Goal: Task Accomplishment & Management: Complete application form

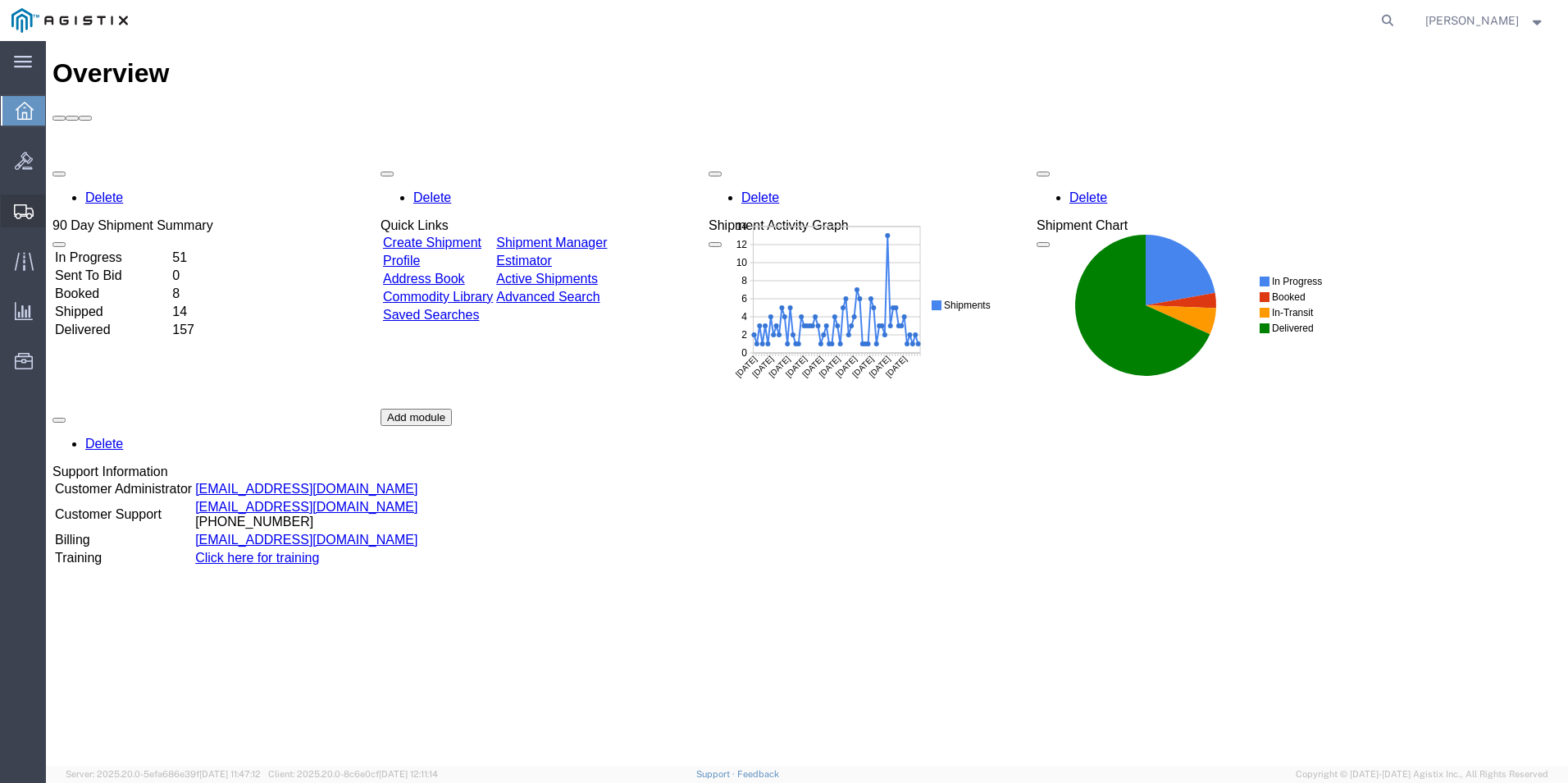
click at [0, 0] on span "Create Shipment" at bounding box center [0, 0] width 0 height 0
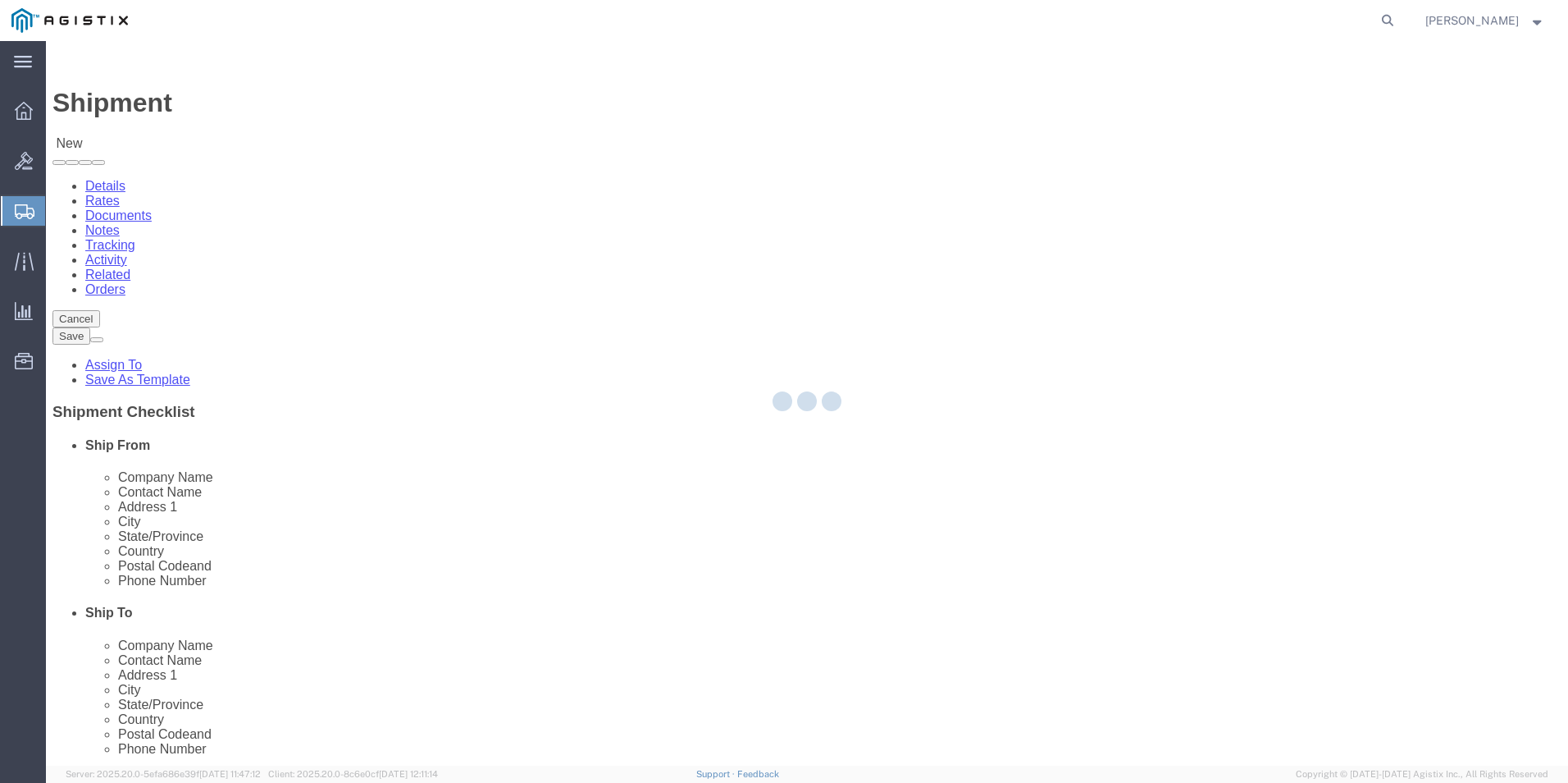
select select
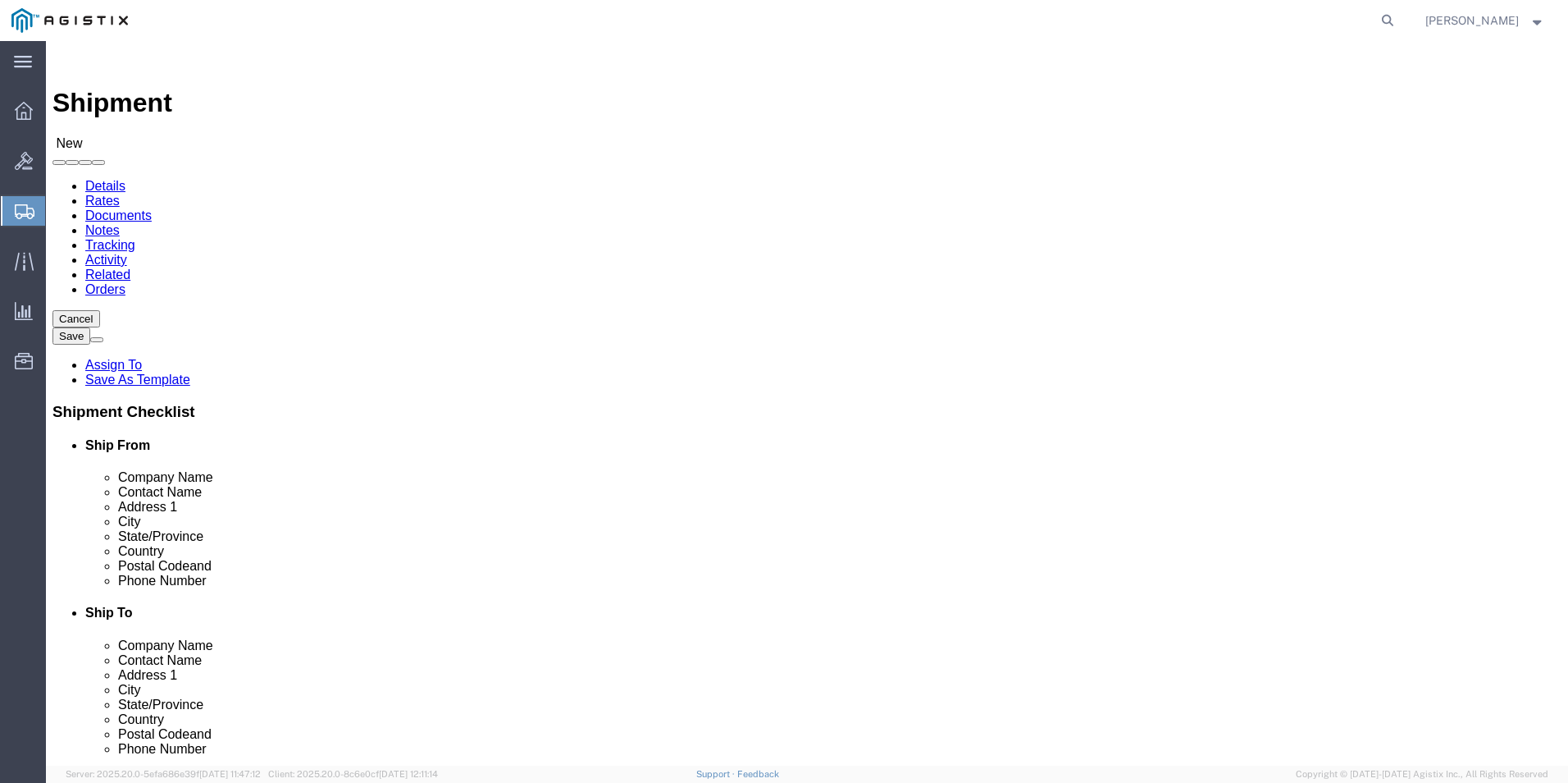
drag, startPoint x: 282, startPoint y: 672, endPoint x: 311, endPoint y: 459, distance: 215.0
select select "69651"
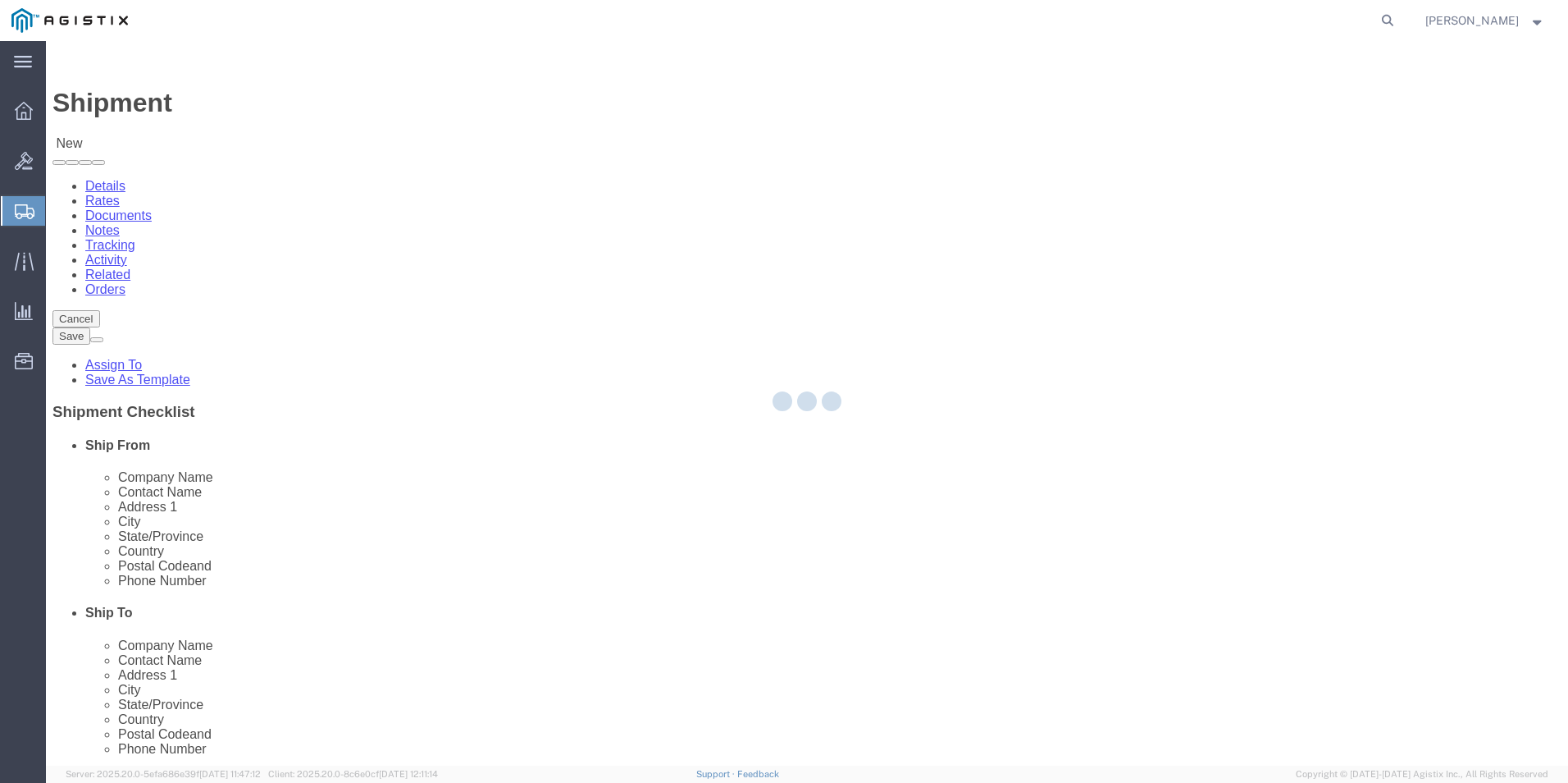
select select "VA"
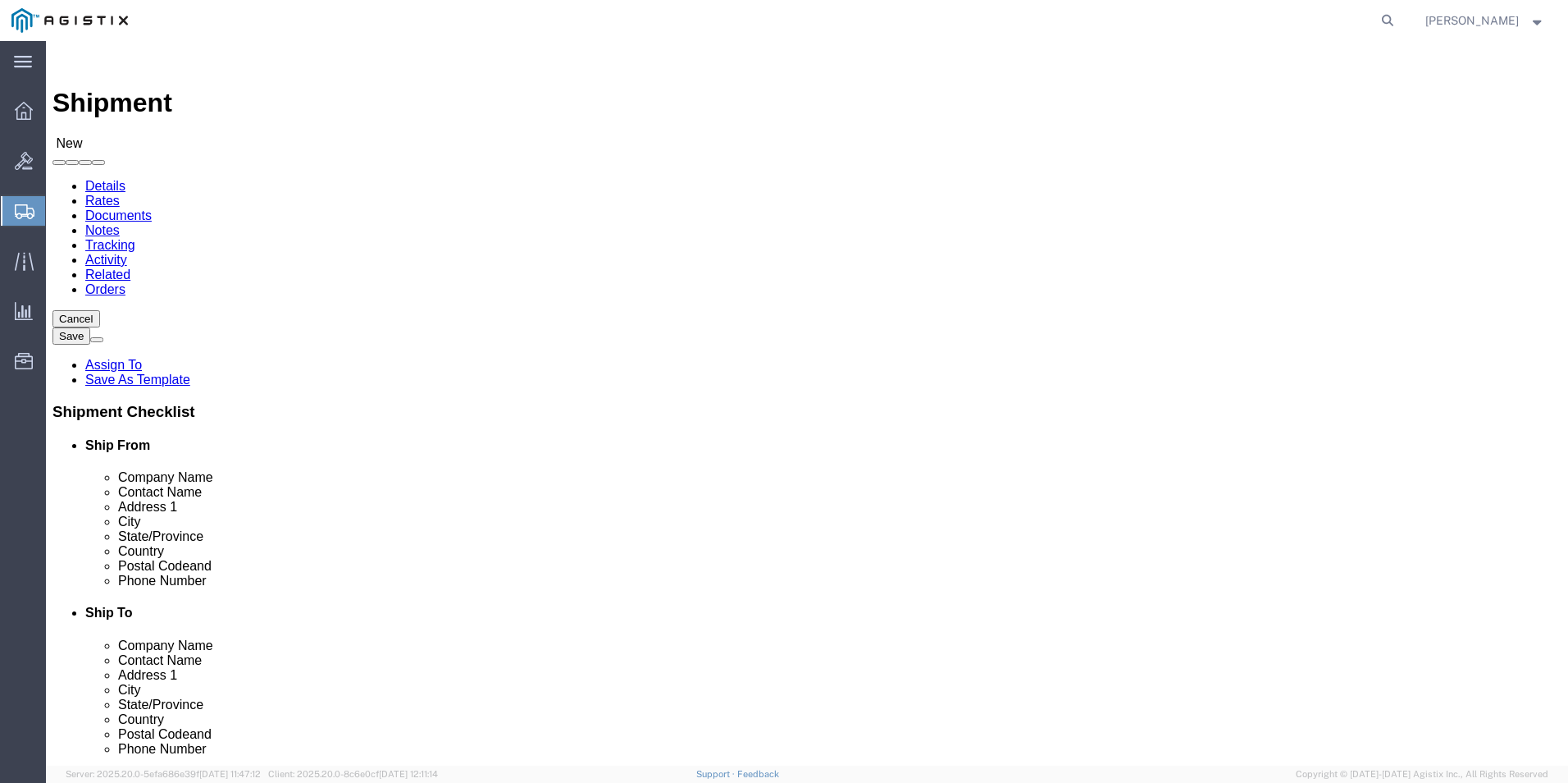
click input "text"
type input "f"
type input "[PERSON_NAME]"
type input "[STREET_ADDRESS][PERSON_NAME]"
type input "[GEOGRAPHIC_DATA]"
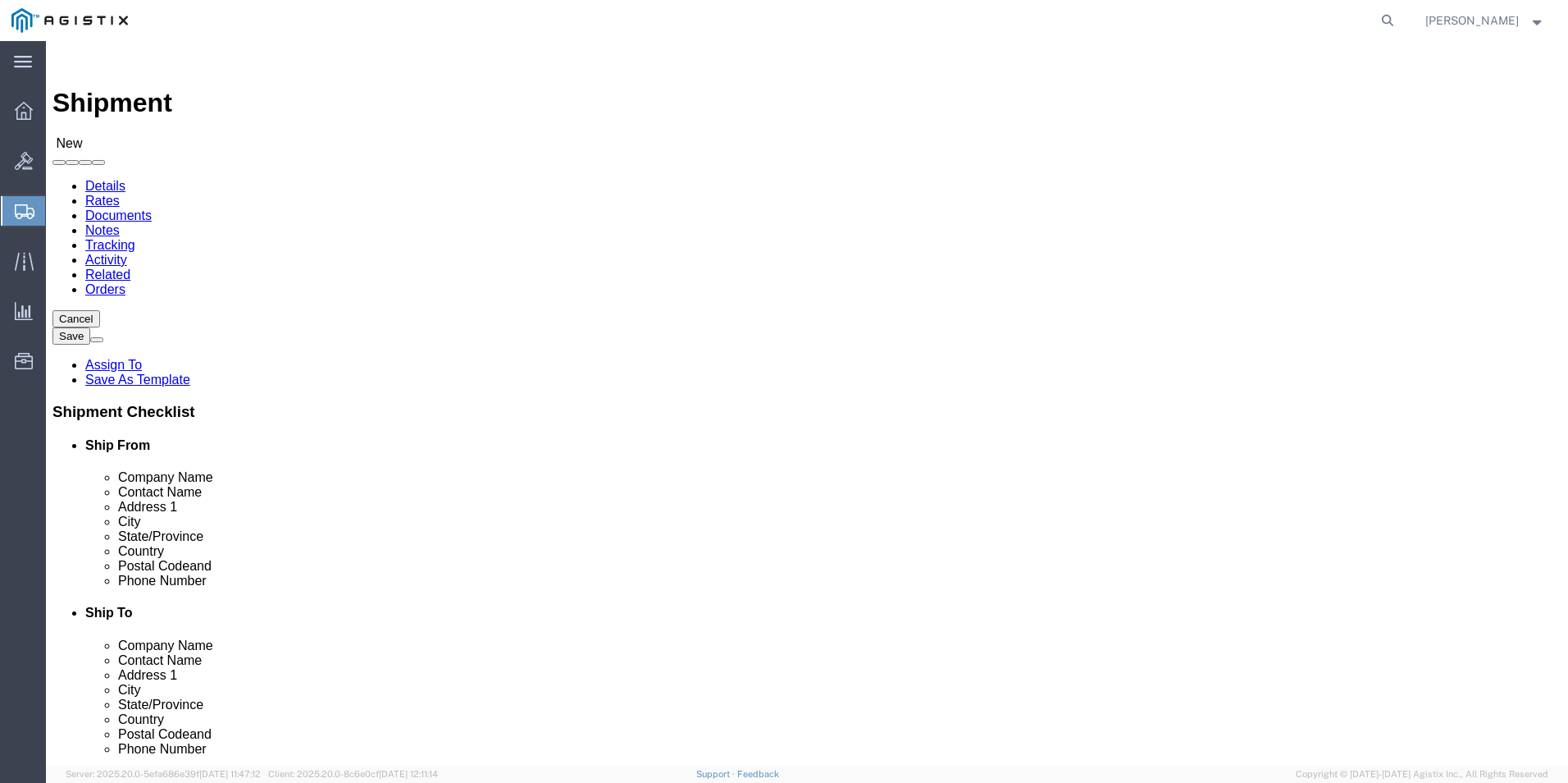
type input "22180"
type input "5713095744"
type input "[EMAIL_ADDRESS][DOMAIN_NAME]"
select select "34240"
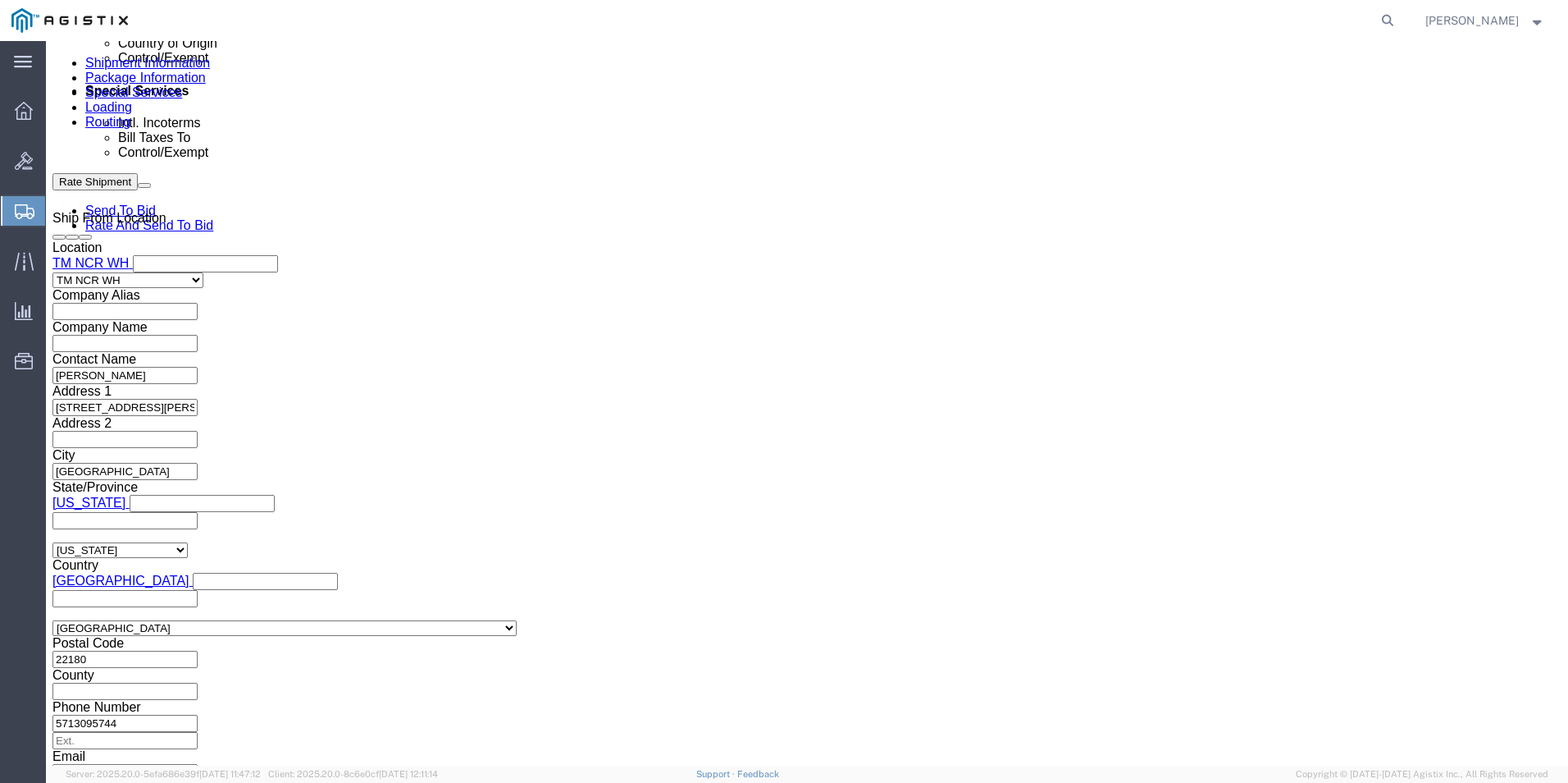
scroll to position [785, 0]
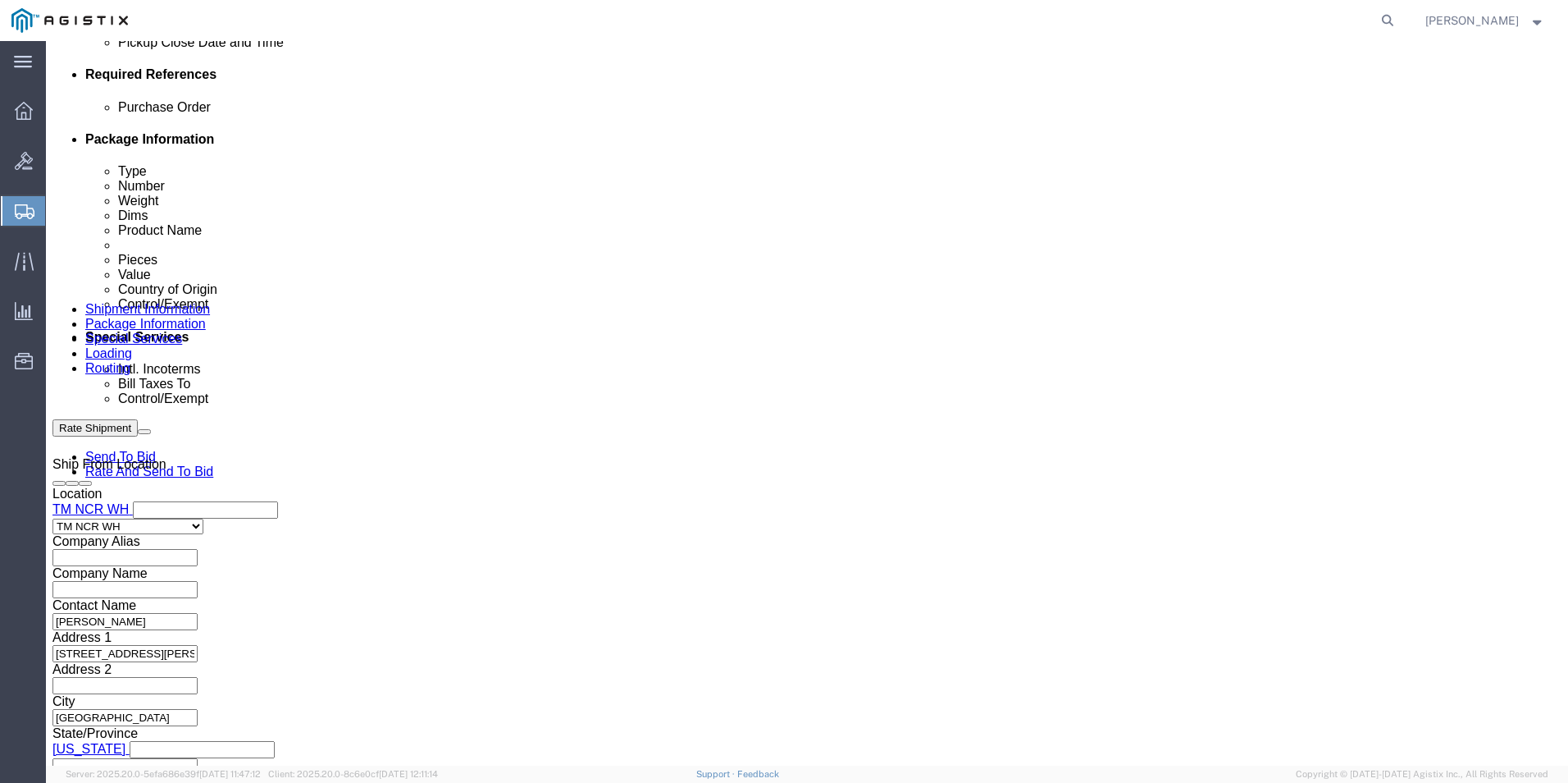
click input "text"
type input "GDIT-73796"
click icon
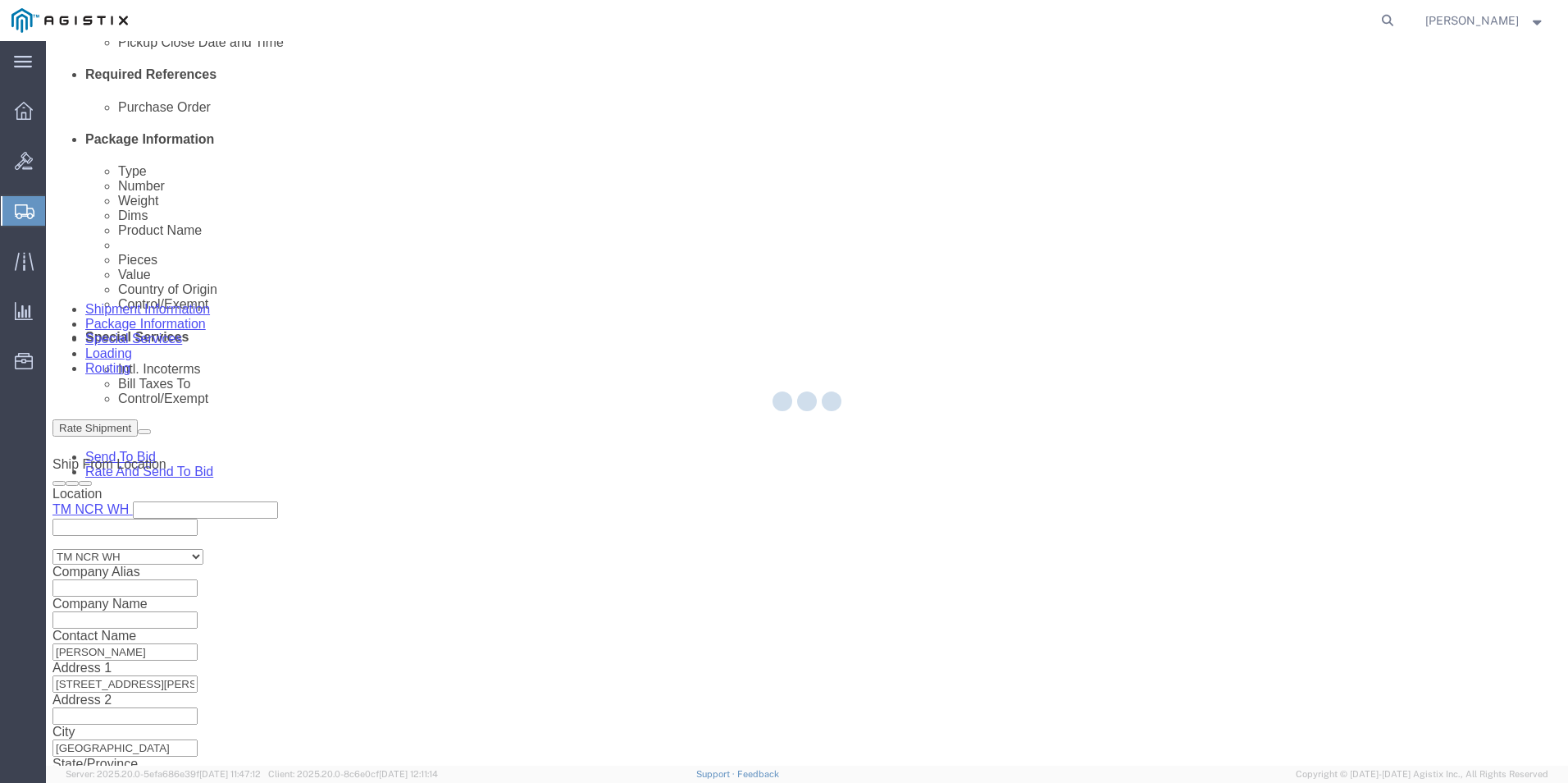
select select "69651"
select select "34240"
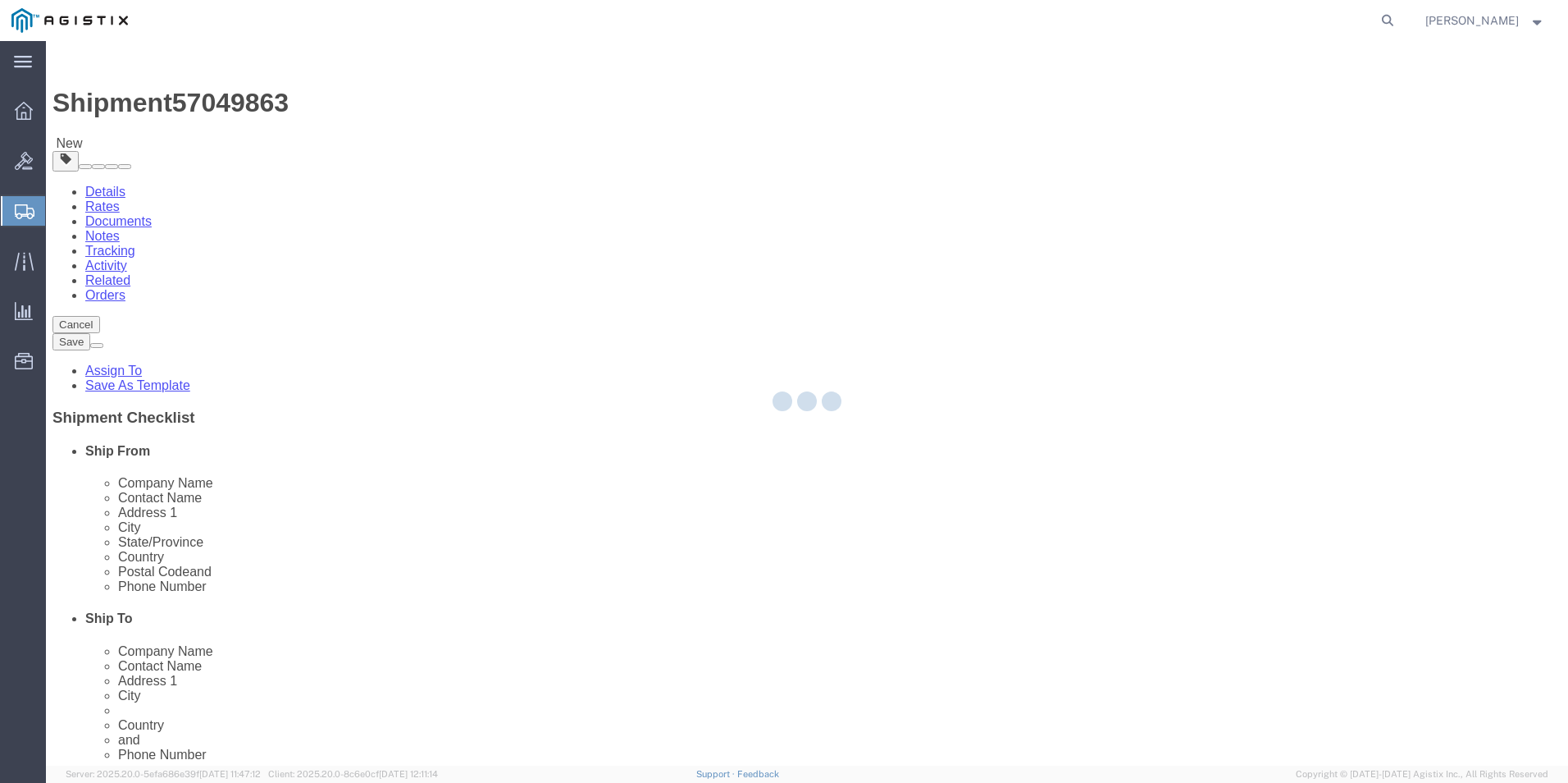
select select "CBOX"
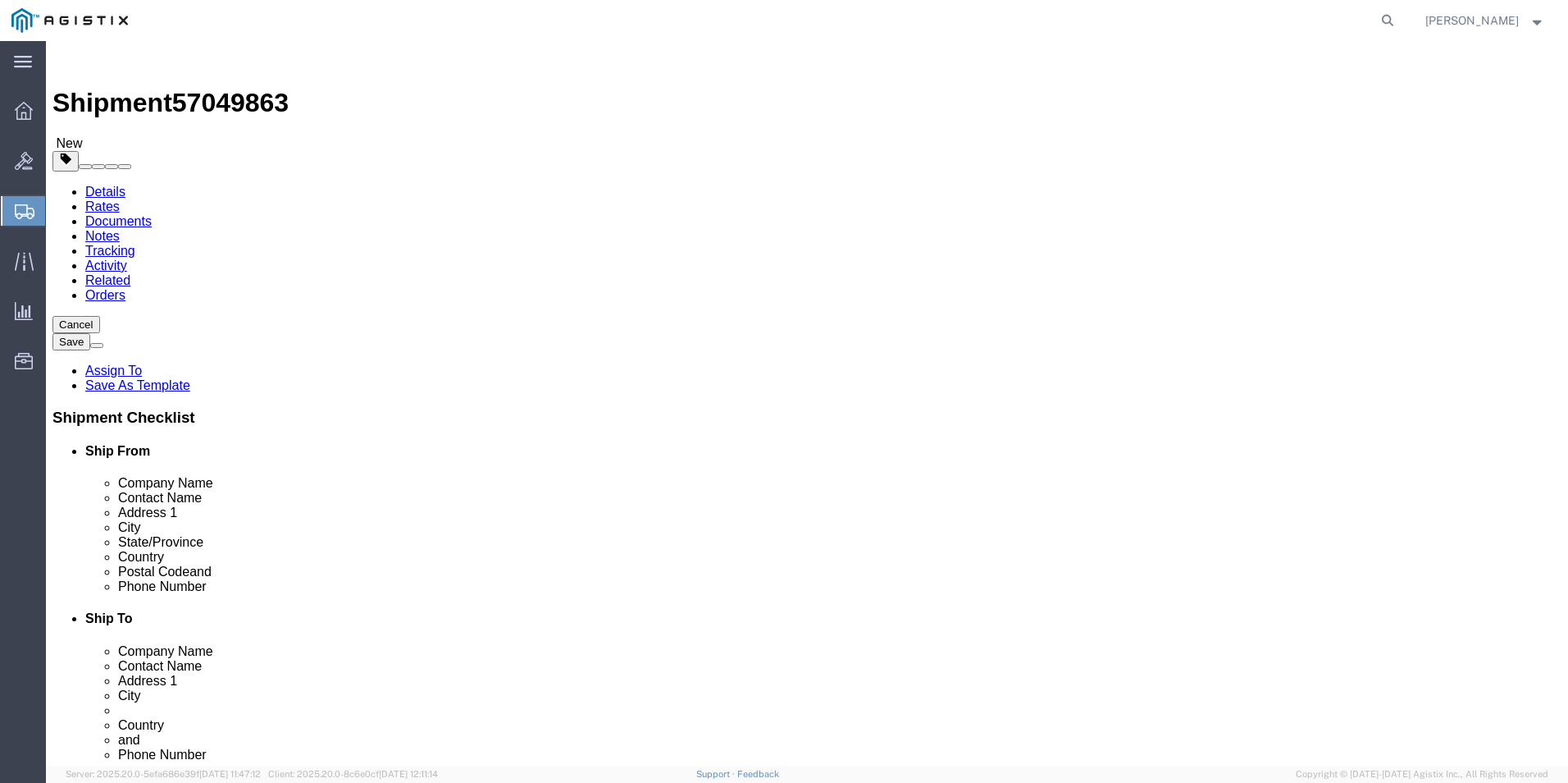
click link "Add Content"
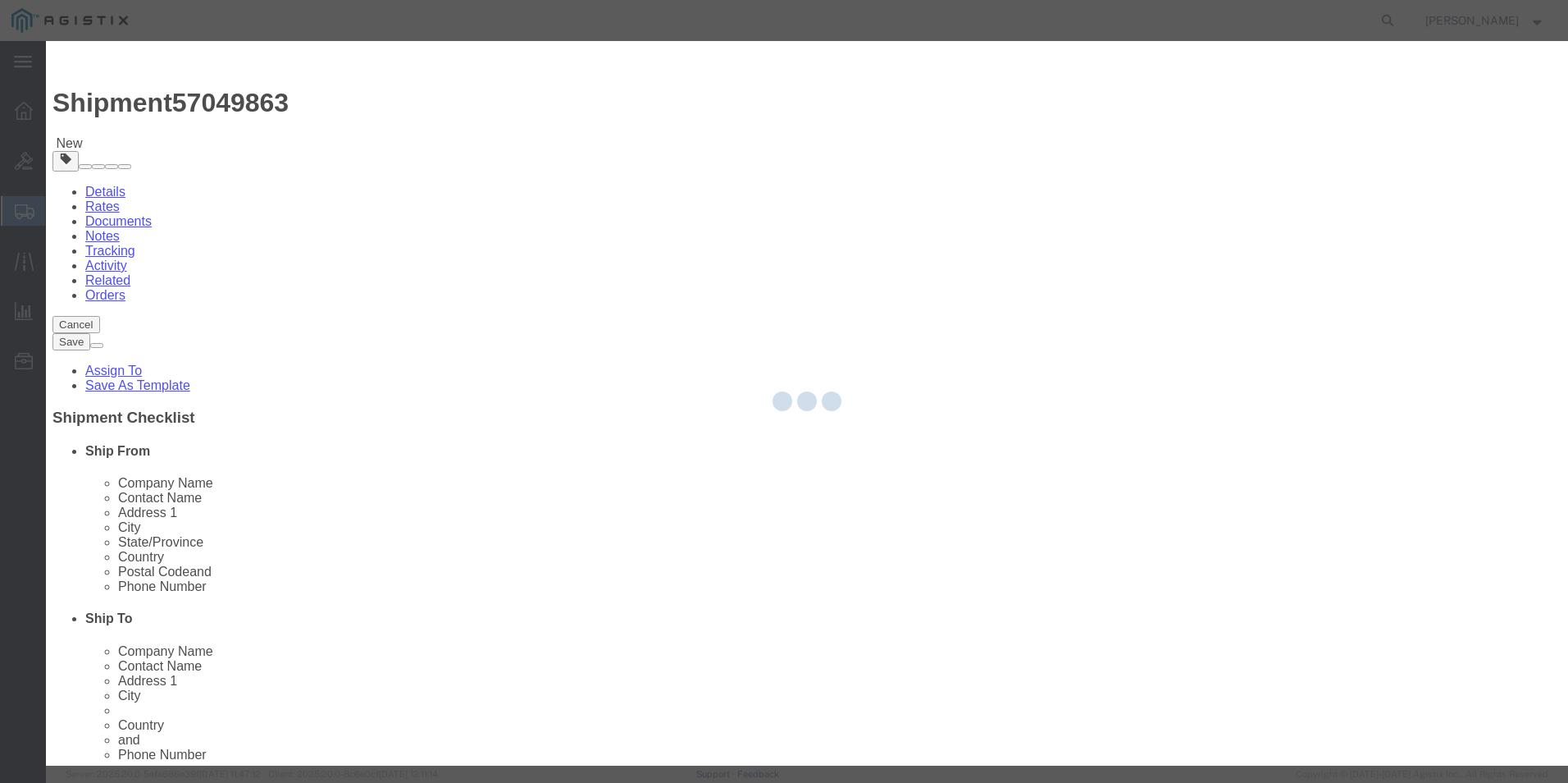
click at [580, 172] on div at bounding box center [807, 404] width 1522 height 725
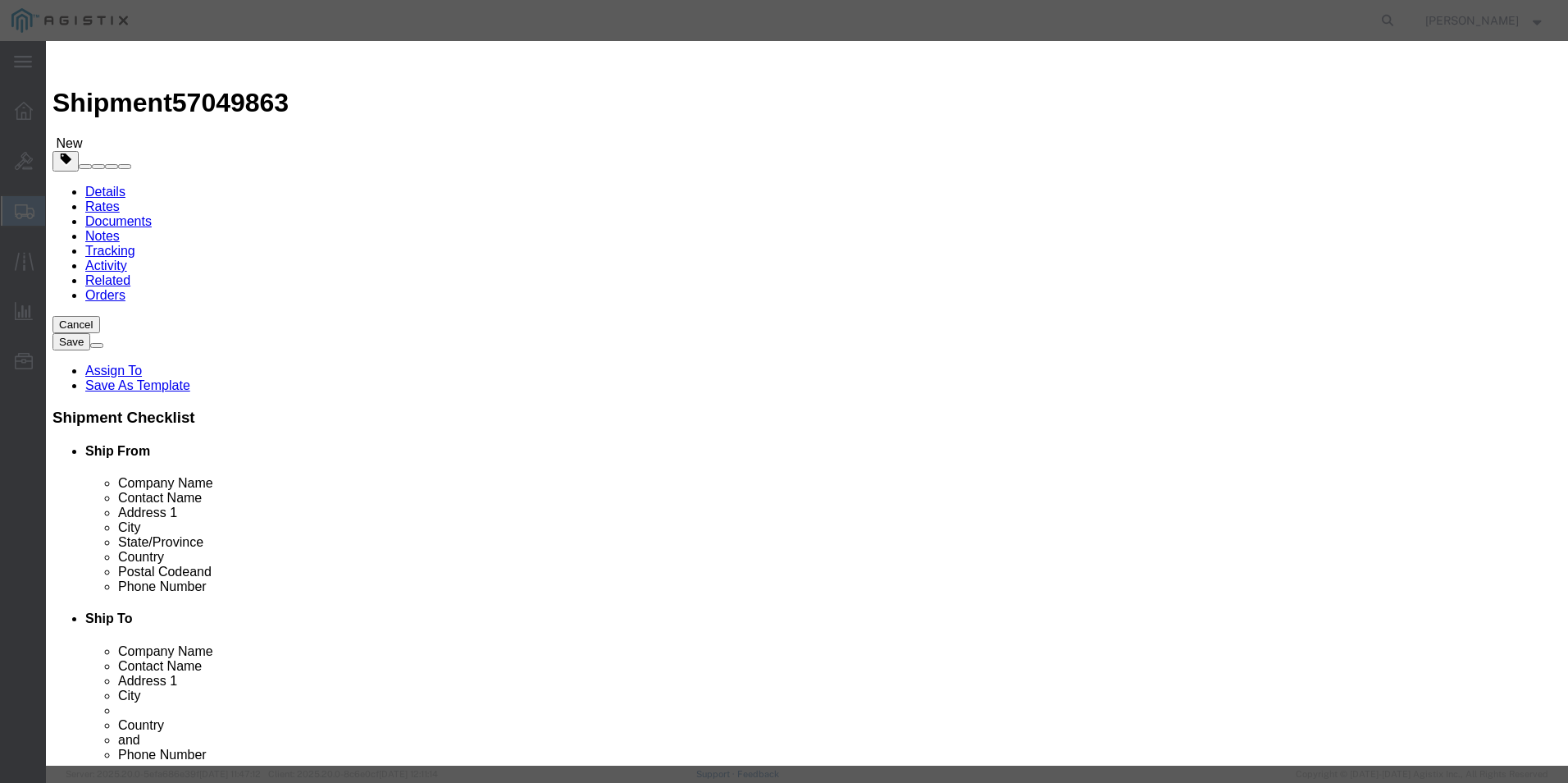
click input "text"
type input "8851"
click td "Model: CP- 8851 NR-K9++="
type input "1"
select select "USD"
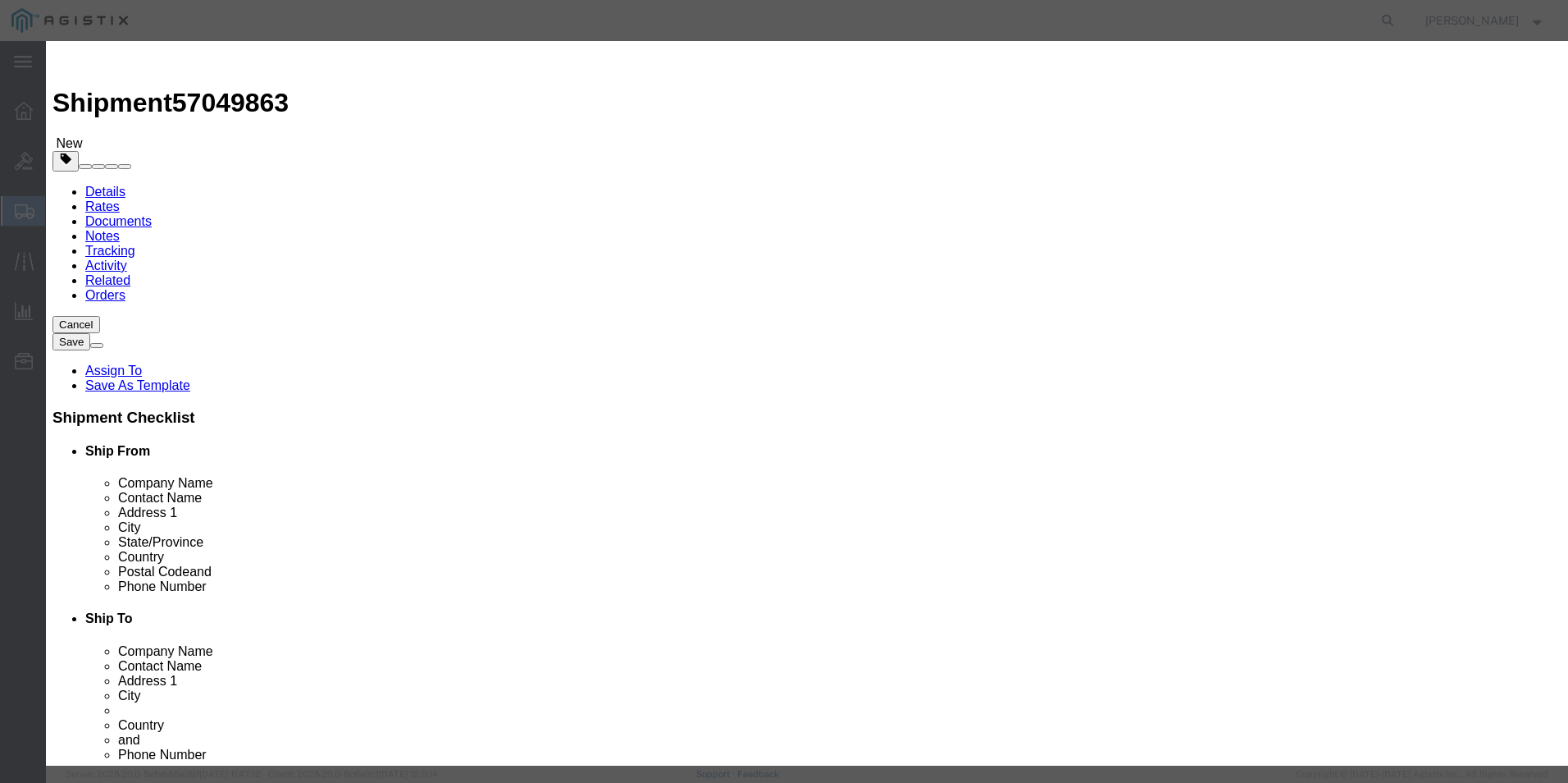
select select "92.5"
type textarea "Asset Tag:"
select select "US"
type input "8517.18.0020"
type input "5A992.C"
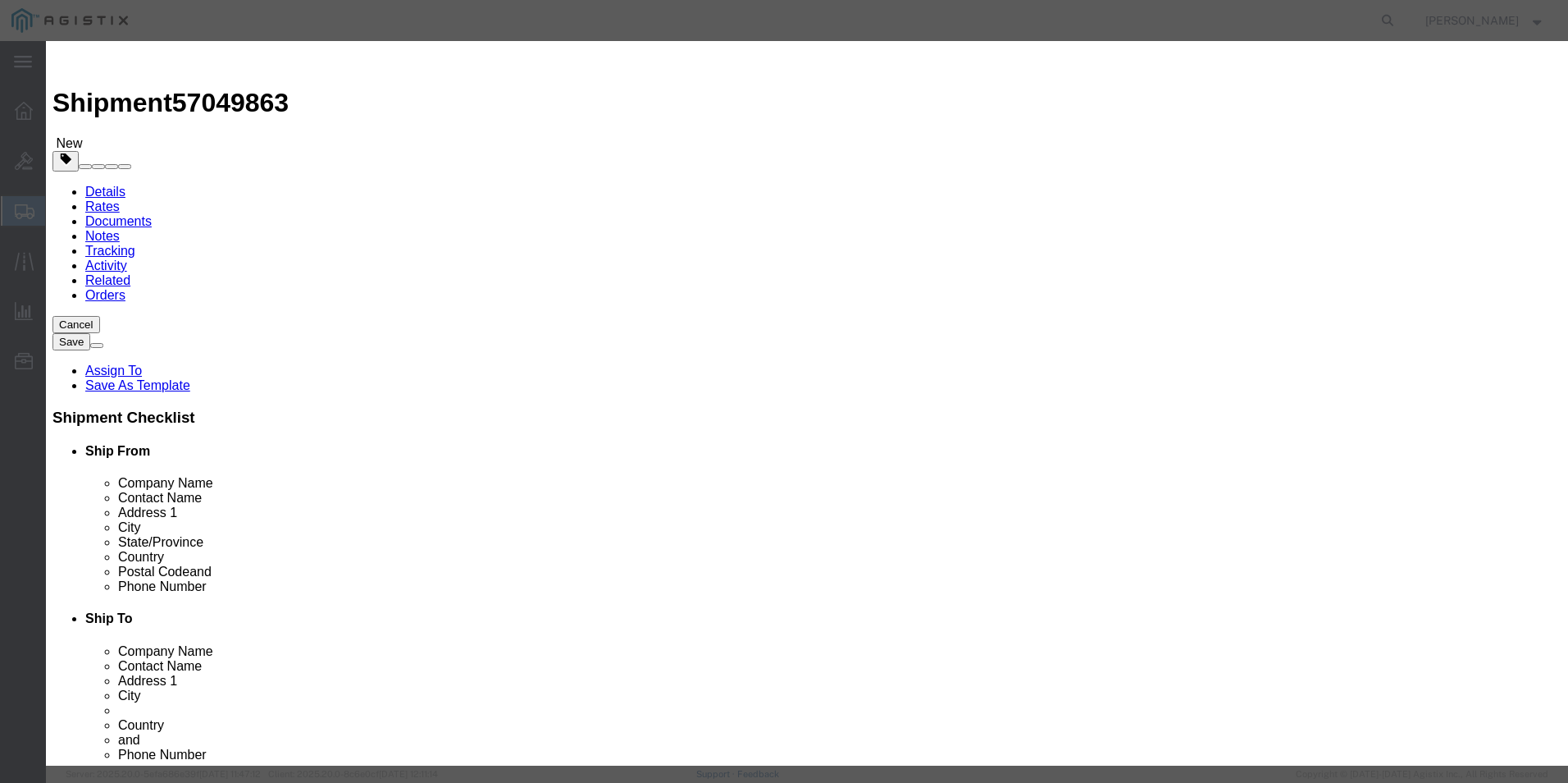
select select "FTR"
checkbox input "true"
checkbox input "false"
type input "Cisco 8851 Phone"
type input "CP-8851NR-K9++="
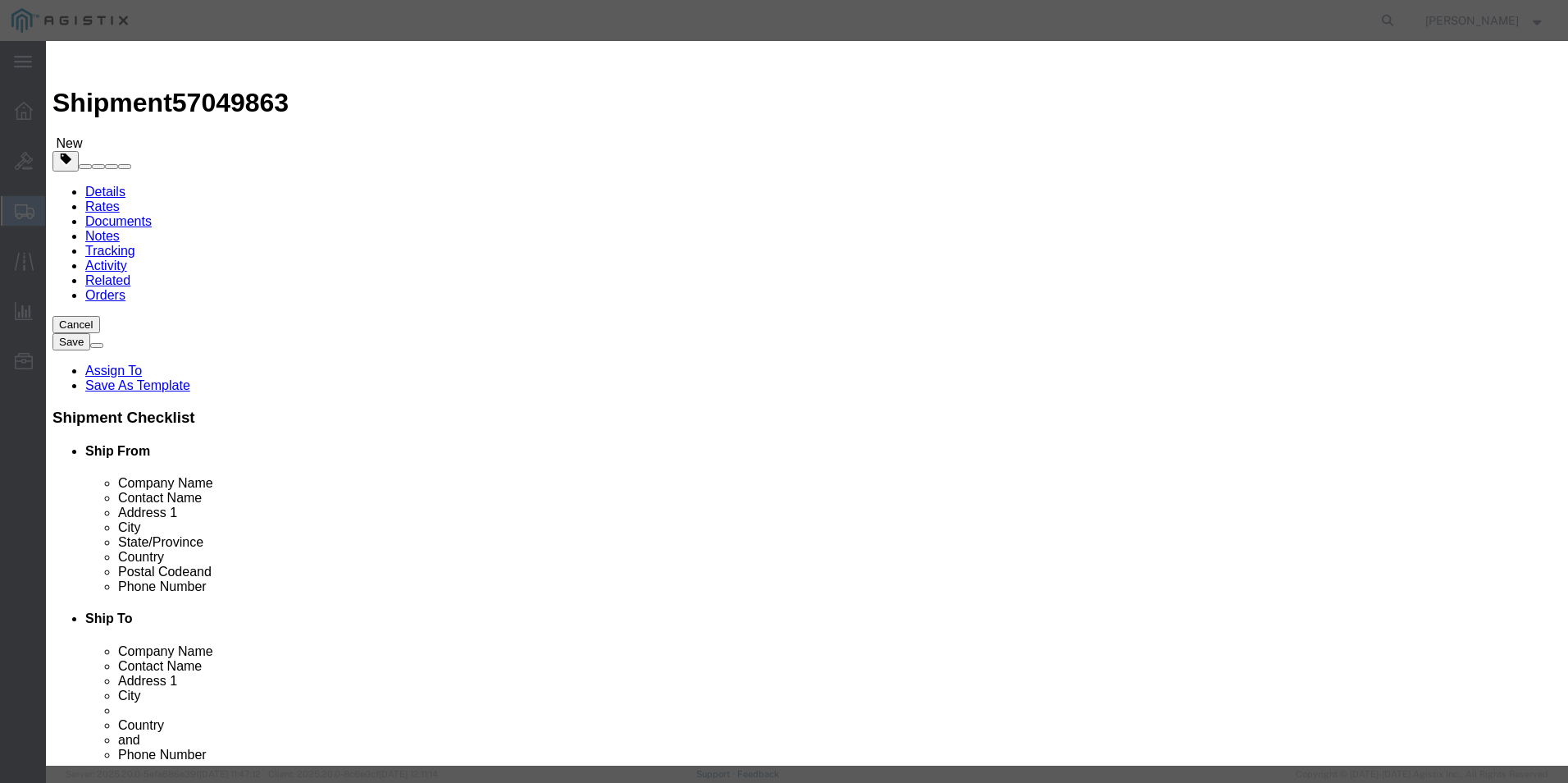
type input "CP-8851NR-K9++="
type textarea "Cisco 8851 IP Phone"
type input "Cisco 8851 Phone"
click select "Select ATF BIS DEA EPA FDA FTR ITAR OFAC Other (OPA)"
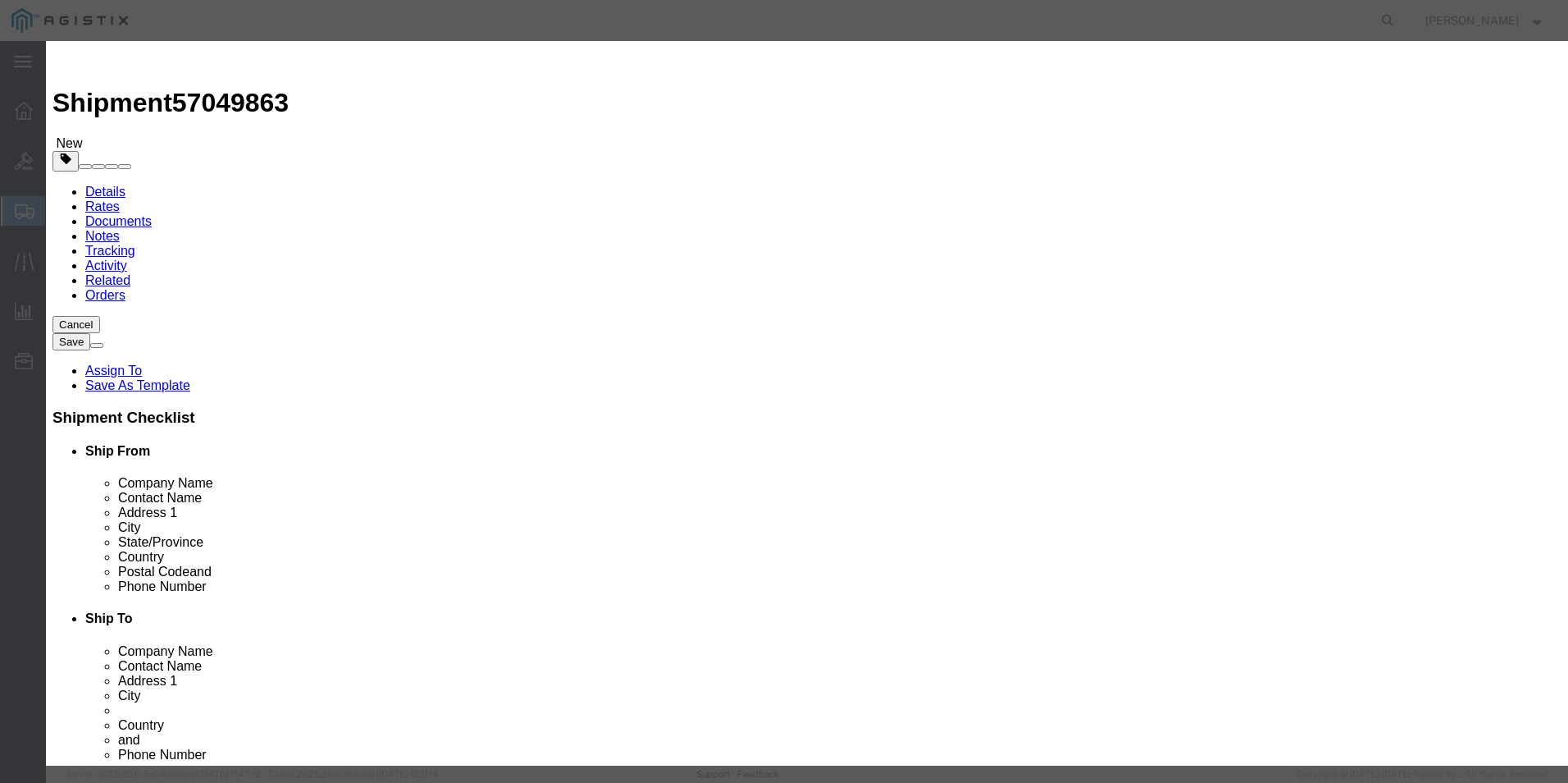
select select "BIS"
click select "Select ATF BIS DEA EPA FDA FTR ITAR OFAC Other (OPA)"
click select "Select AGR-Agricultural APP-Computers APR-Additional Permissive Exports AVS-Air…"
select select "NLR"
click select "Select AGR-Agricultural APP-Computers APR-Additional Permissive Exports AVS-Air…"
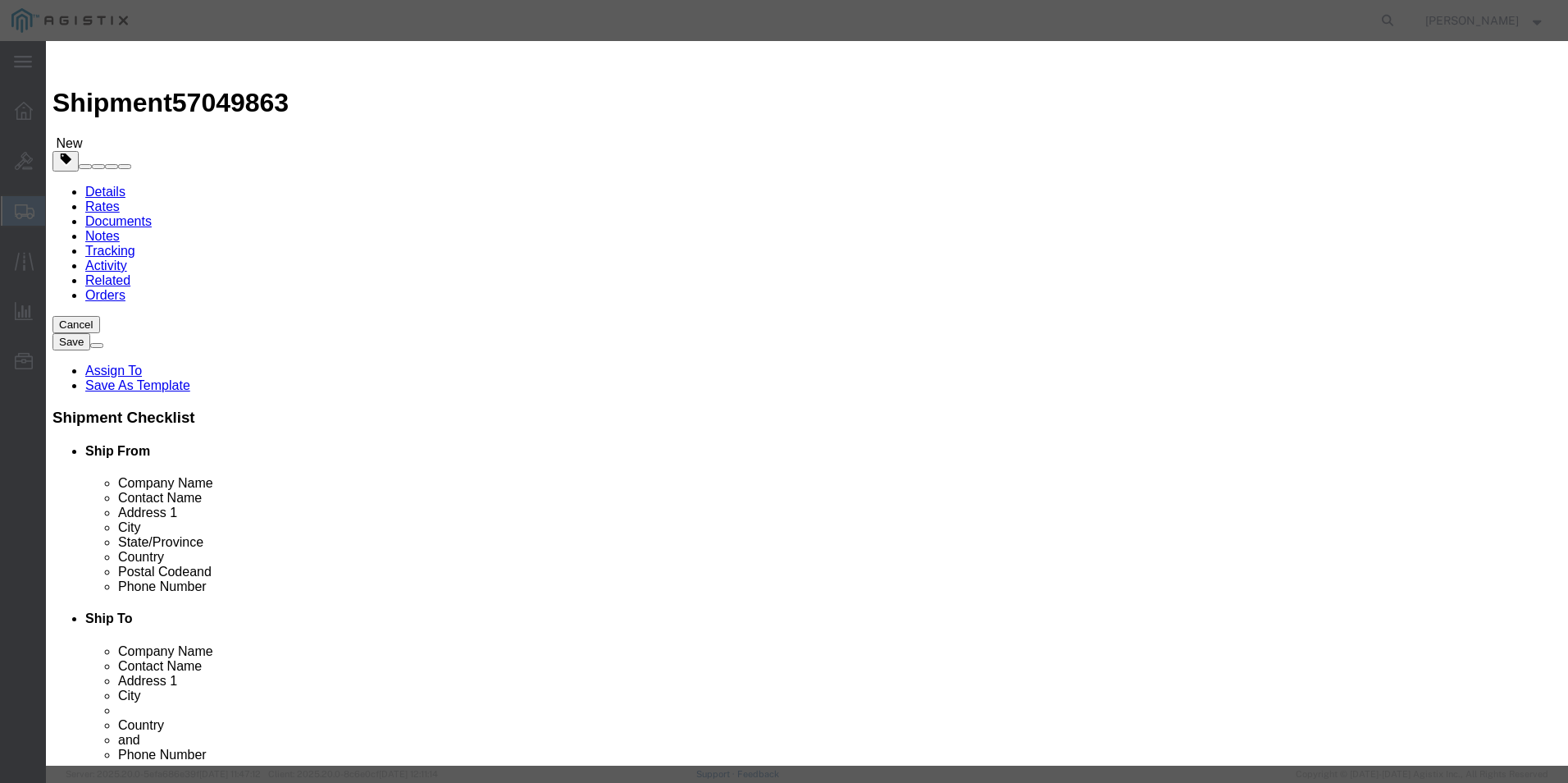
scroll to position [0, 0]
click input "text"
type input "413.86"
click button "Save & Close"
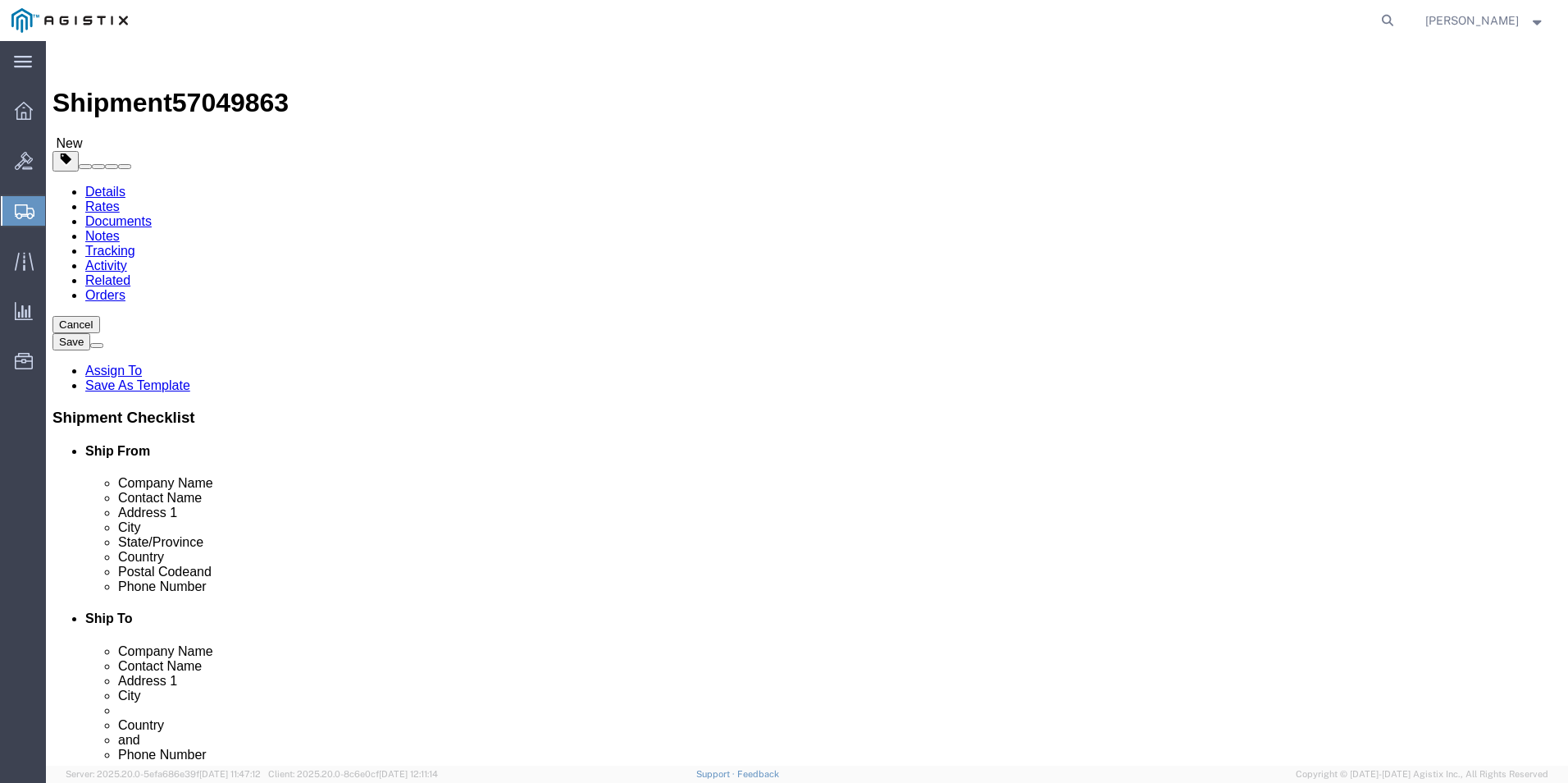
click link "Clone this content"
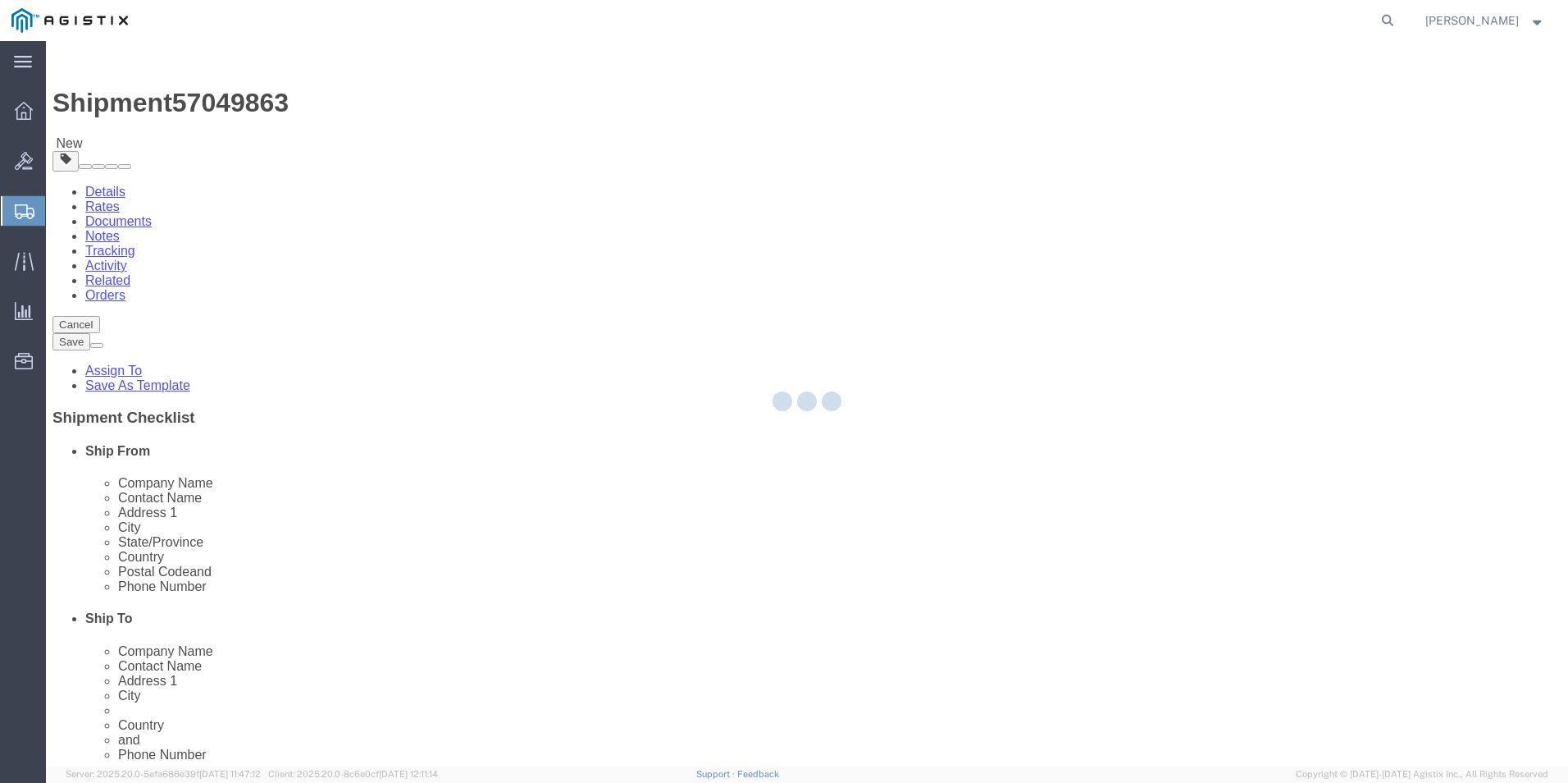
select select "CBOX"
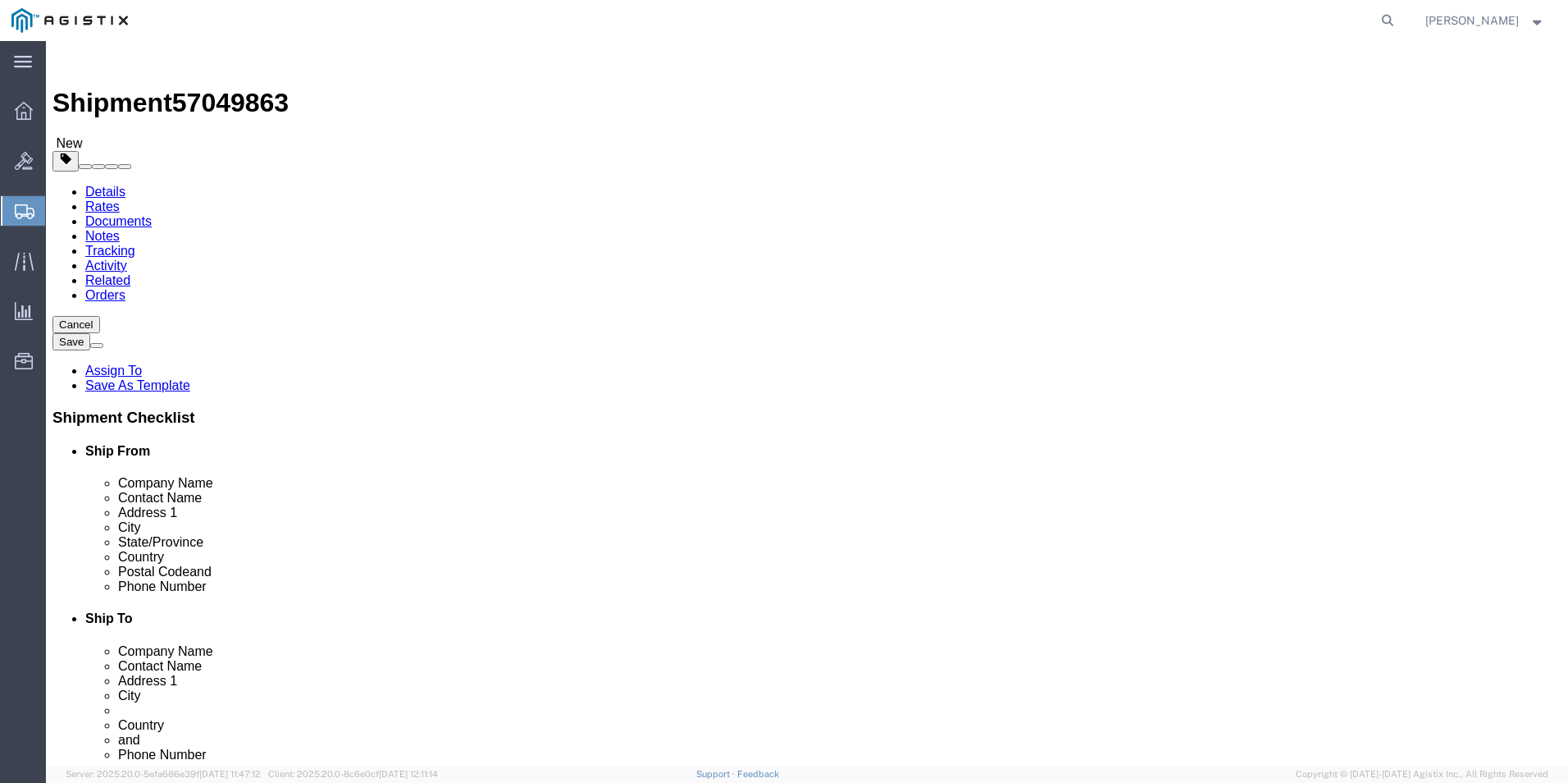
click link "Clone this content"
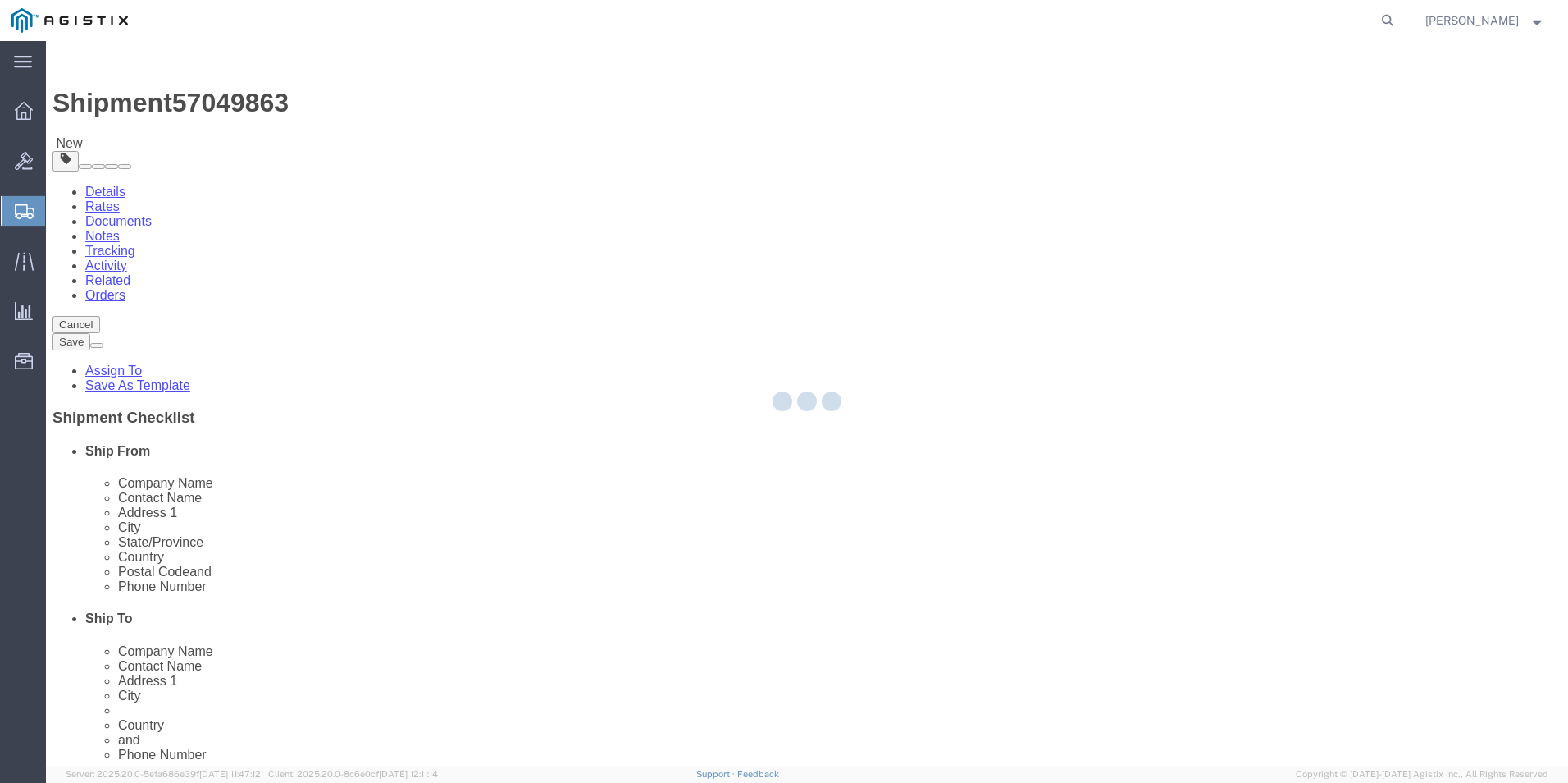
select select "CBOX"
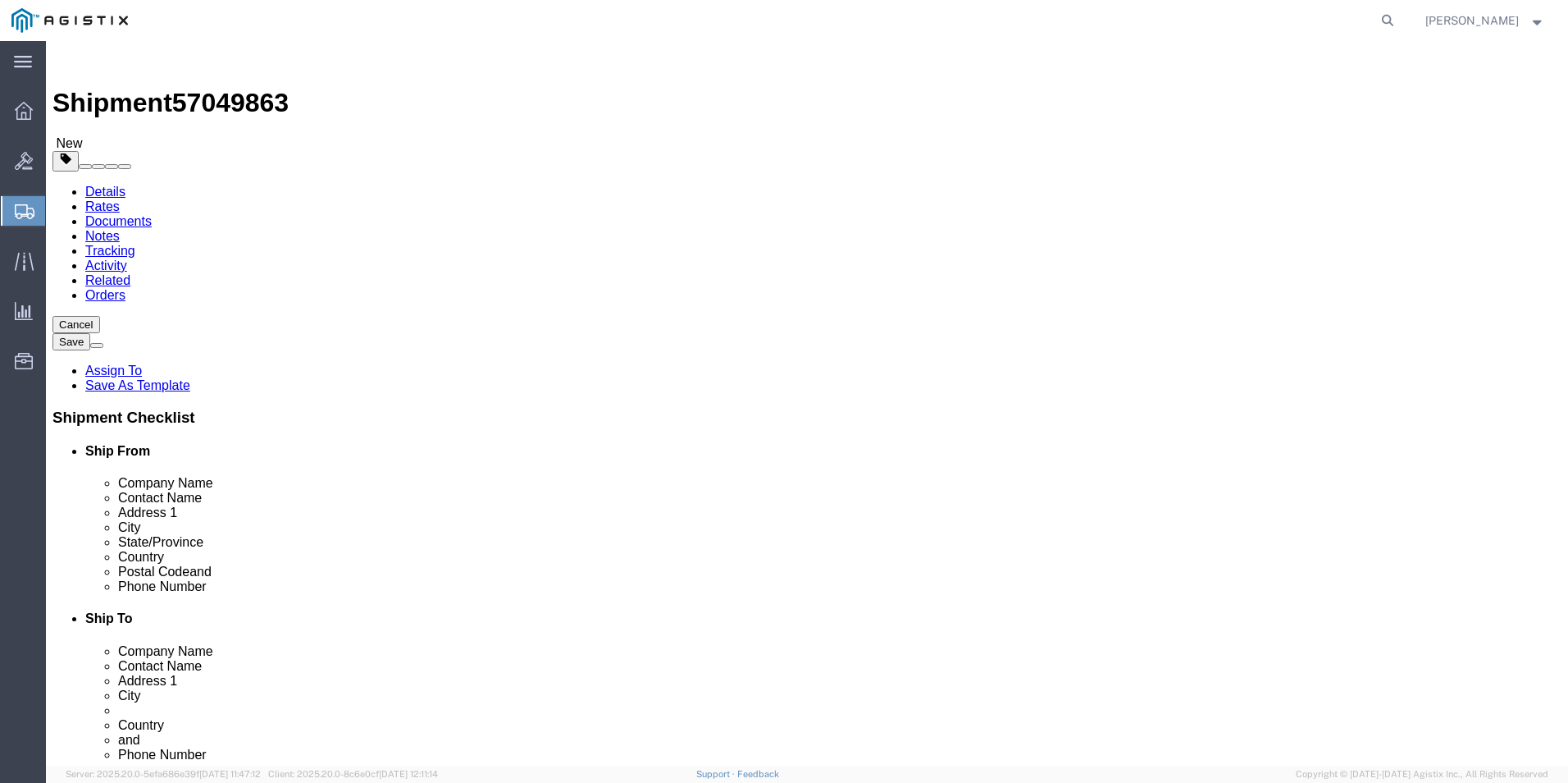
click link "Clone this content"
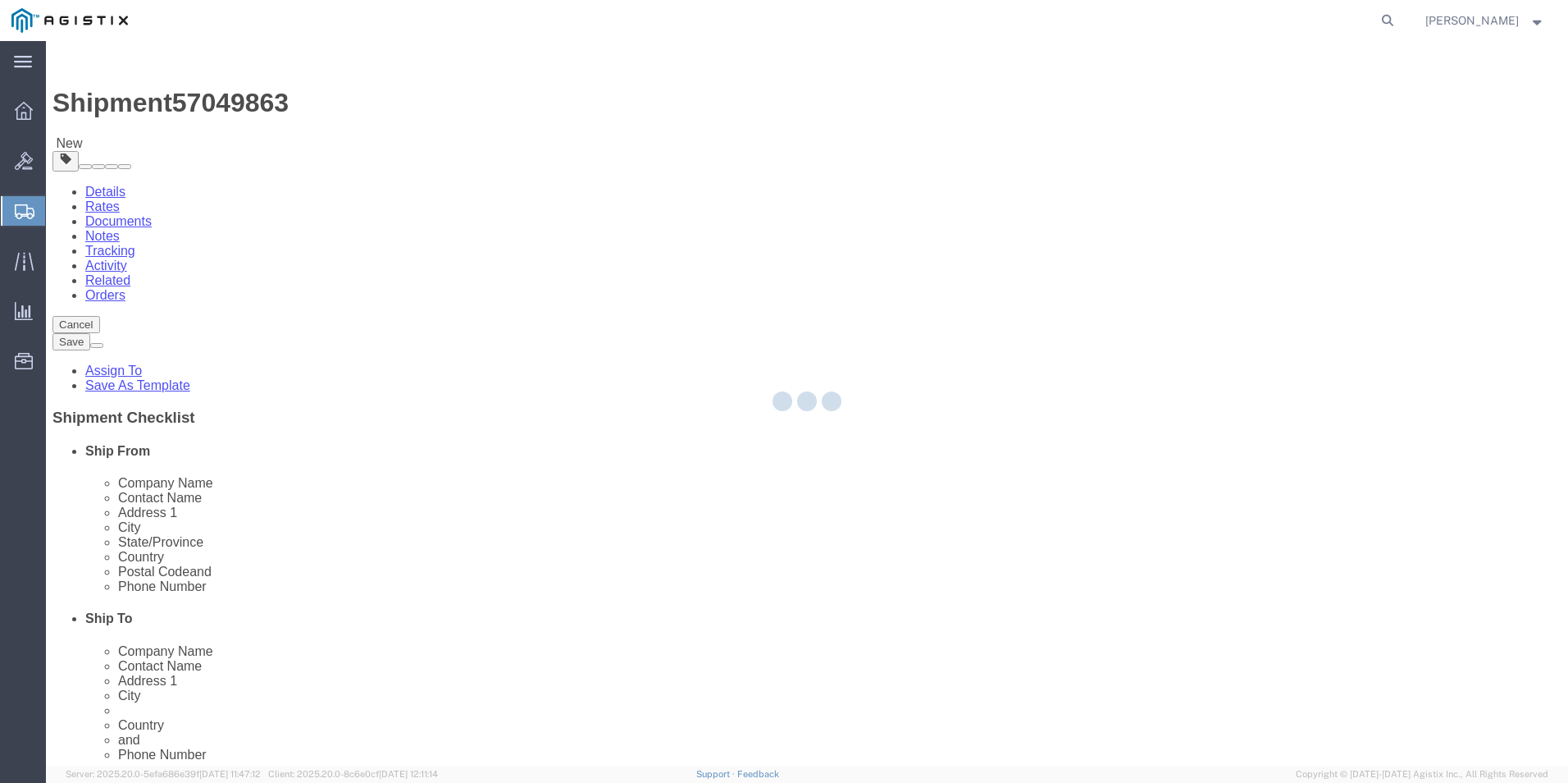
select select "CBOX"
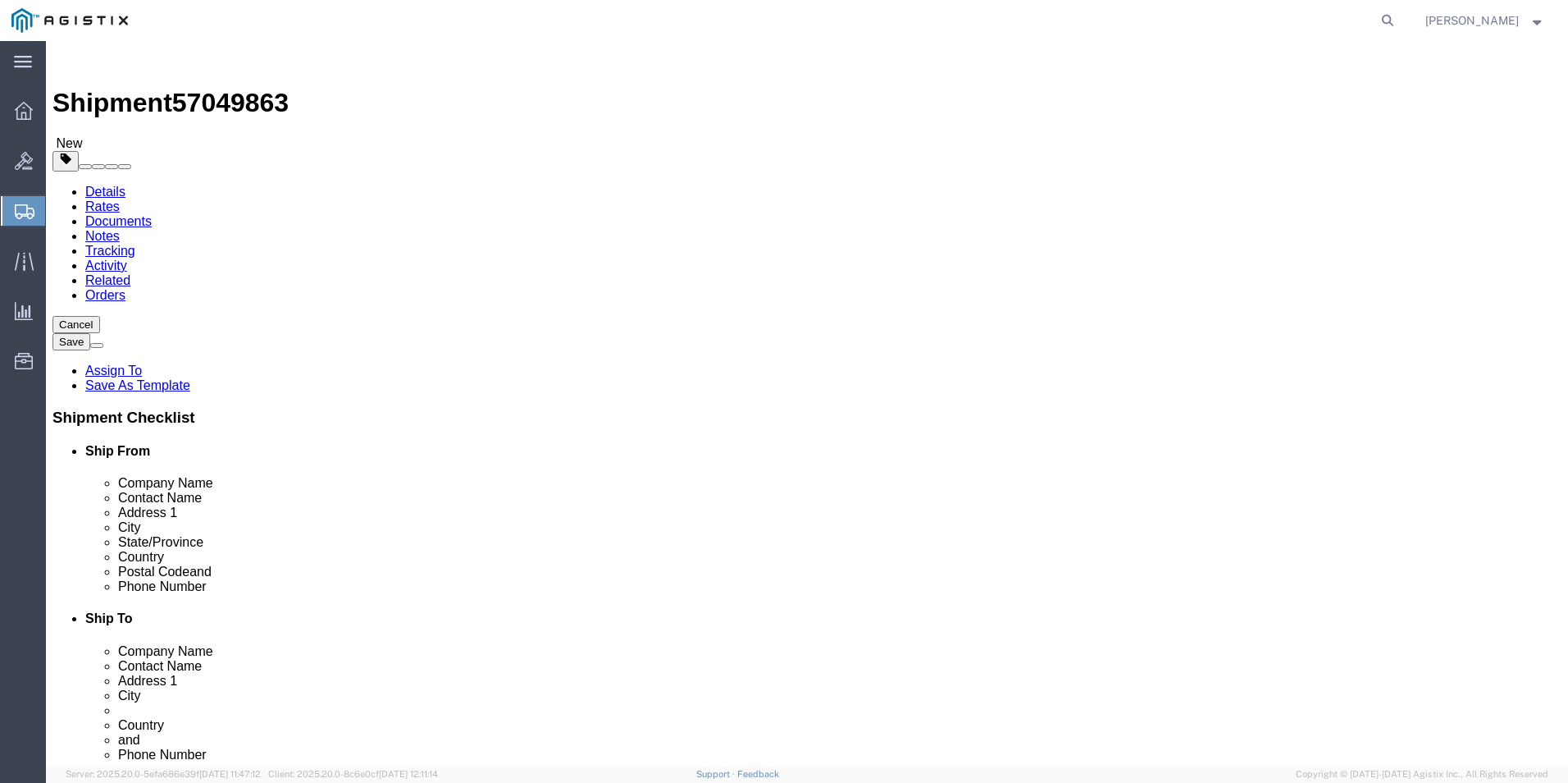
click link "Clone this content"
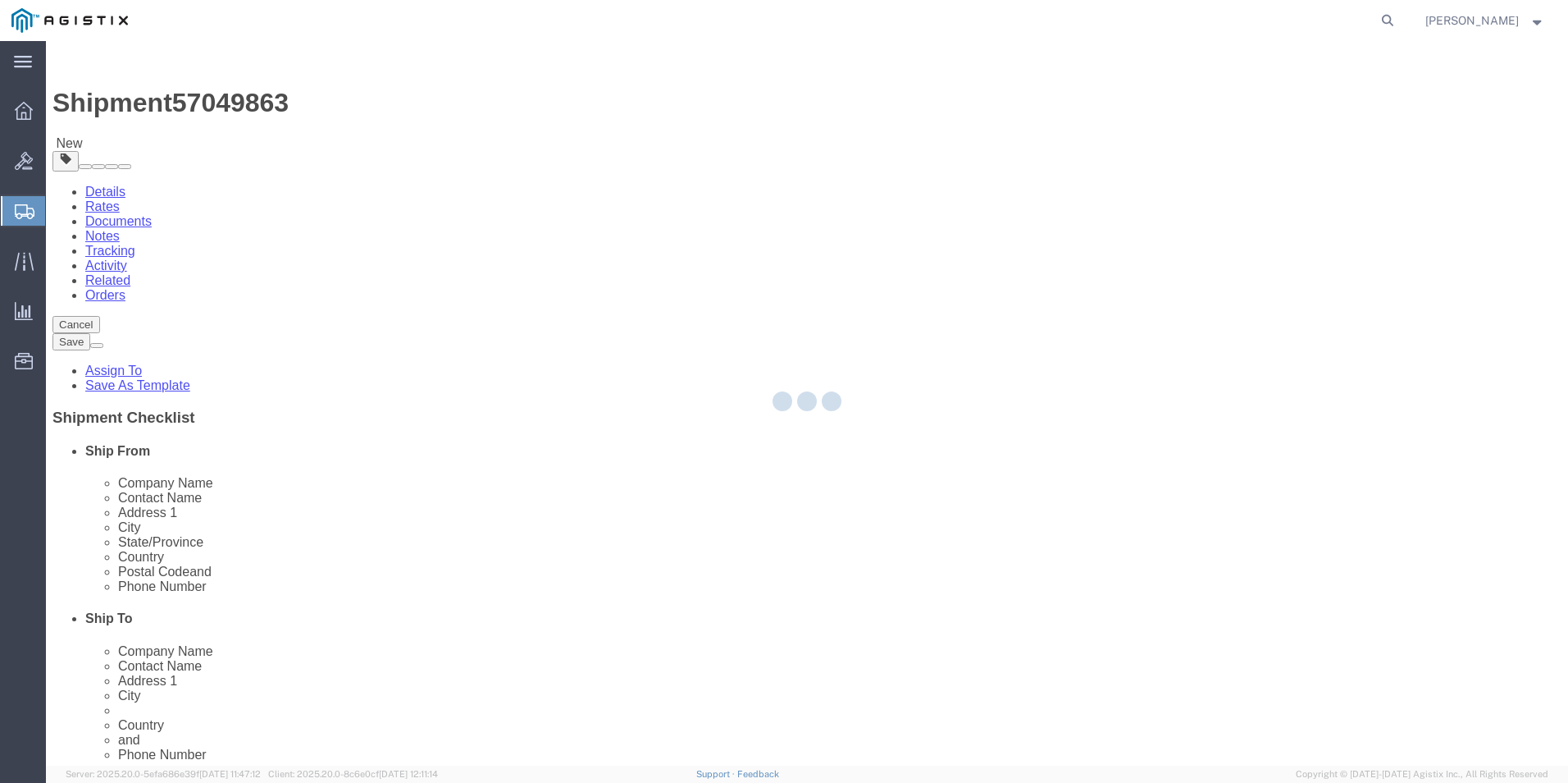
select select "CBOX"
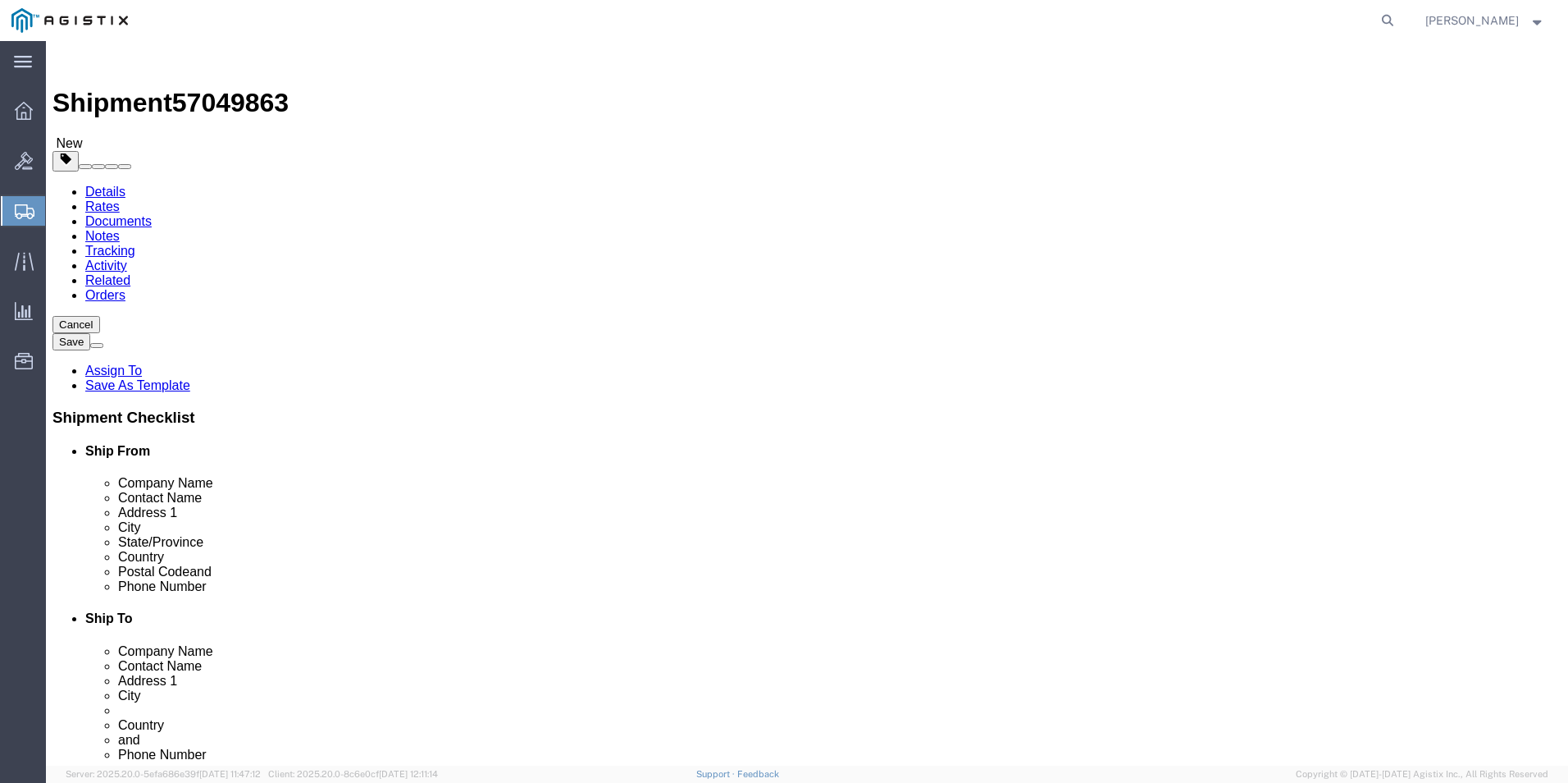
click link "Clone this content"
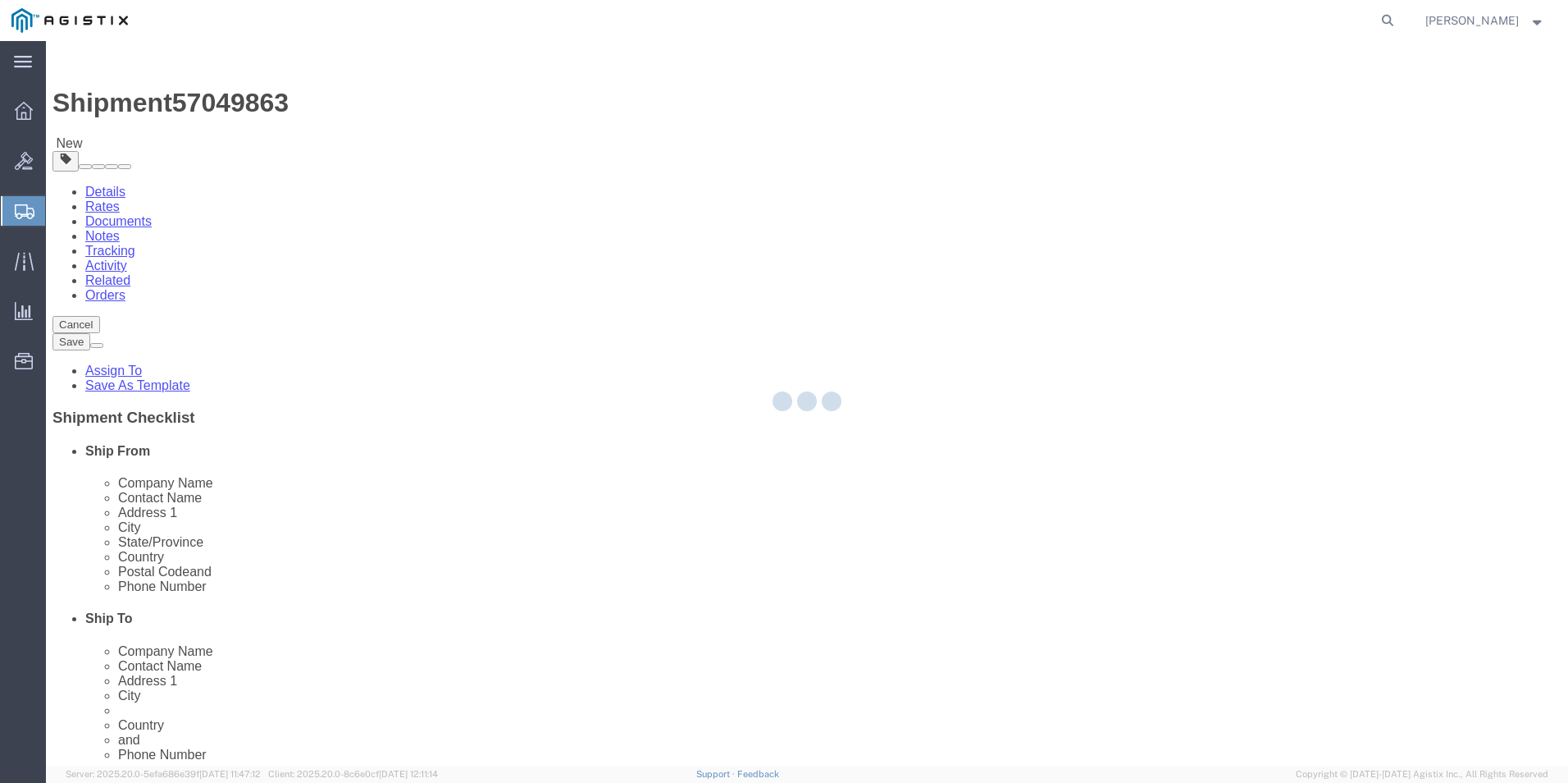
select select "CBOX"
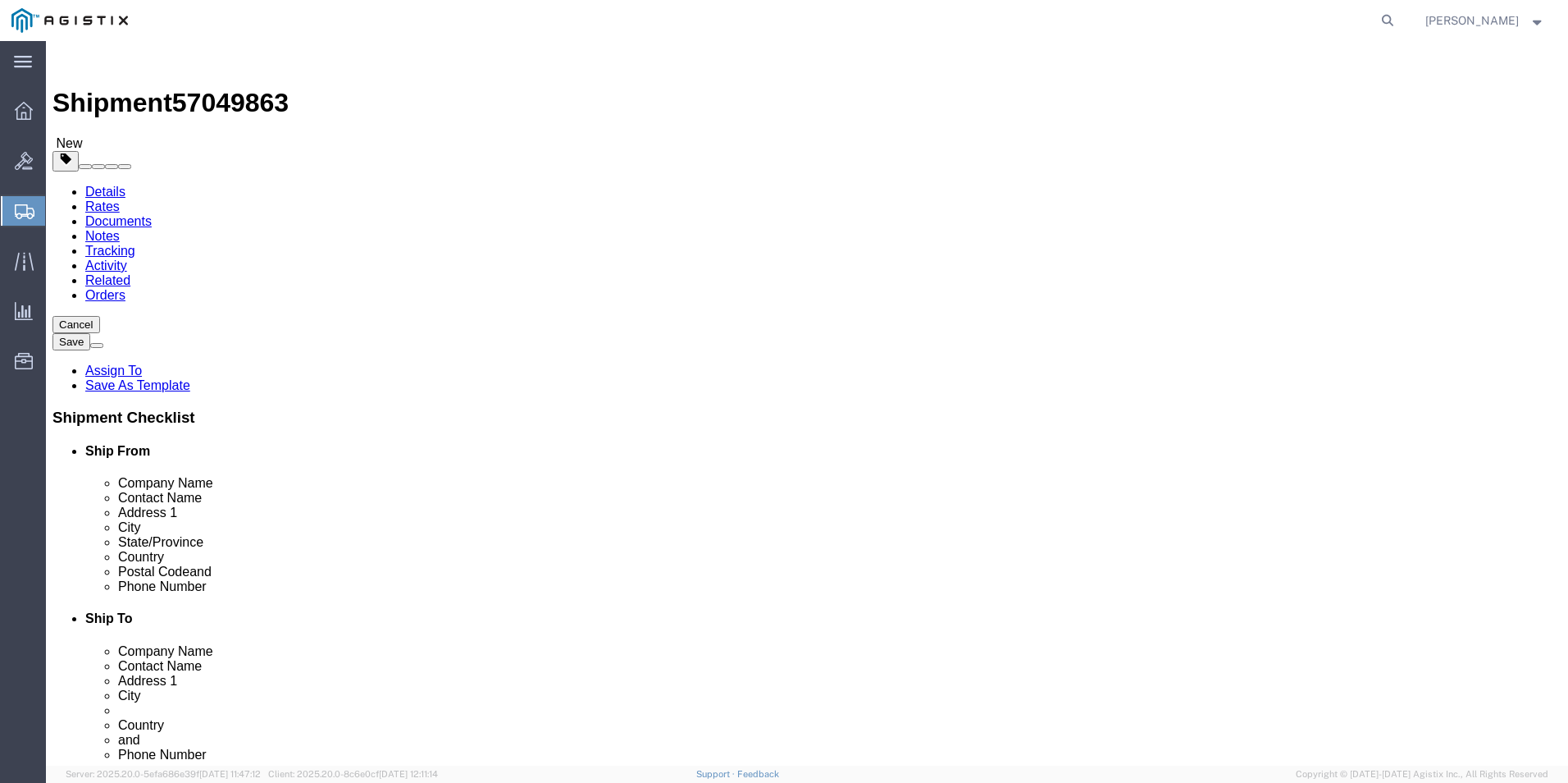
click link "Clone this content"
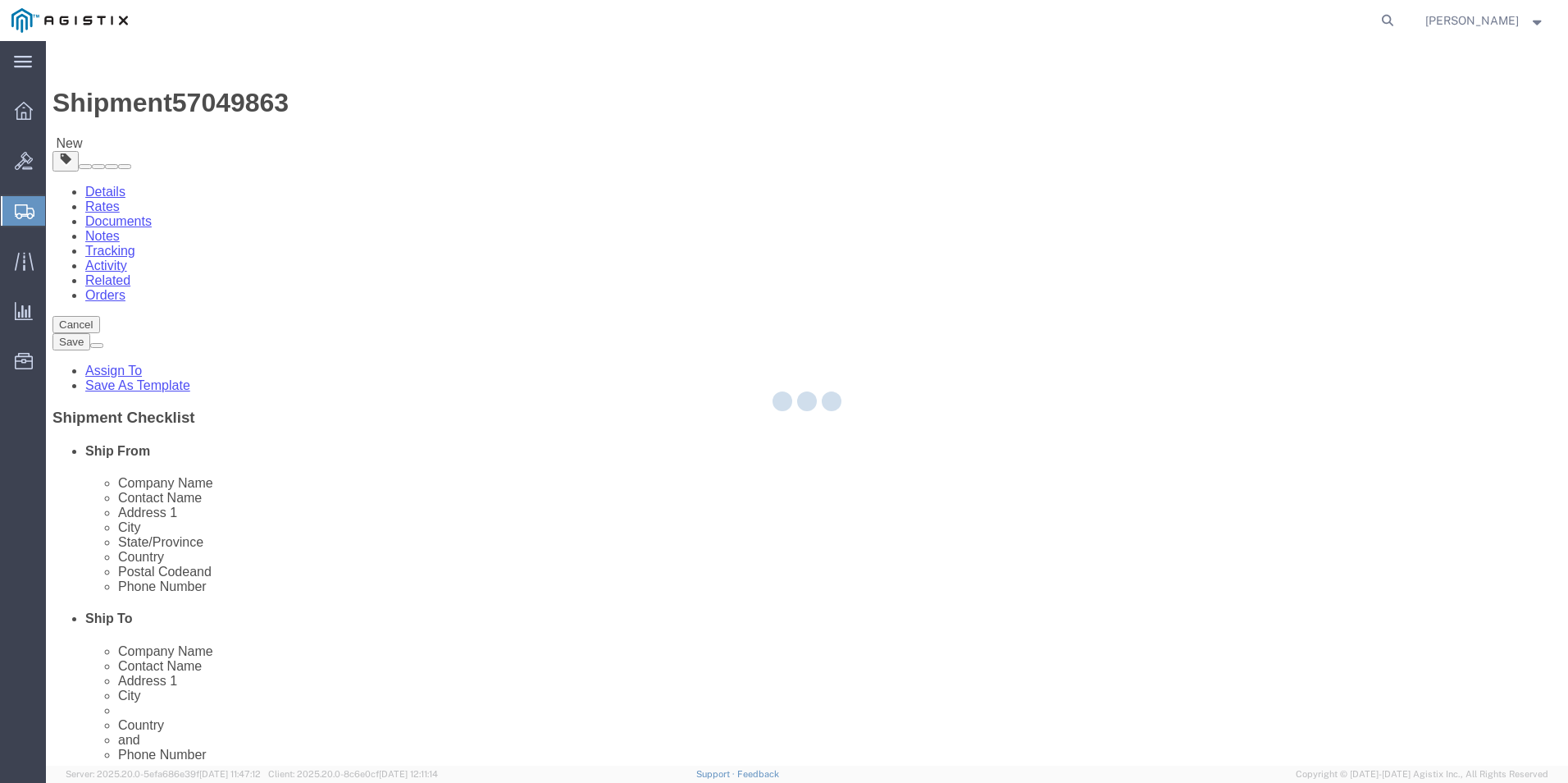
select select "CBOX"
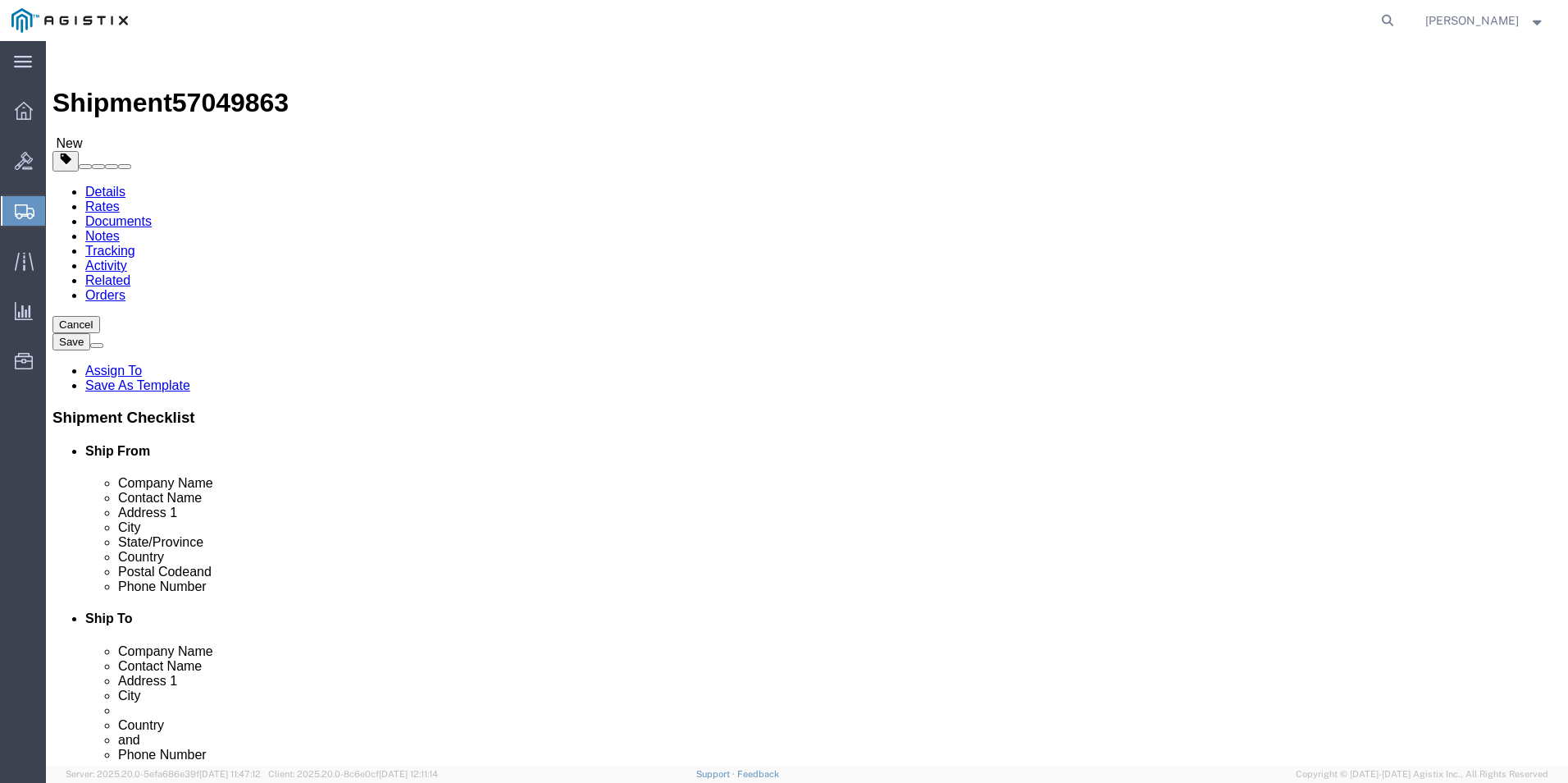
click span "button"
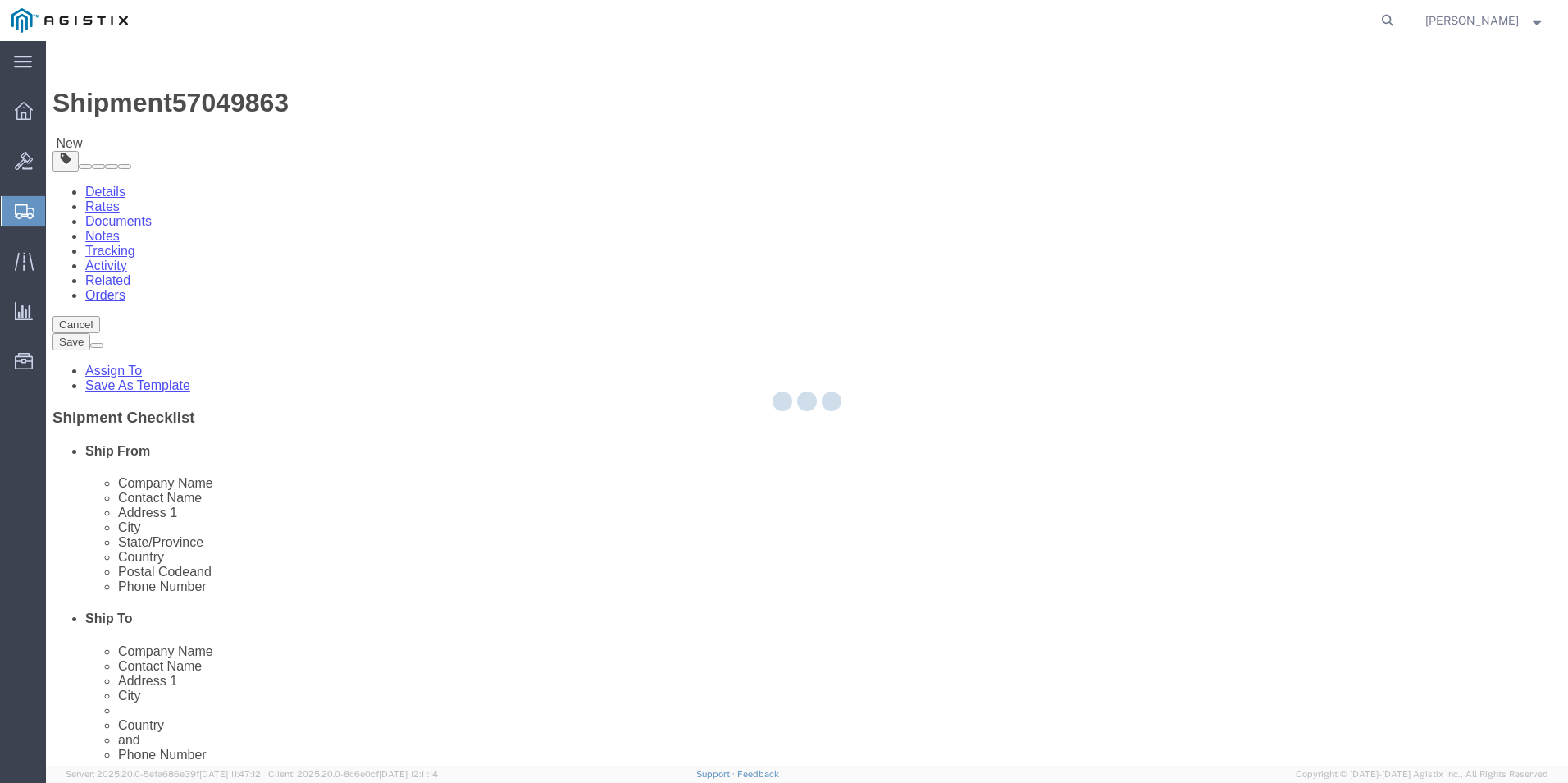
select select "CBOX"
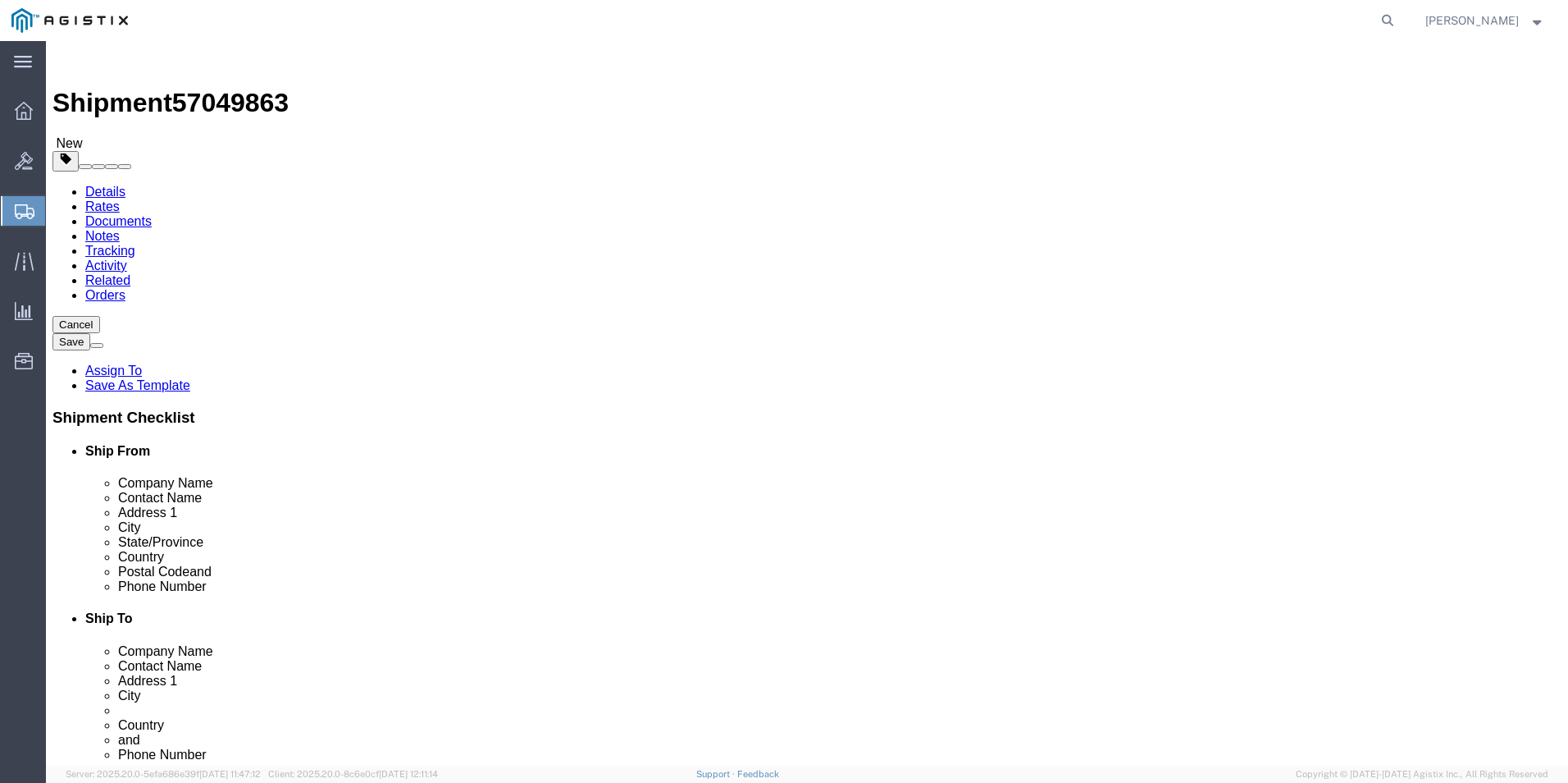
click span "button"
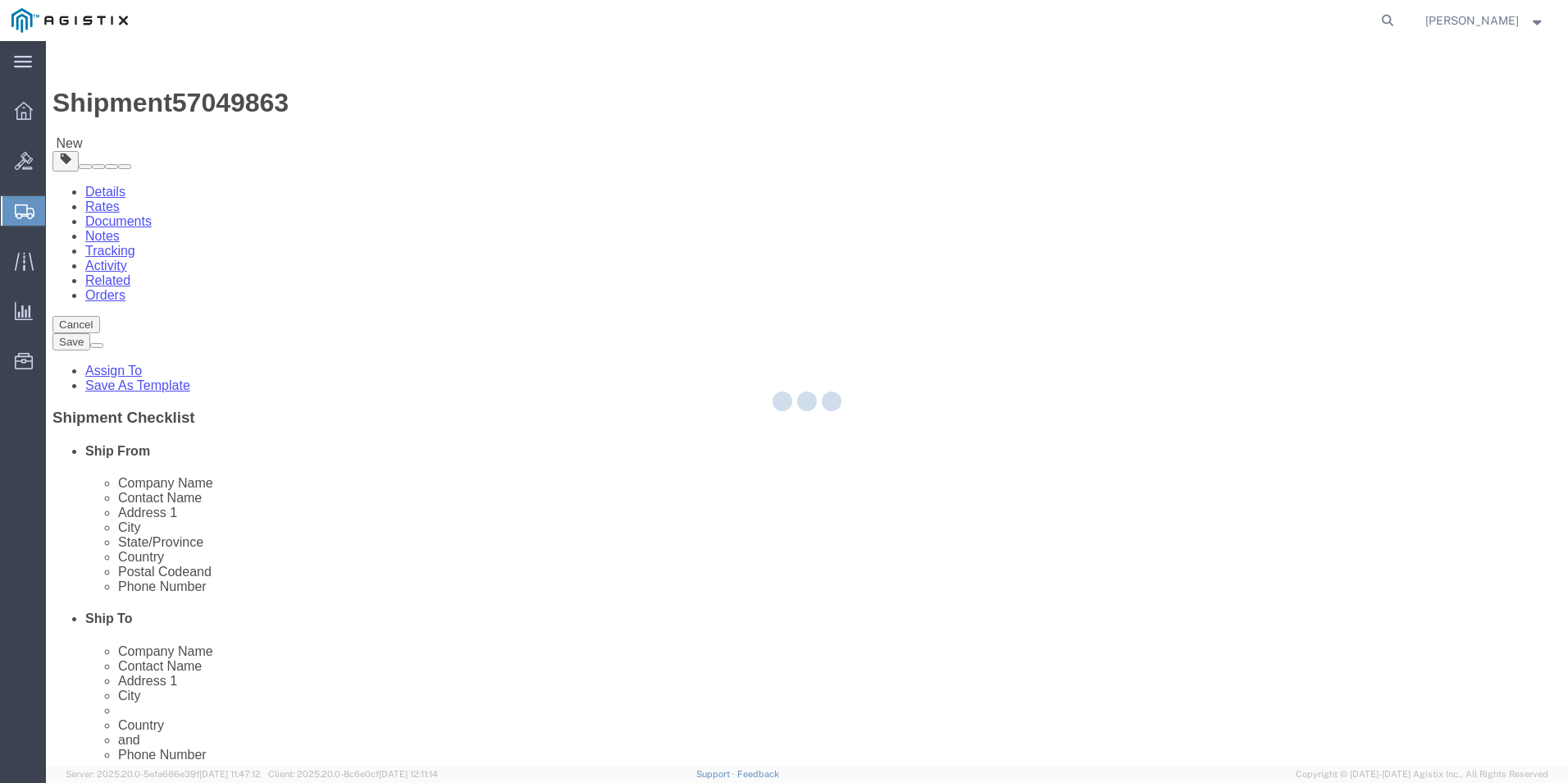
select select "CBOX"
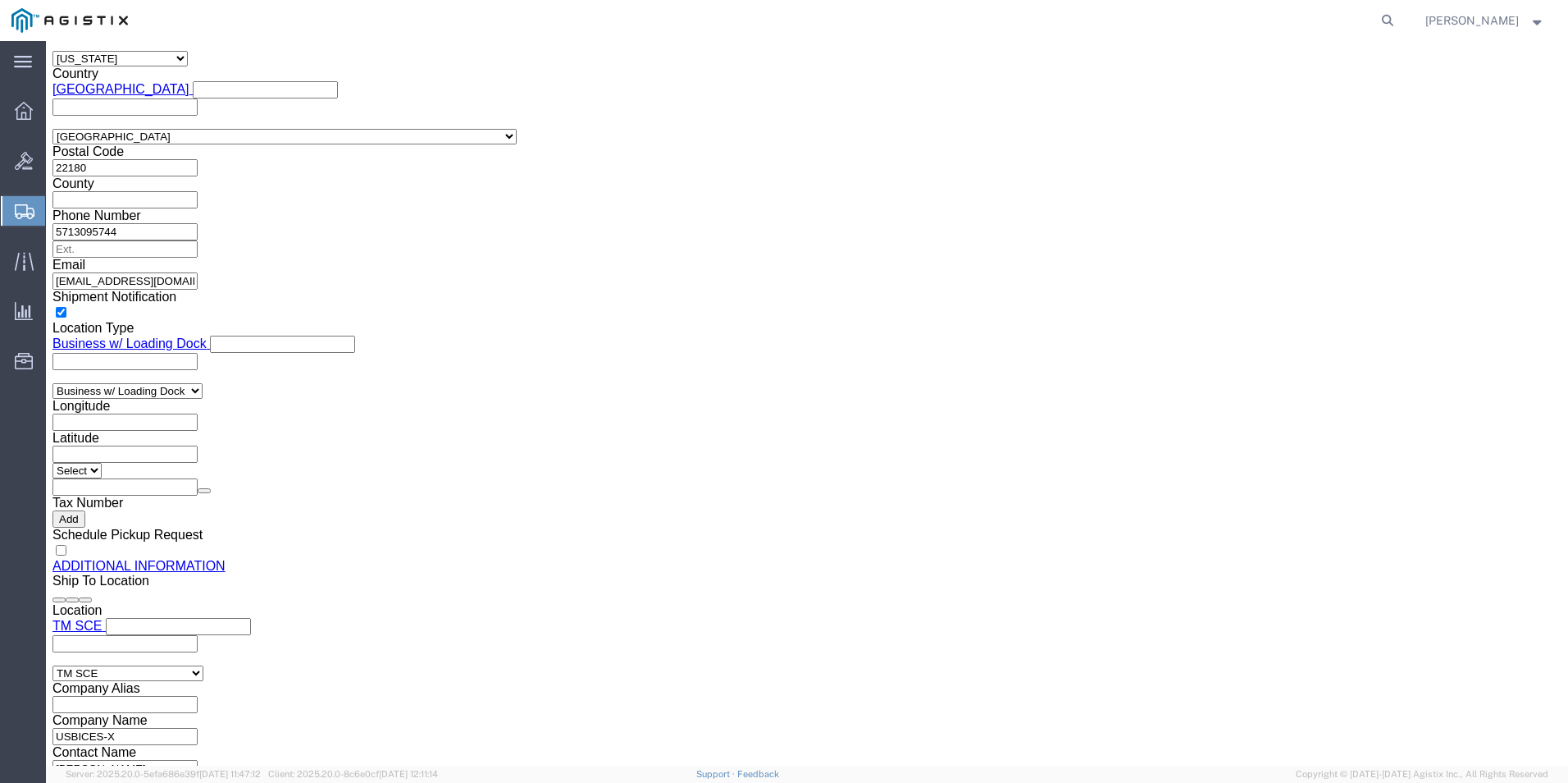
scroll to position [1798, 0]
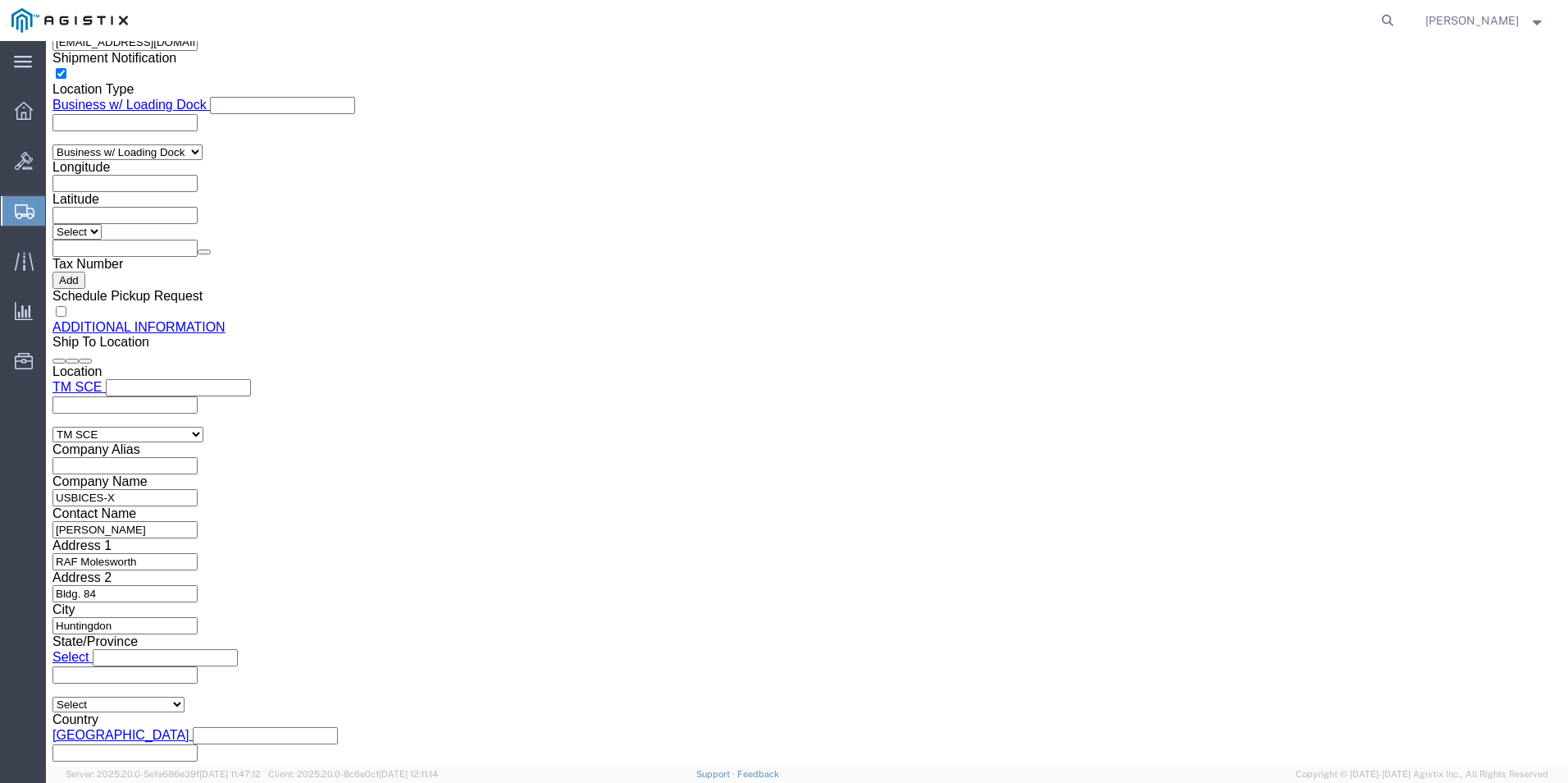
click link "Delete this content"
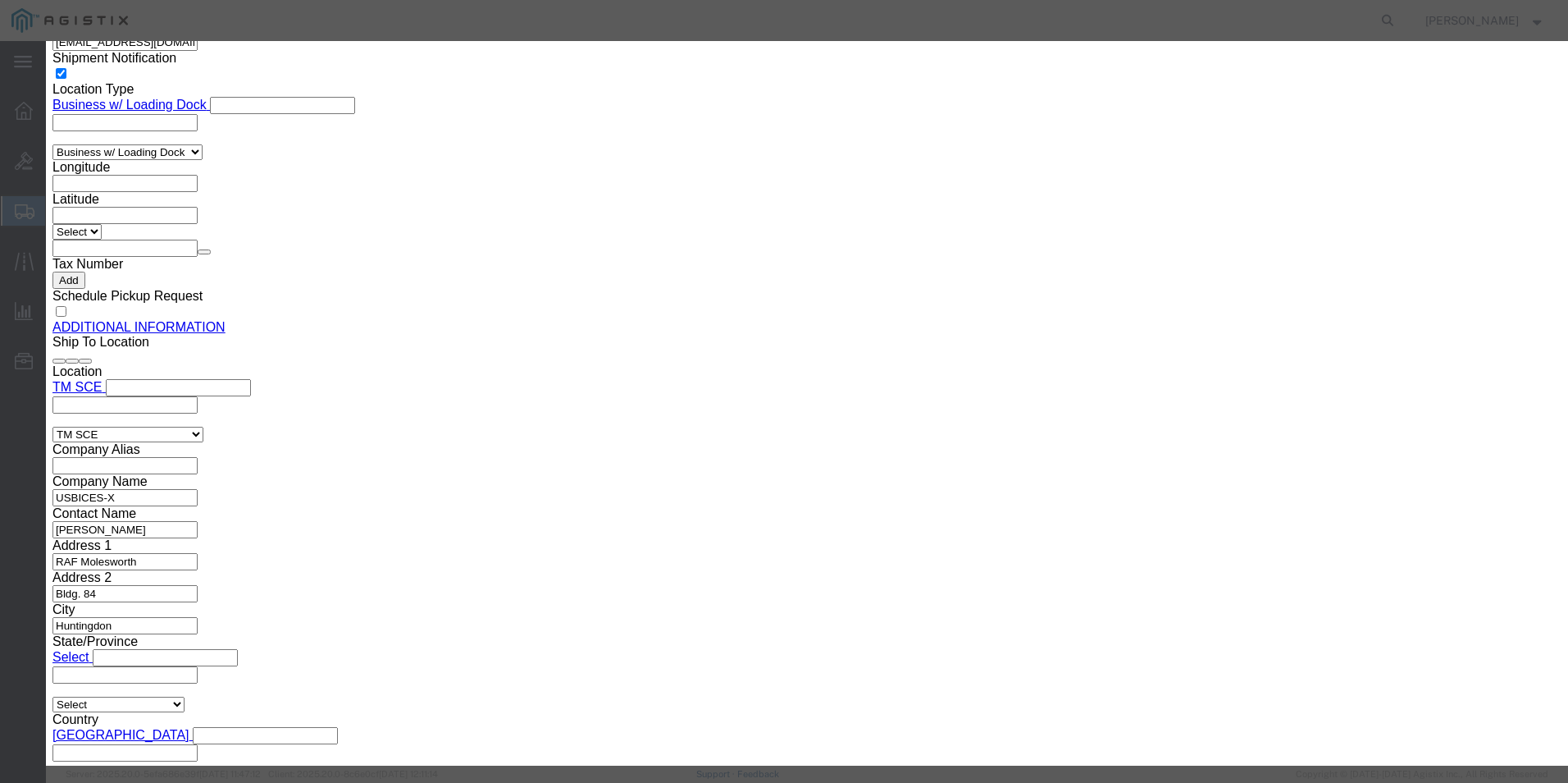
click button "Yes"
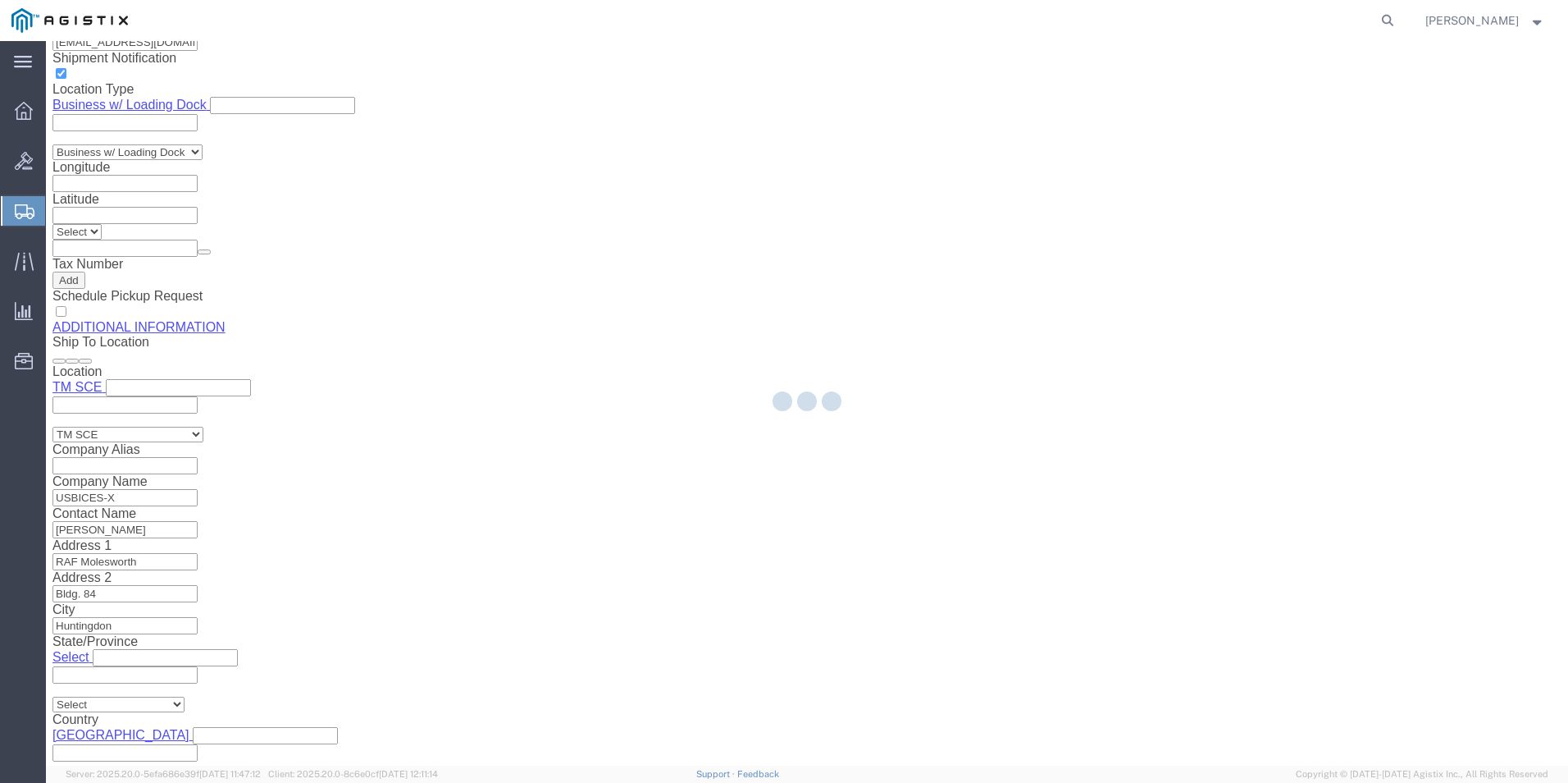
scroll to position [595, 0]
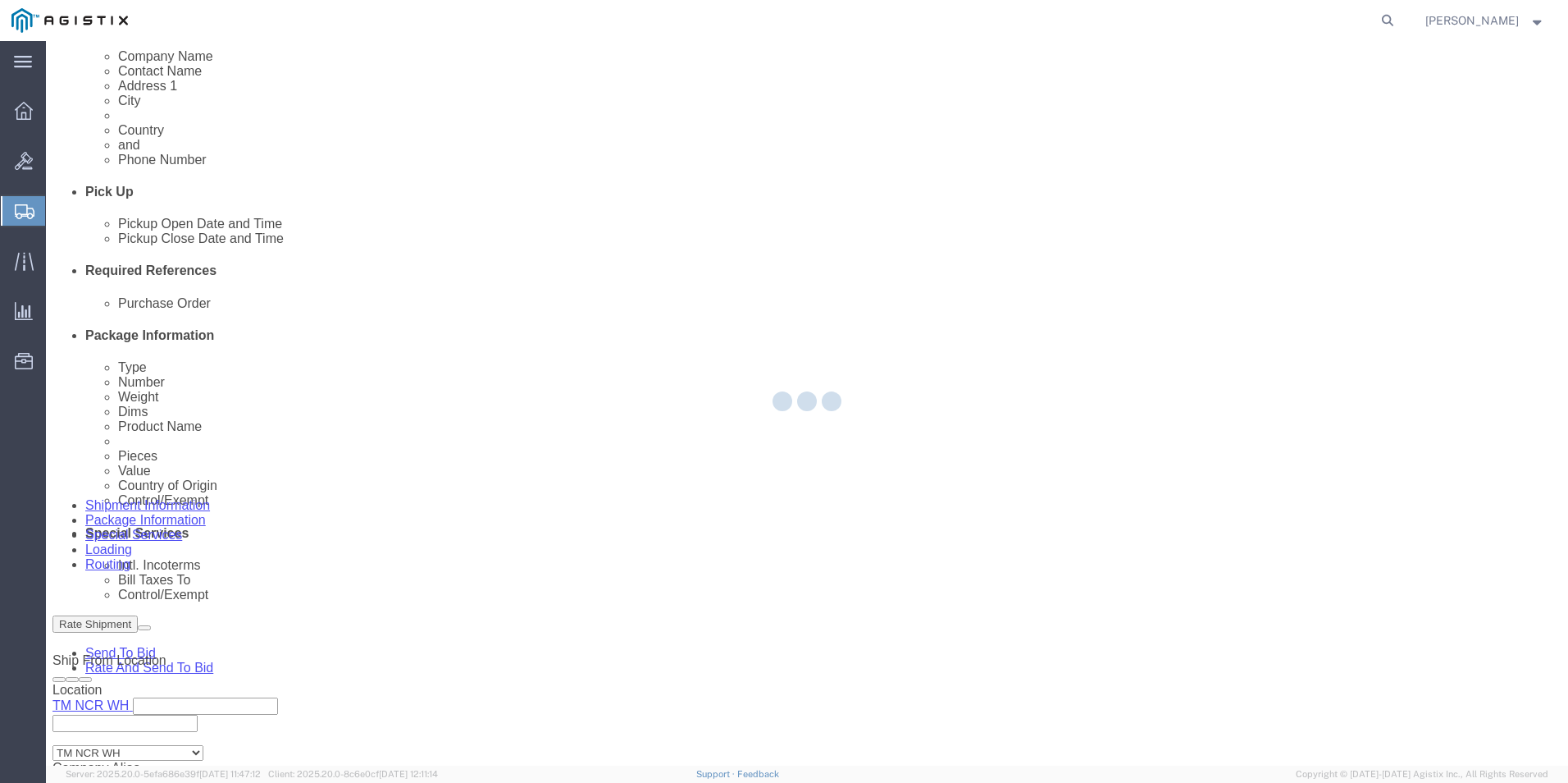
select select "CBOX"
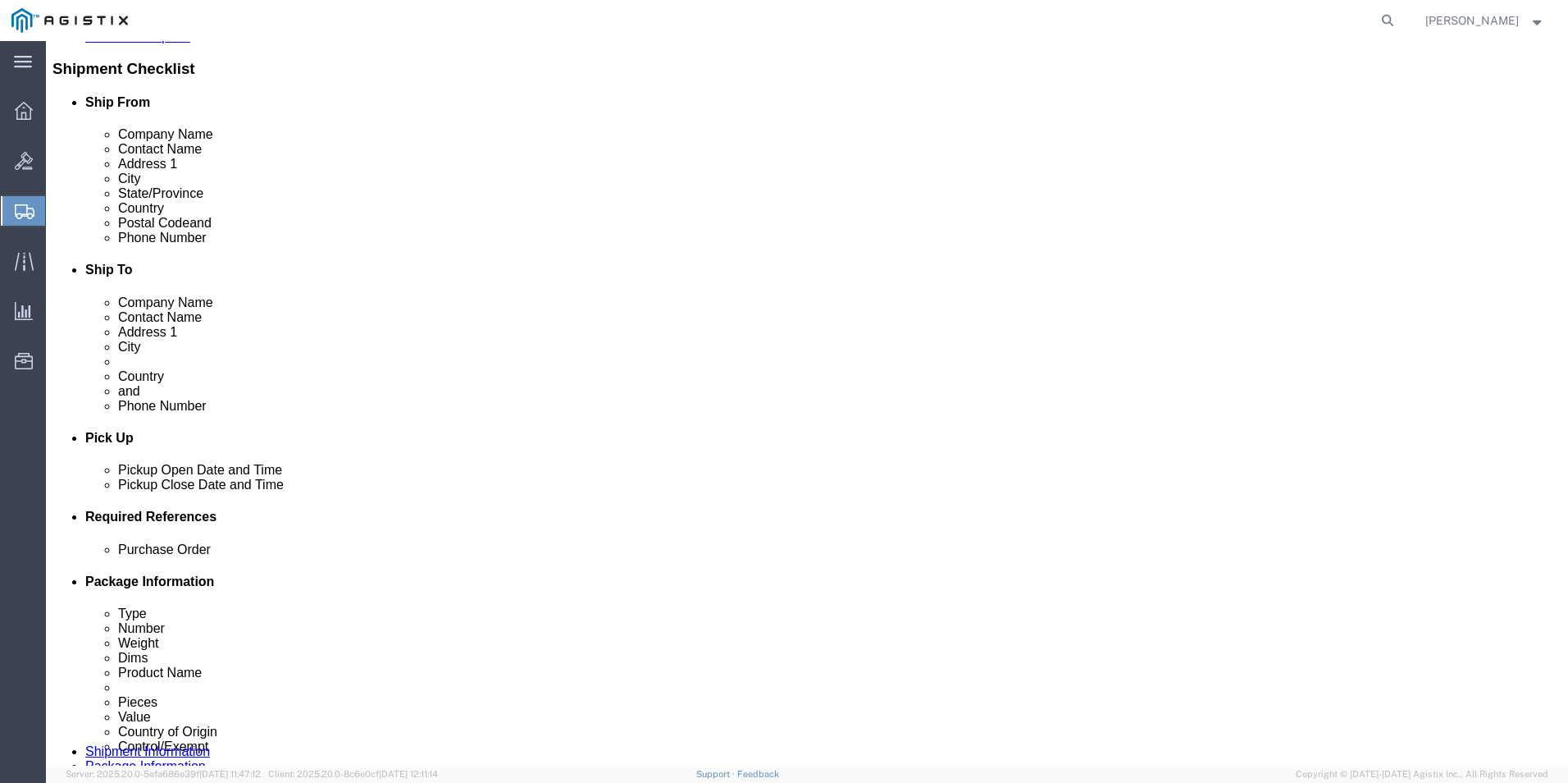
scroll to position [0, 0]
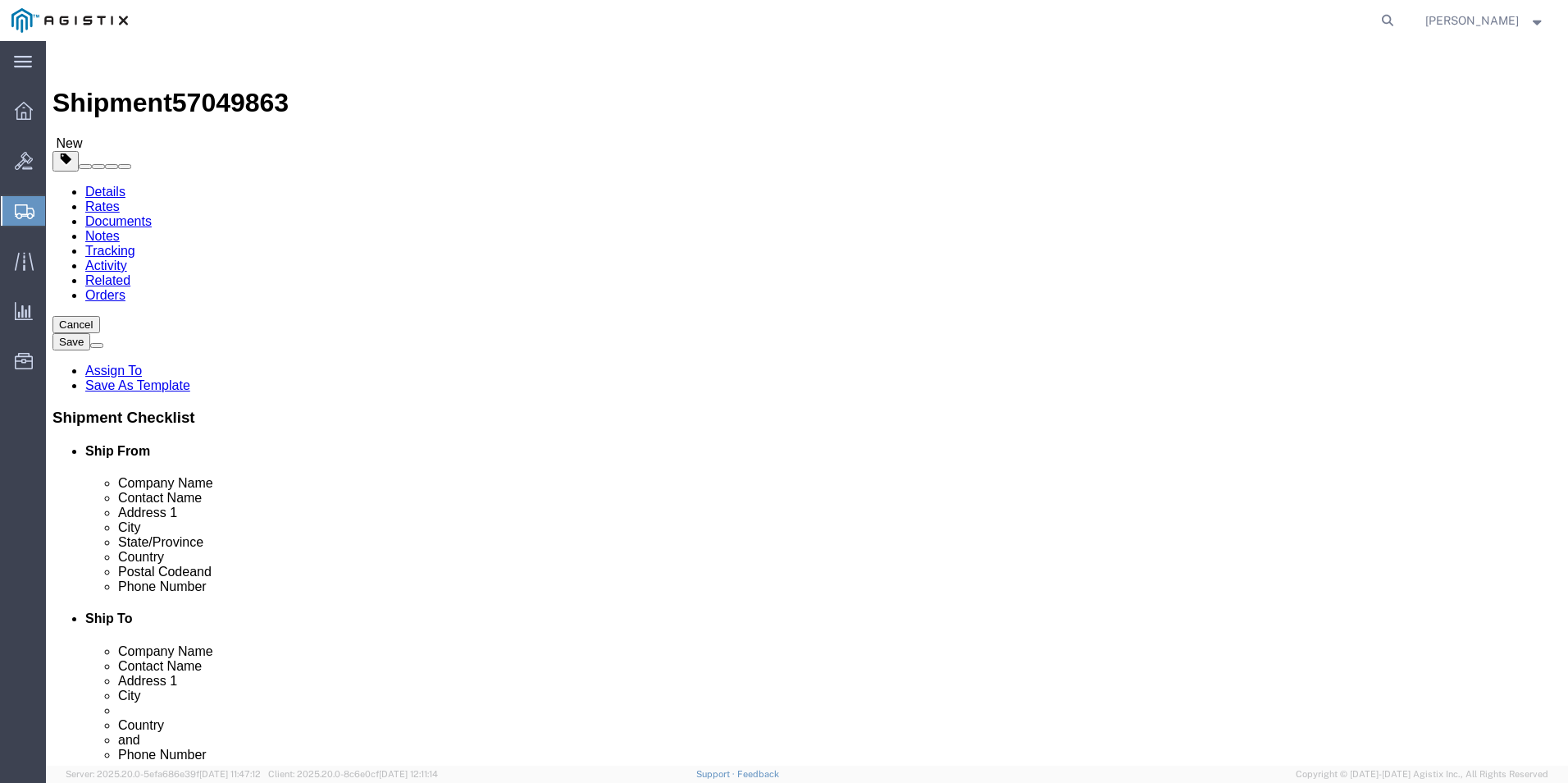
click input "text"
click input "0.00"
type input "23.40"
click input "0.00"
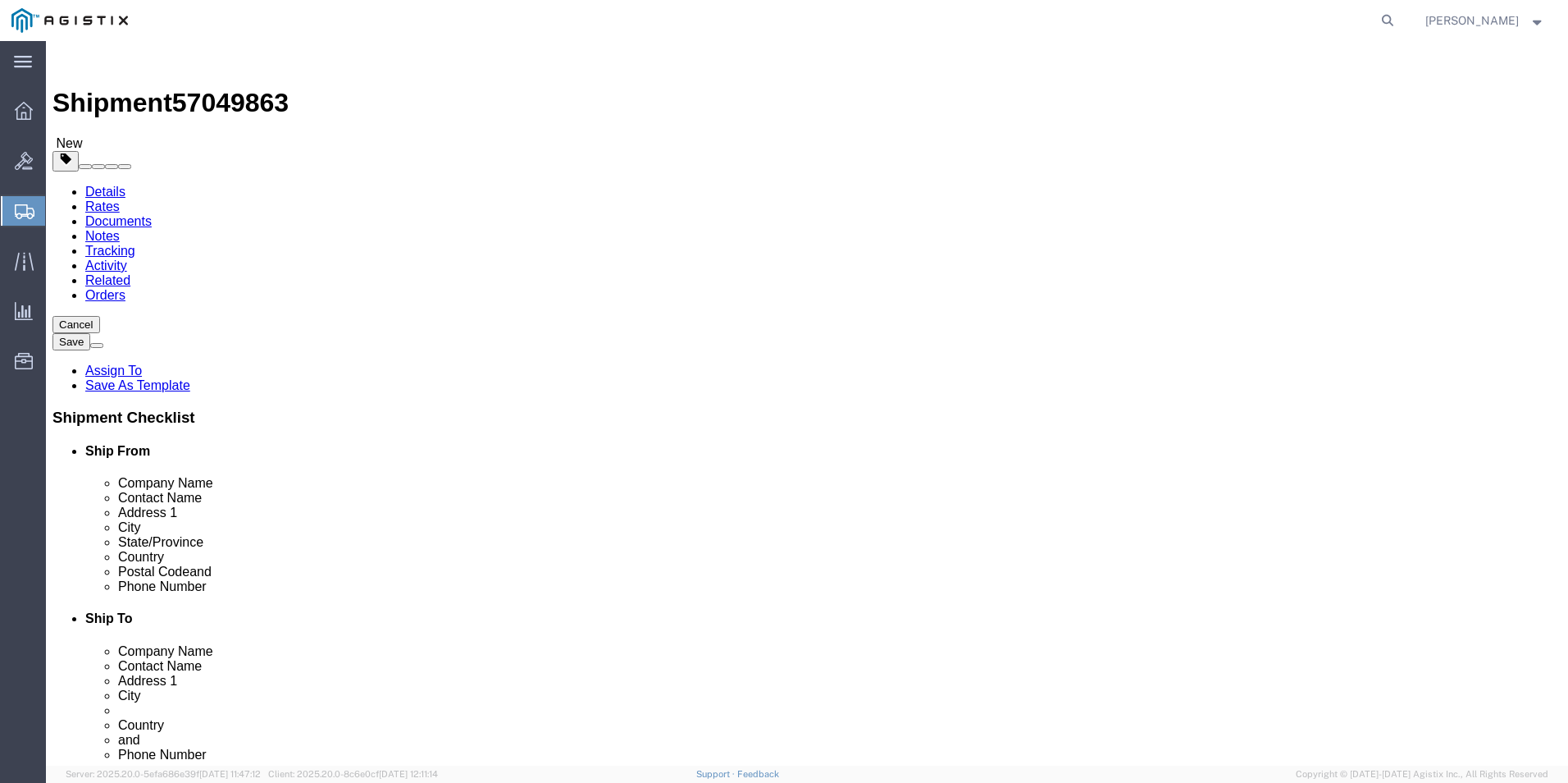
click input "0.00"
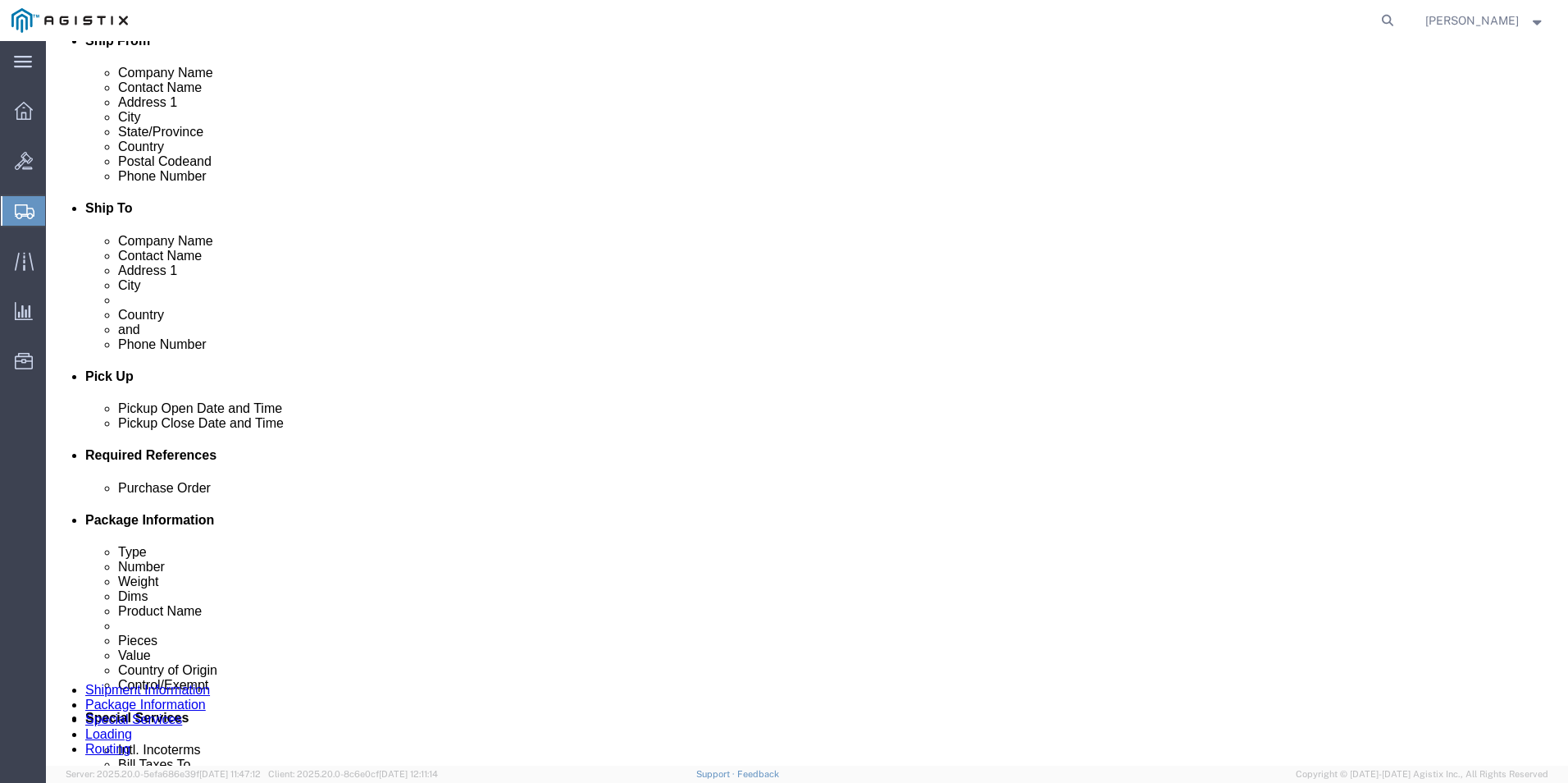
scroll to position [903, 0]
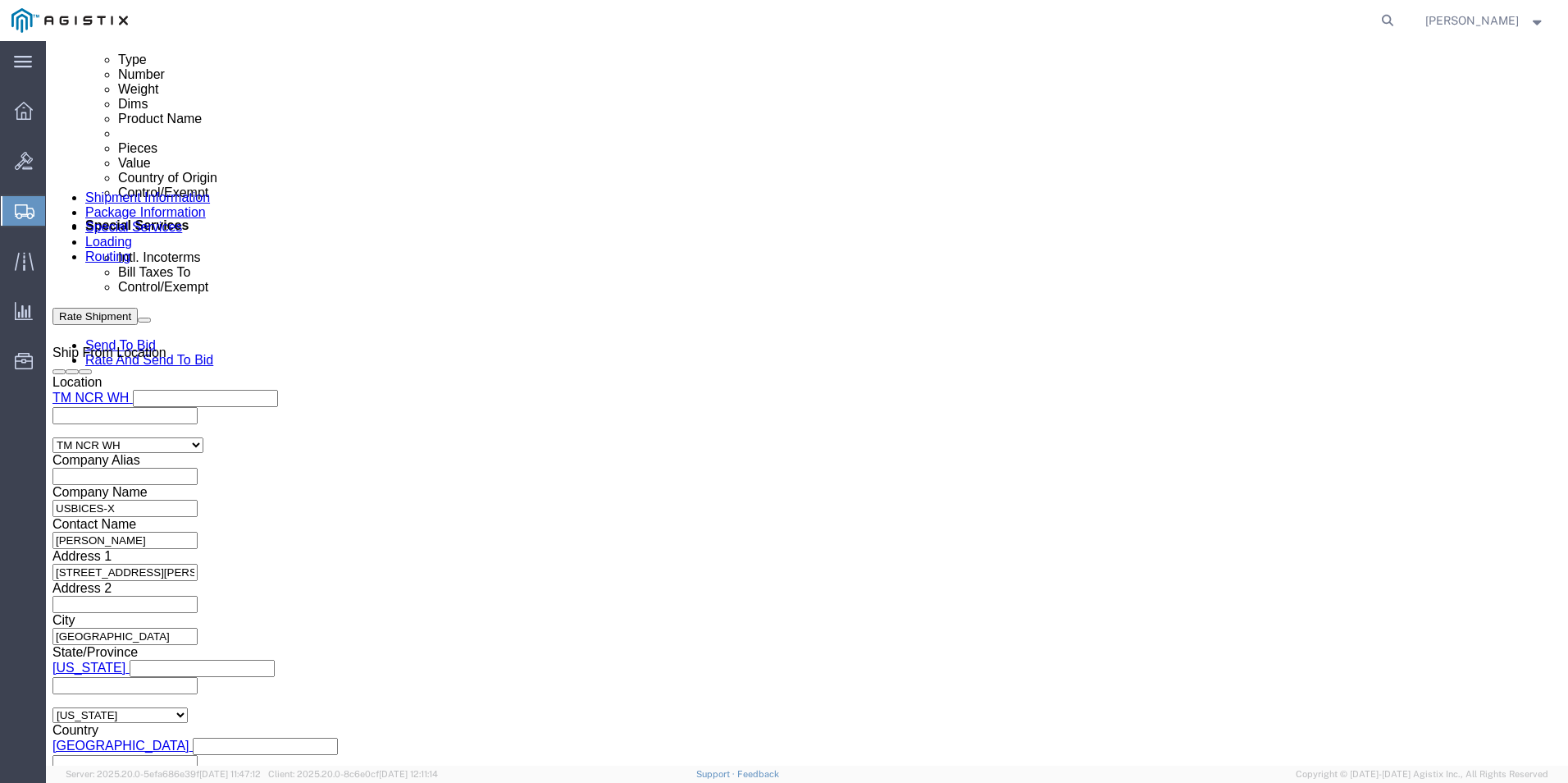
type input "23.40"
click input "0.00"
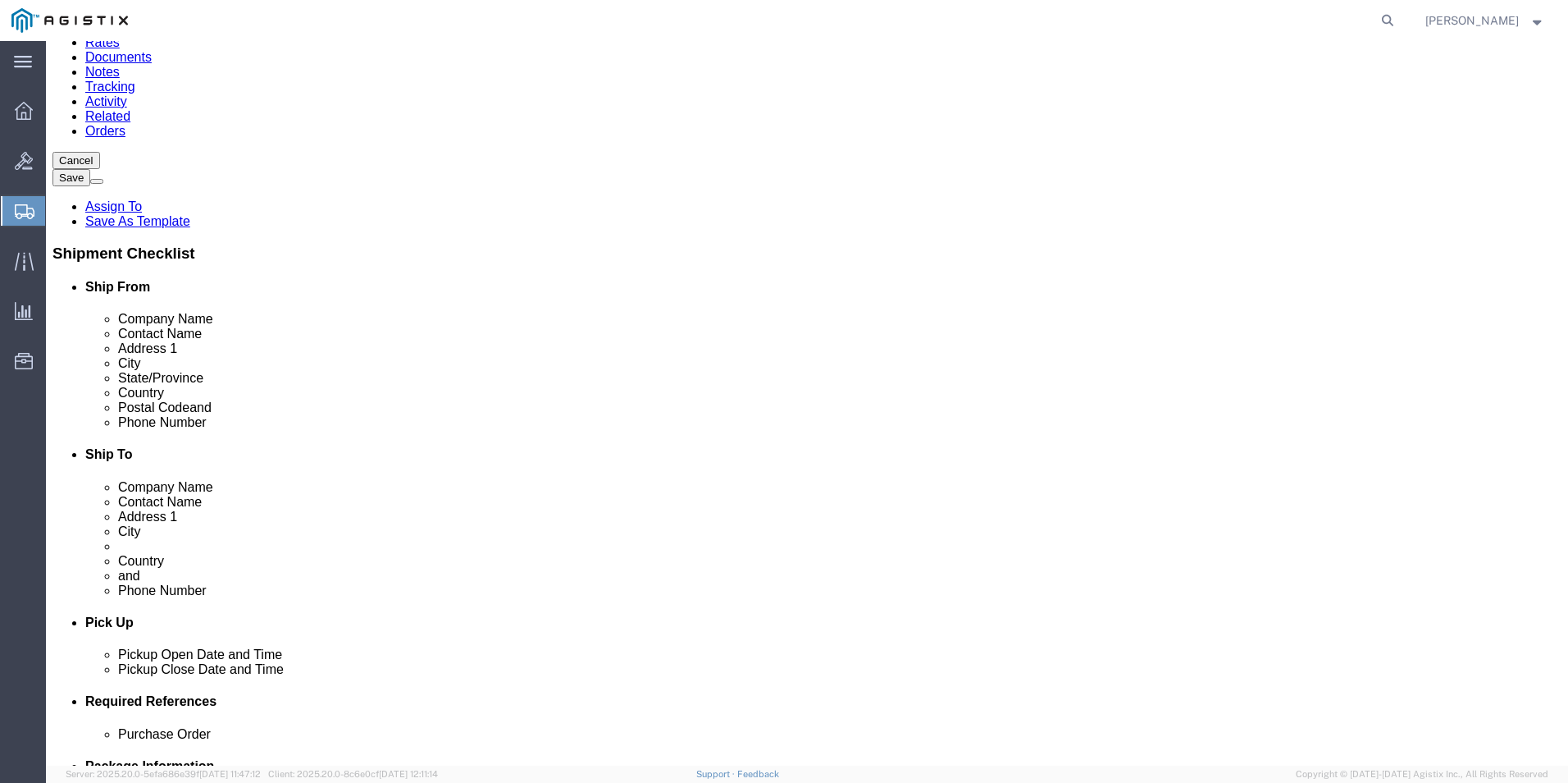
scroll to position [0, 0]
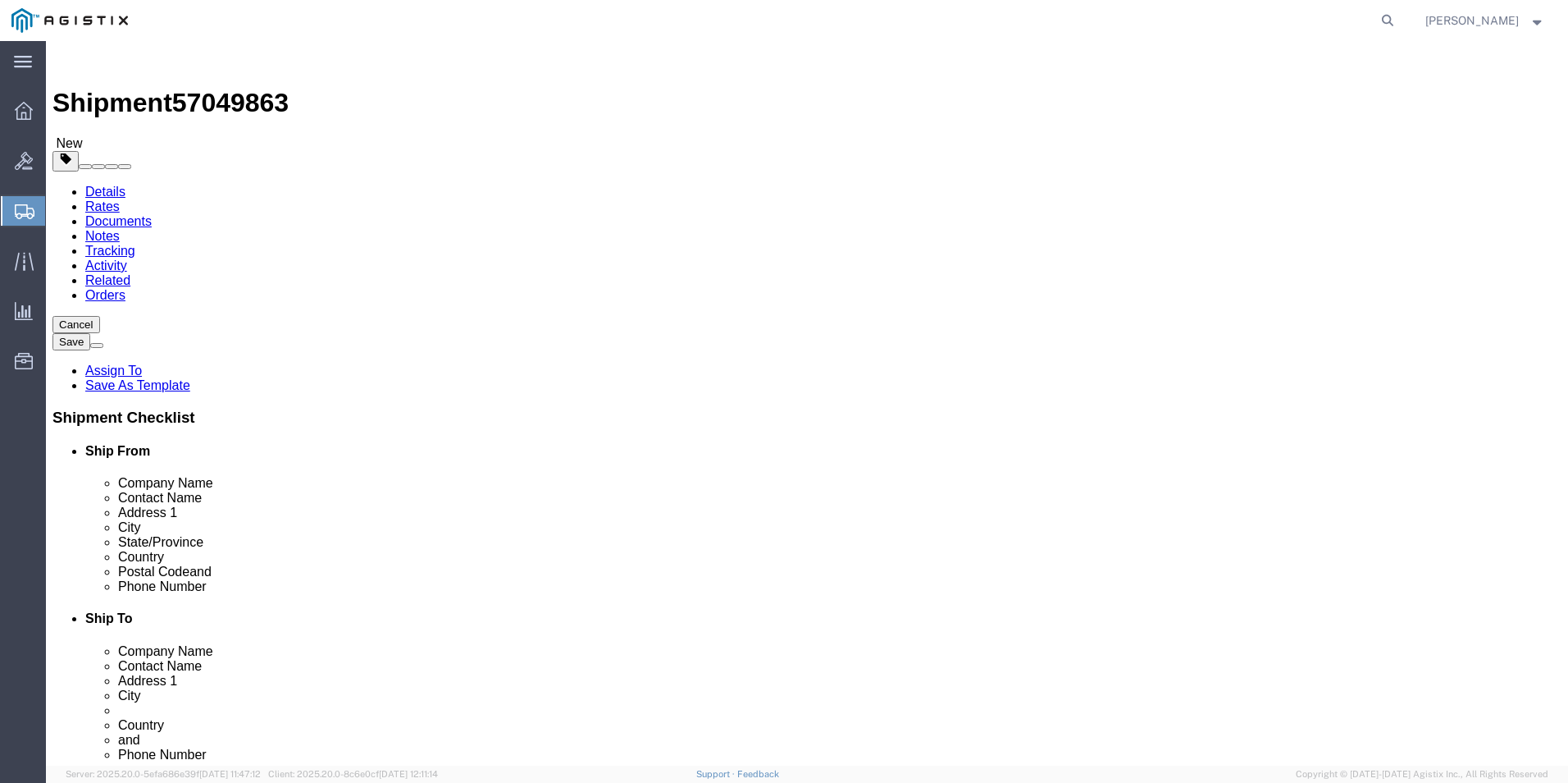
type input "23.40"
click input "text"
type input "19"
type input "14"
type input "11"
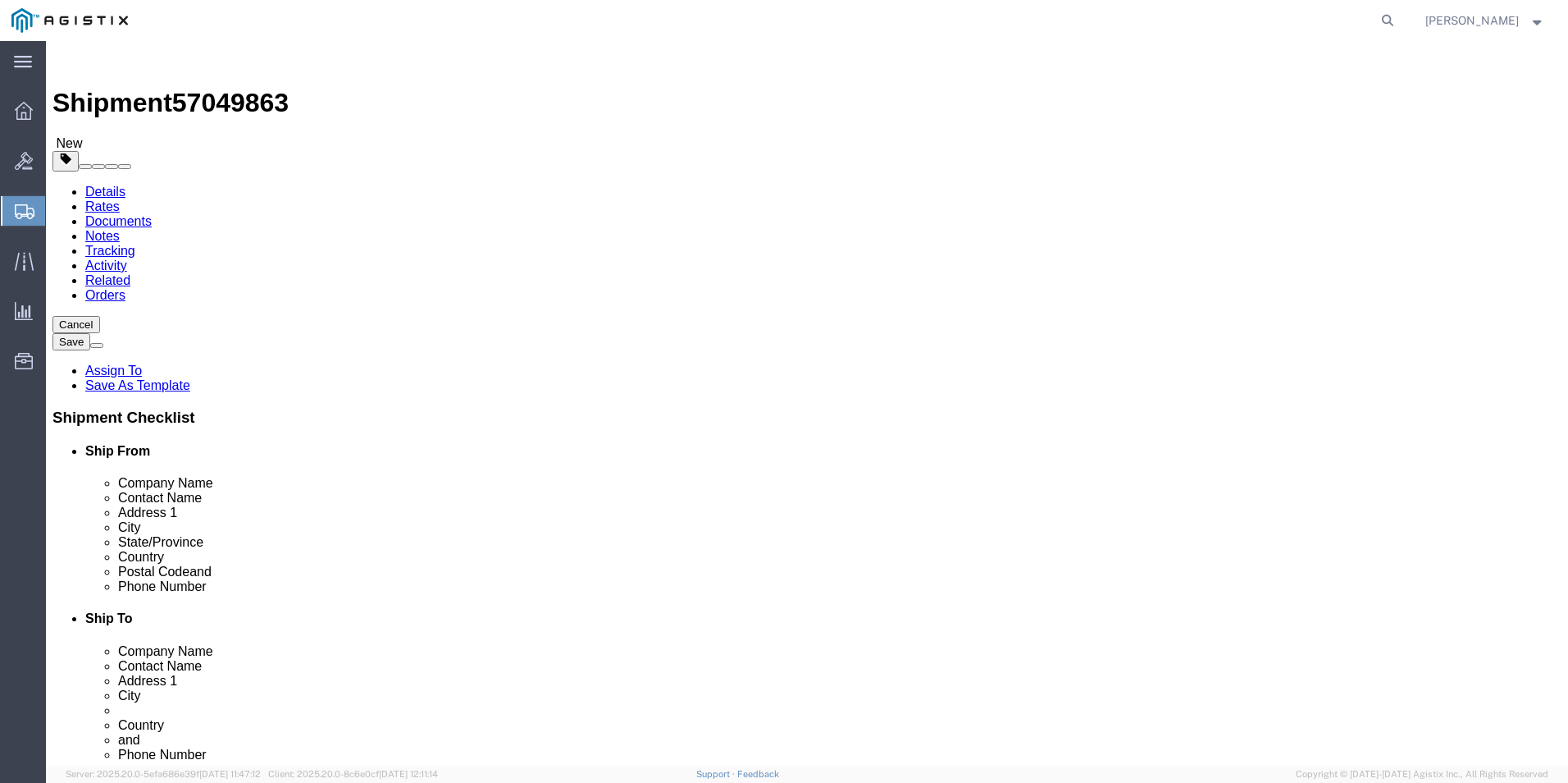
click input "text"
type input "19"
type input "14"
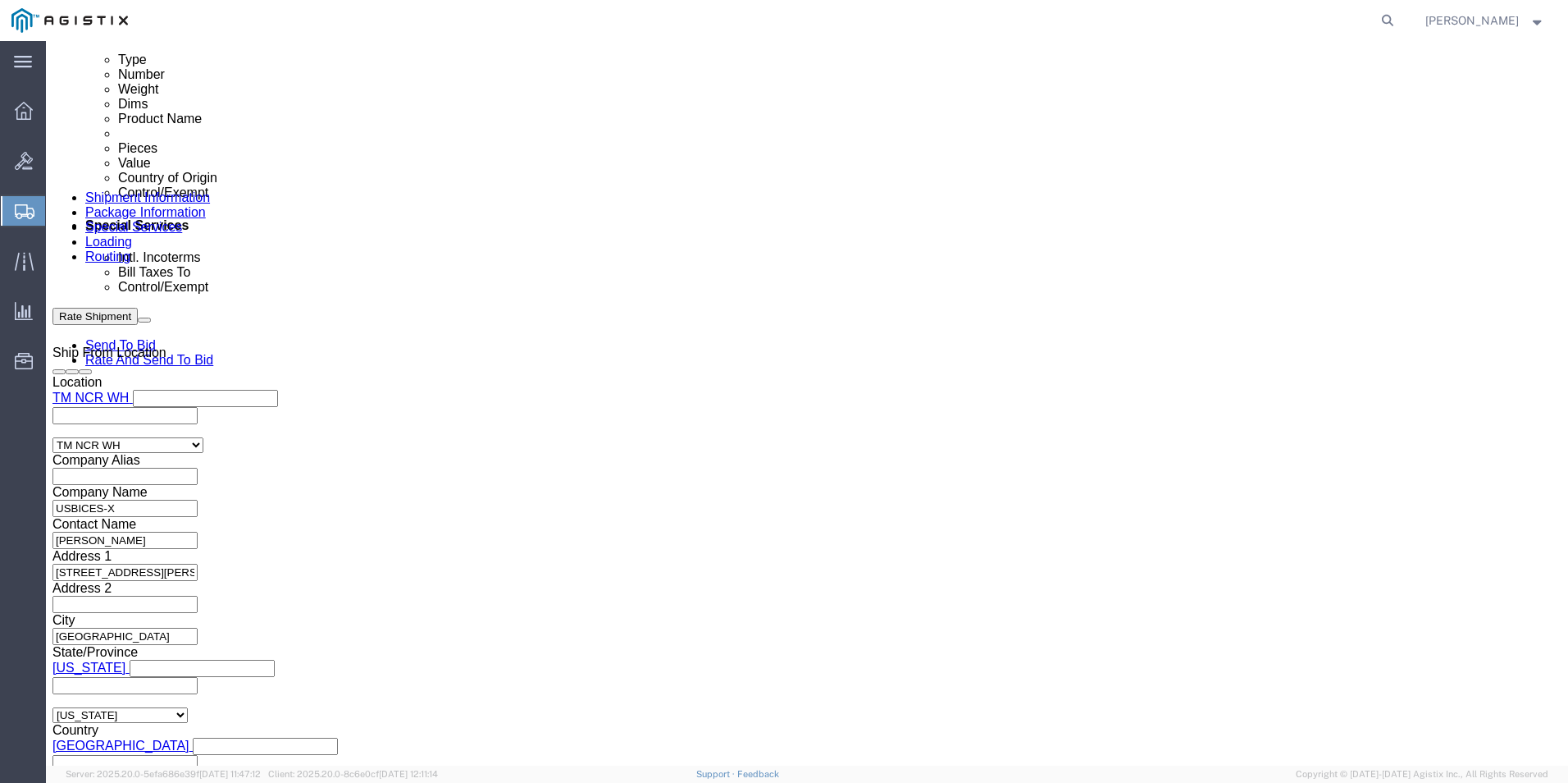
scroll to position [1067, 0]
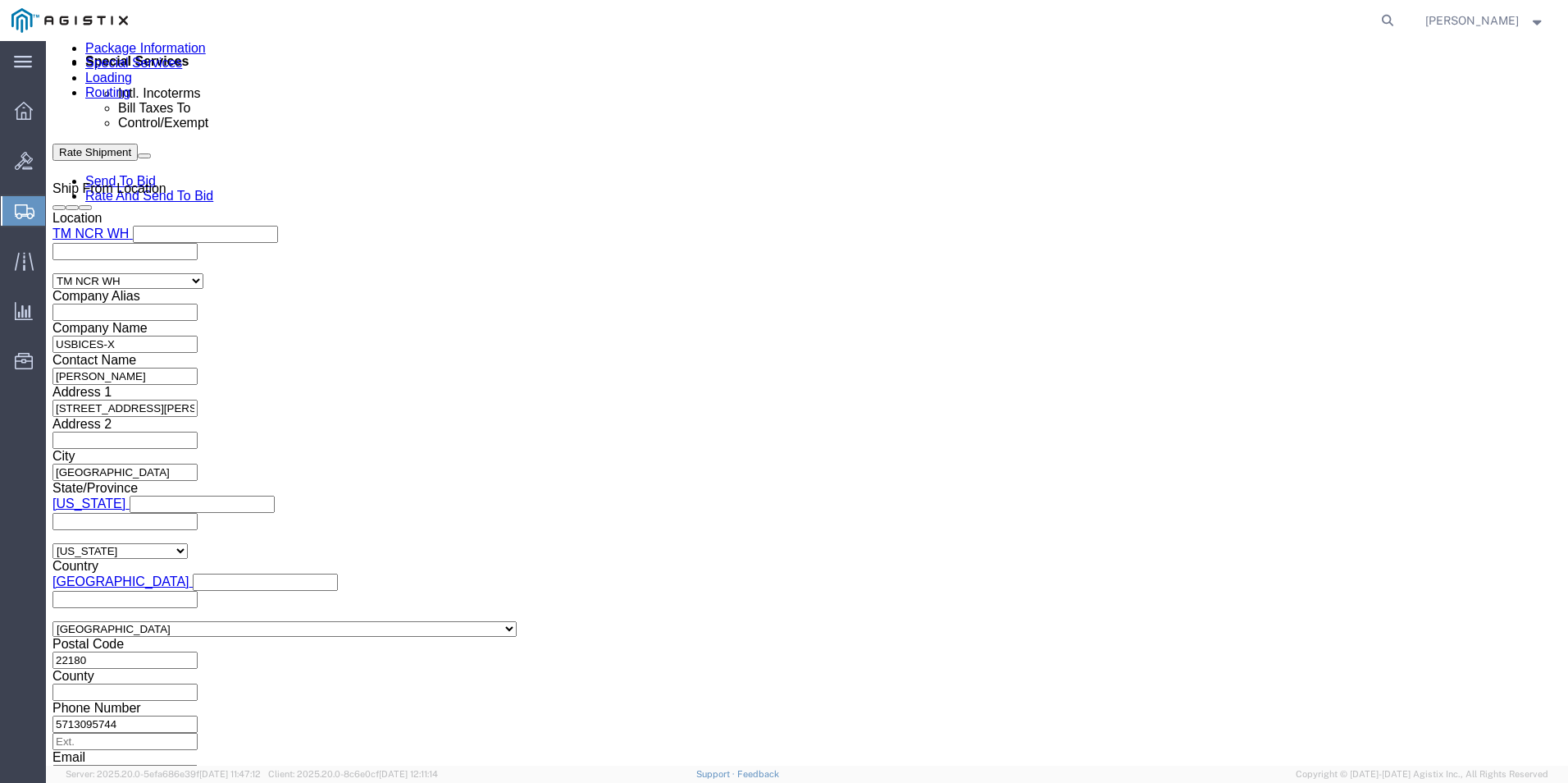
type input "11"
click input "text"
type input "19"
type input "14"
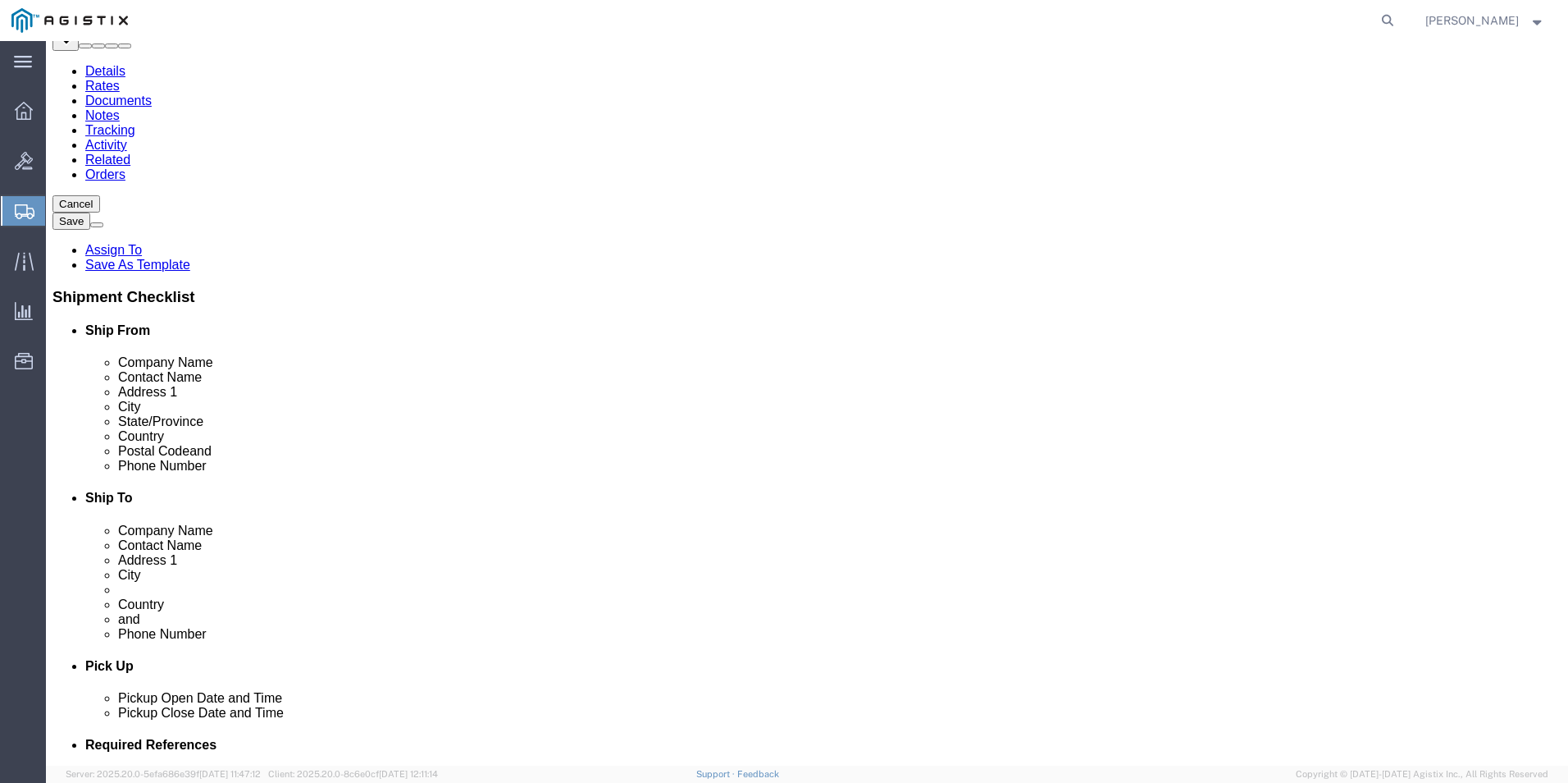
scroll to position [0, 0]
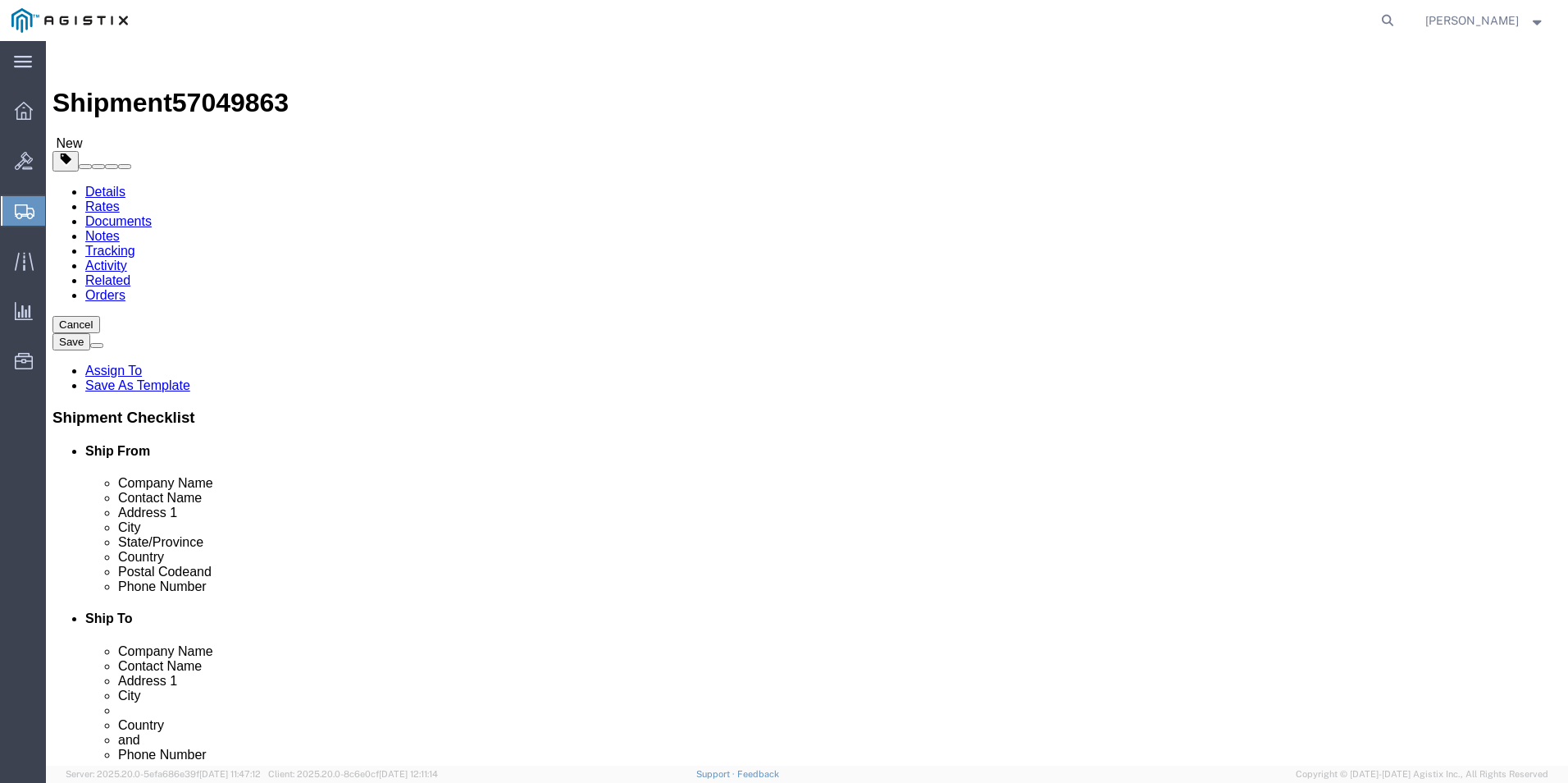
type input "11"
click dd "413.86 USD"
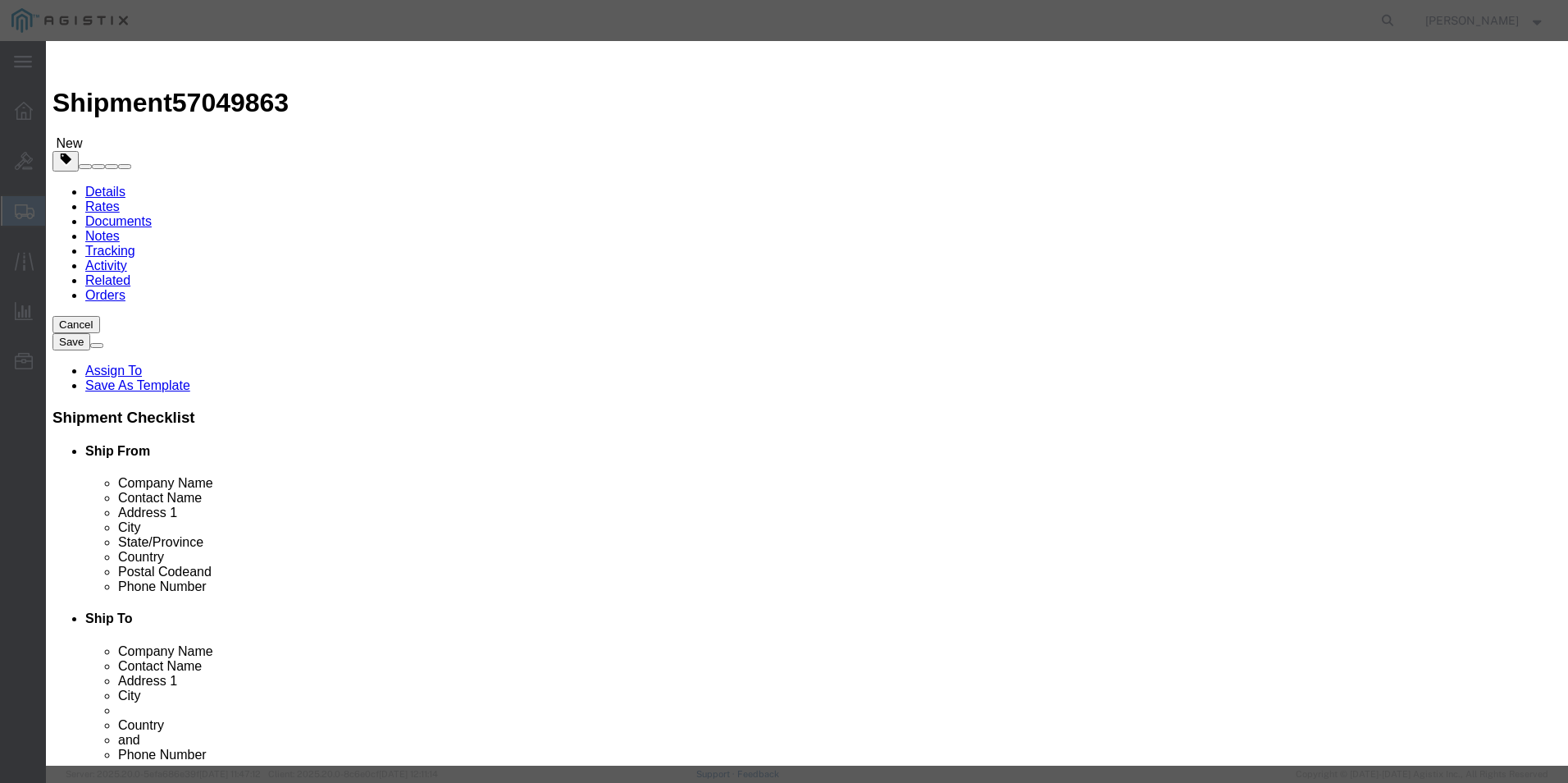
click textarea "Asset Tag:"
paste textarea "146747"
type textarea "Asset Tag:146747"
click input "text"
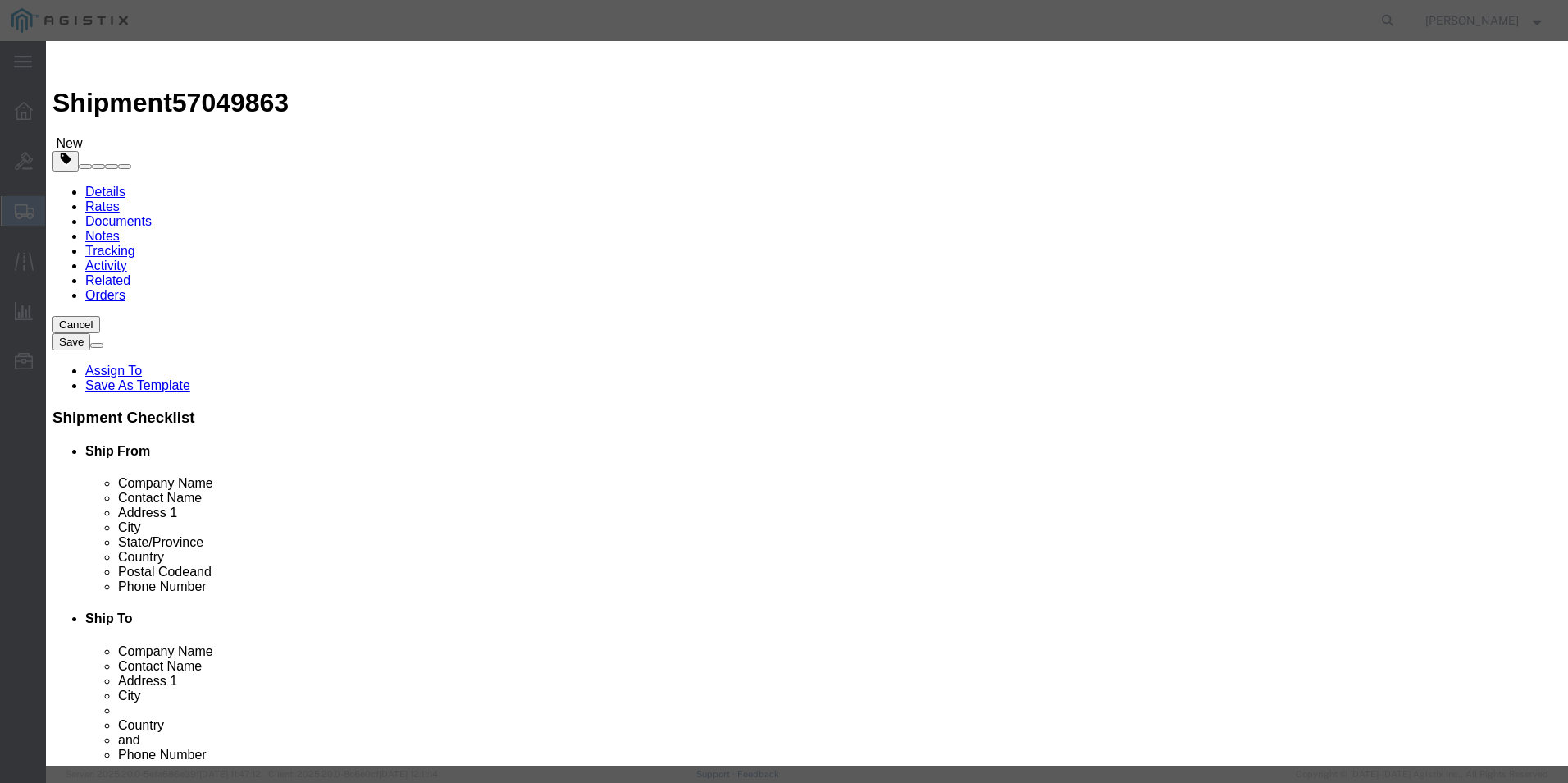
paste input "FJC29391LJ7"
type input "FJC29391LJ7"
click icon
drag, startPoint x: 1021, startPoint y: 277, endPoint x: 975, endPoint y: 235, distance: 62.3
click input "text"
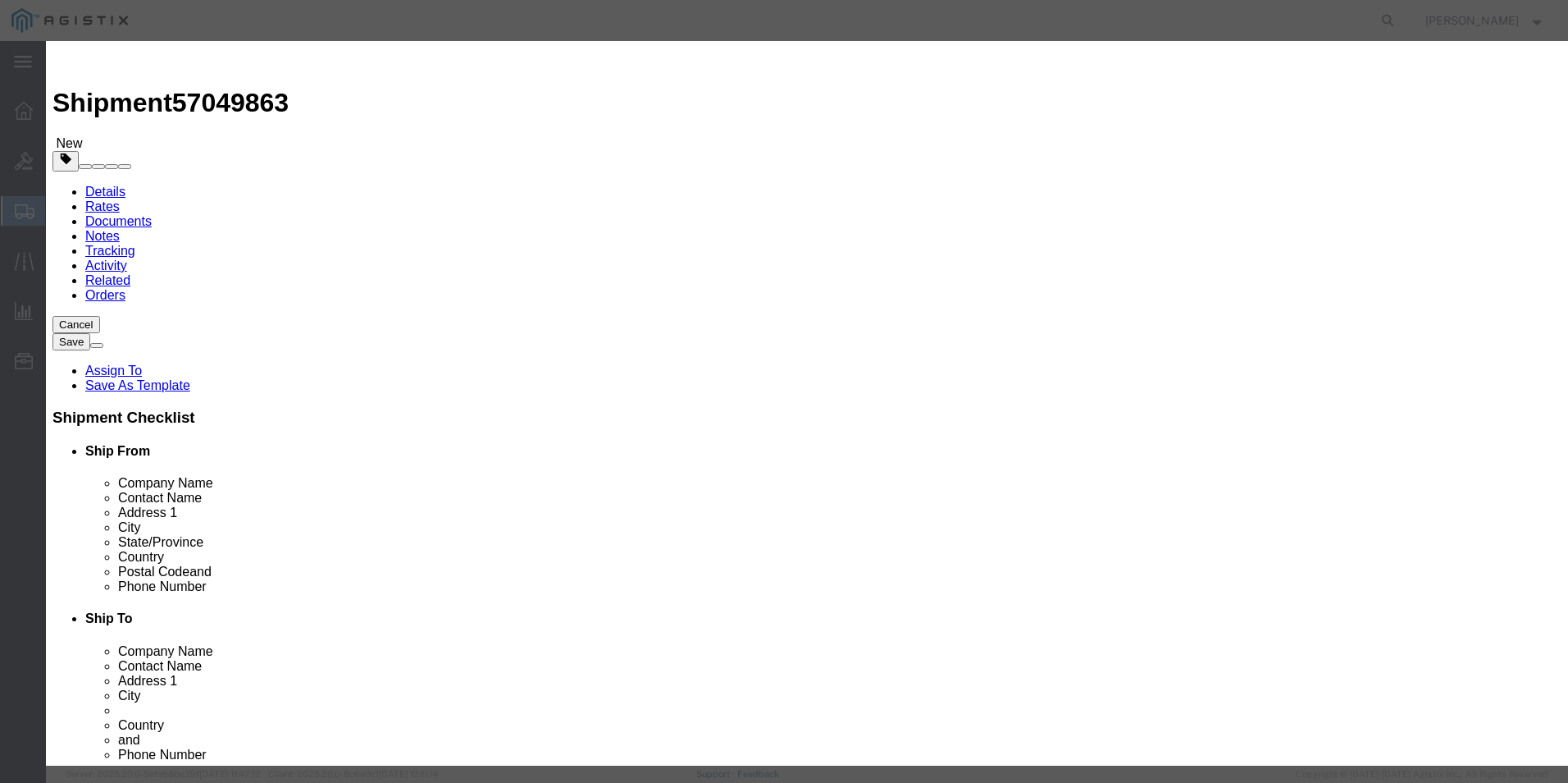
paste input "FJC29391LL4"
type input "FJC29391LL4"
click textarea "Asset Tag:"
paste textarea "146748"
type textarea "Asset Tag:146748"
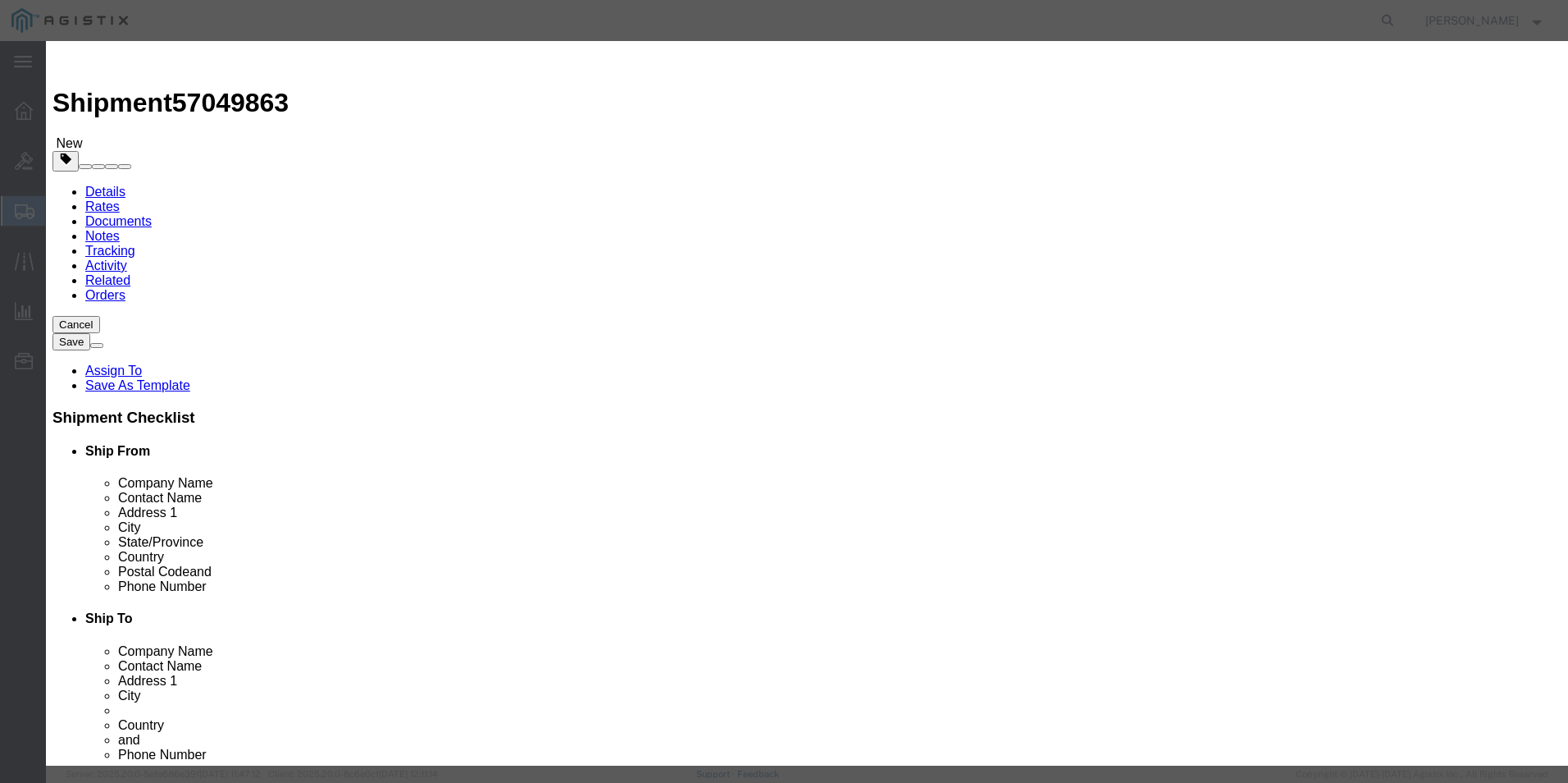
click button
click textarea "Asset Tag:"
paste textarea "146749"
type textarea "Asset Tag:146749"
click input "text"
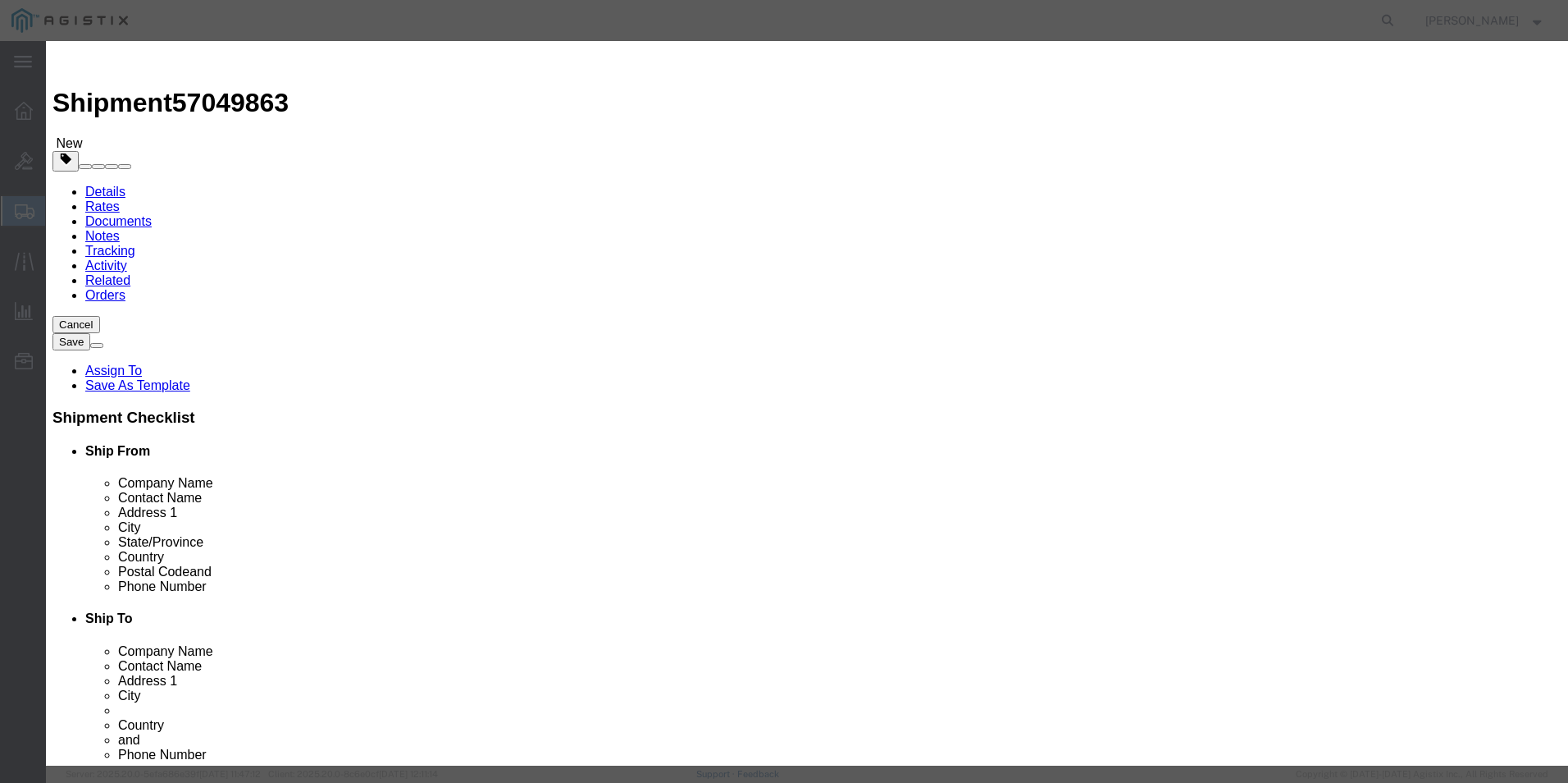
paste input "FJC29391LJU"
type input "FJC29391LJU"
click icon
click input "text"
paste input "FJC29391LH4"
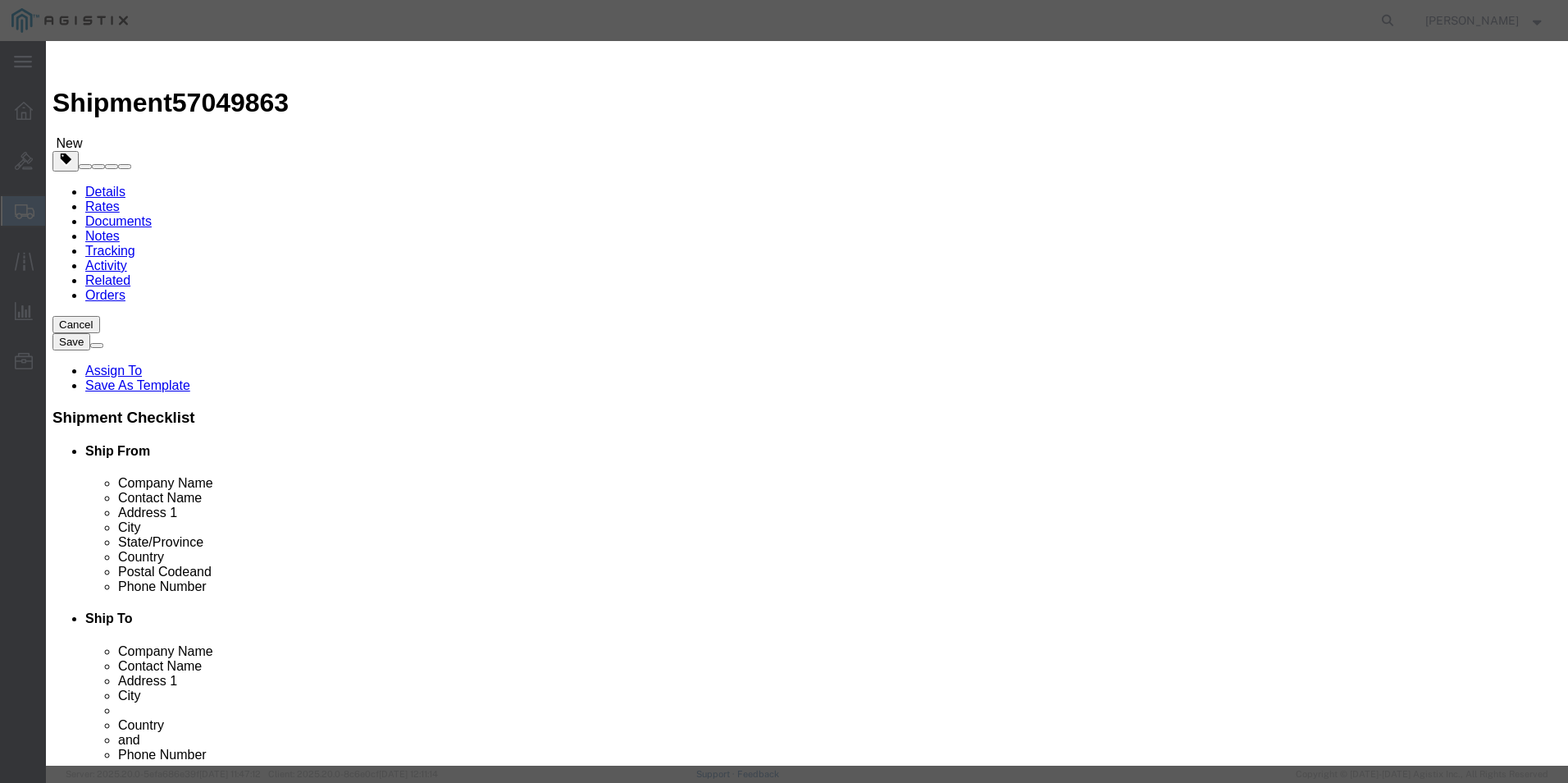
type input "FJC29391LH4"
click textarea "Asset Tag:"
paste textarea "146750"
type textarea "Asset Tag:146750"
click button
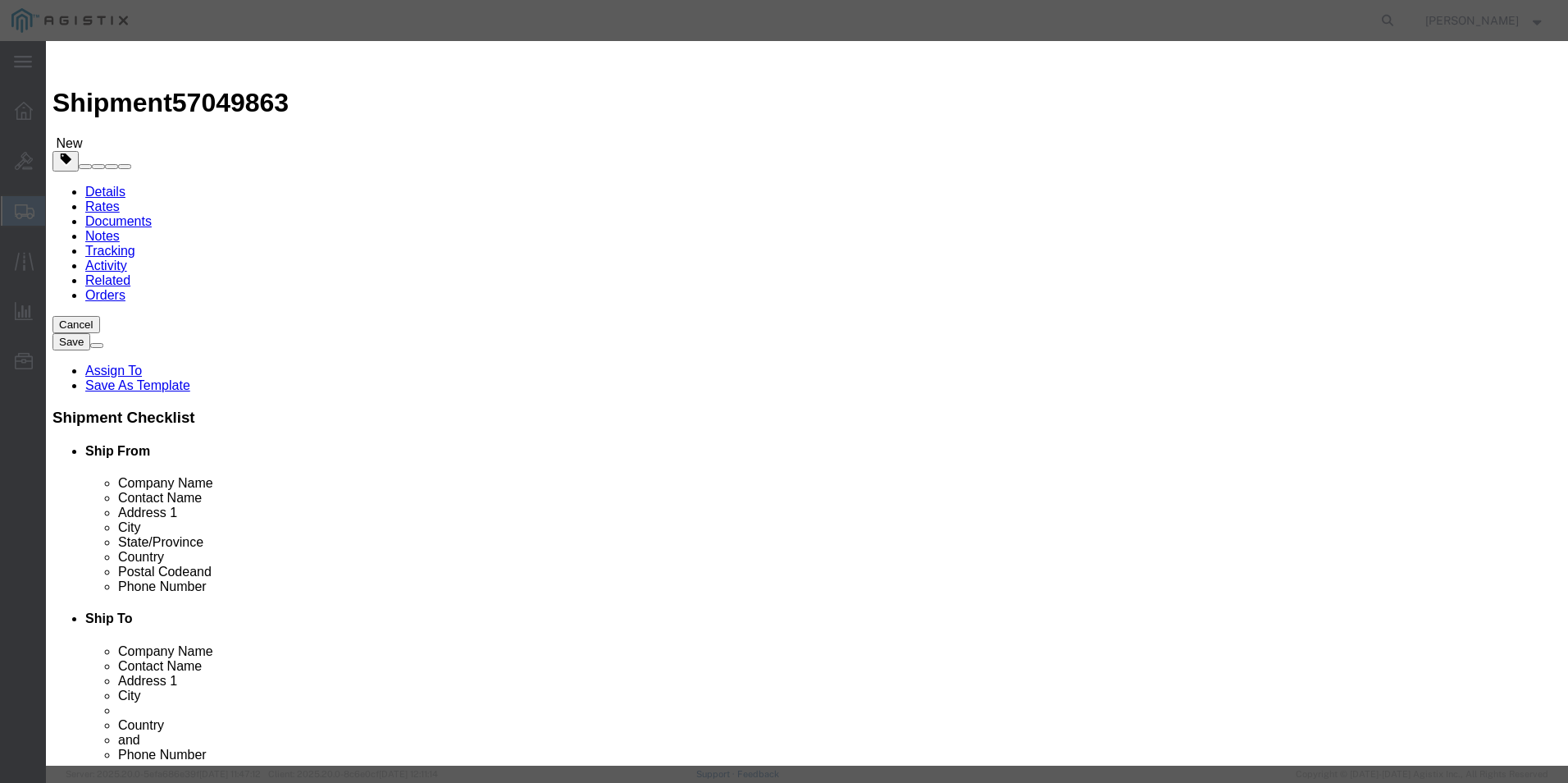
drag, startPoint x: 648, startPoint y: 436, endPoint x: 602, endPoint y: 395, distance: 61.6
click textarea "Asset Tag:"
paste textarea "146751"
type textarea "Asset Tag:146751"
click input "text"
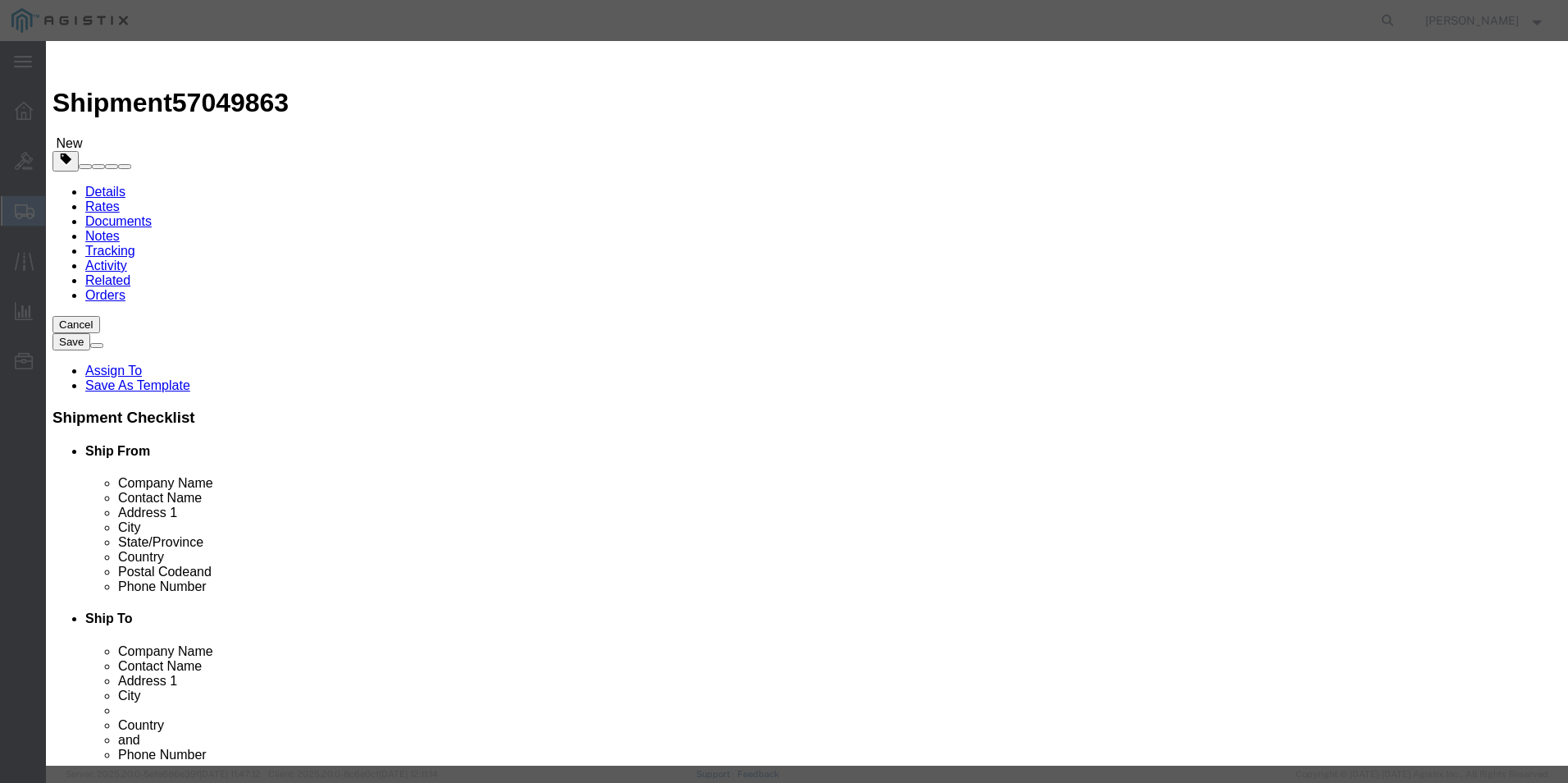
paste input "FJC29391LJ0"
type input "FJC29391LJ0"
click button
click input "text"
paste input "FJC29391LHS"
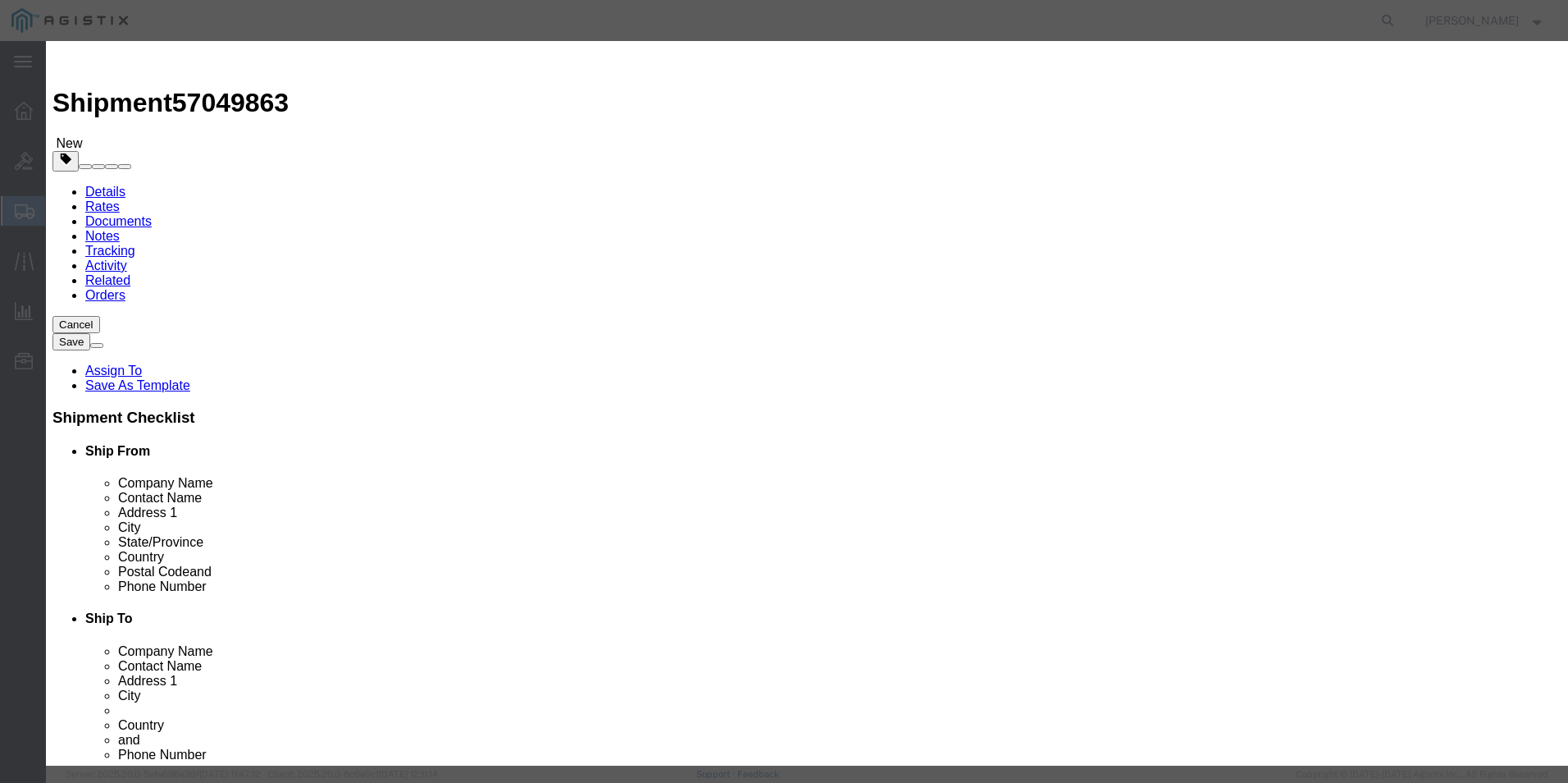
type input "FJC29391LHS"
drag, startPoint x: 564, startPoint y: 391, endPoint x: 576, endPoint y: 404, distance: 17.7
click textarea "Asset Tag:"
paste textarea "146752"
type textarea "Asset Tag:146752"
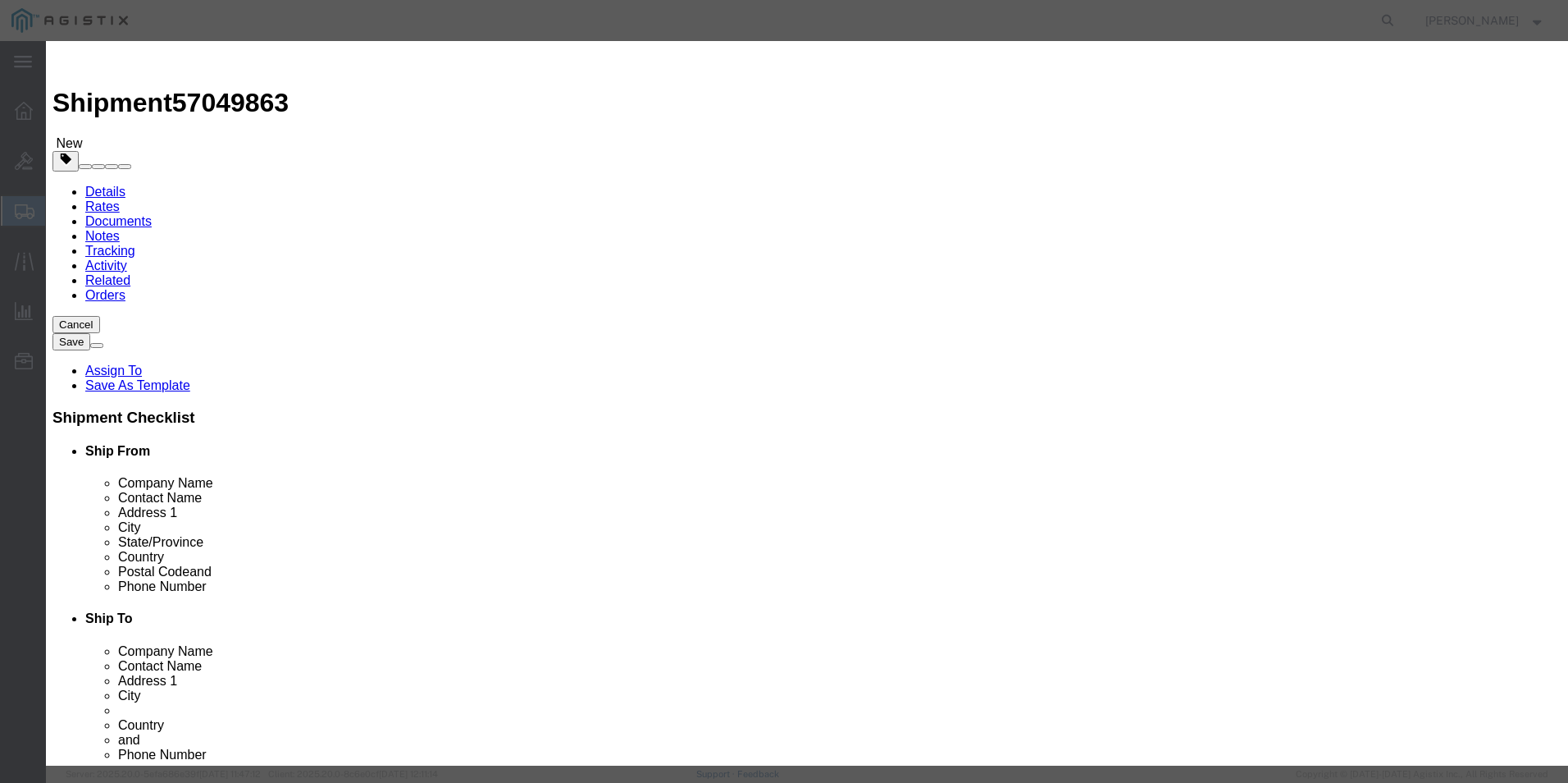
click icon
click textarea "Asset Tag:"
paste textarea "146753"
type textarea "Asset Tag:146753"
click input "text"
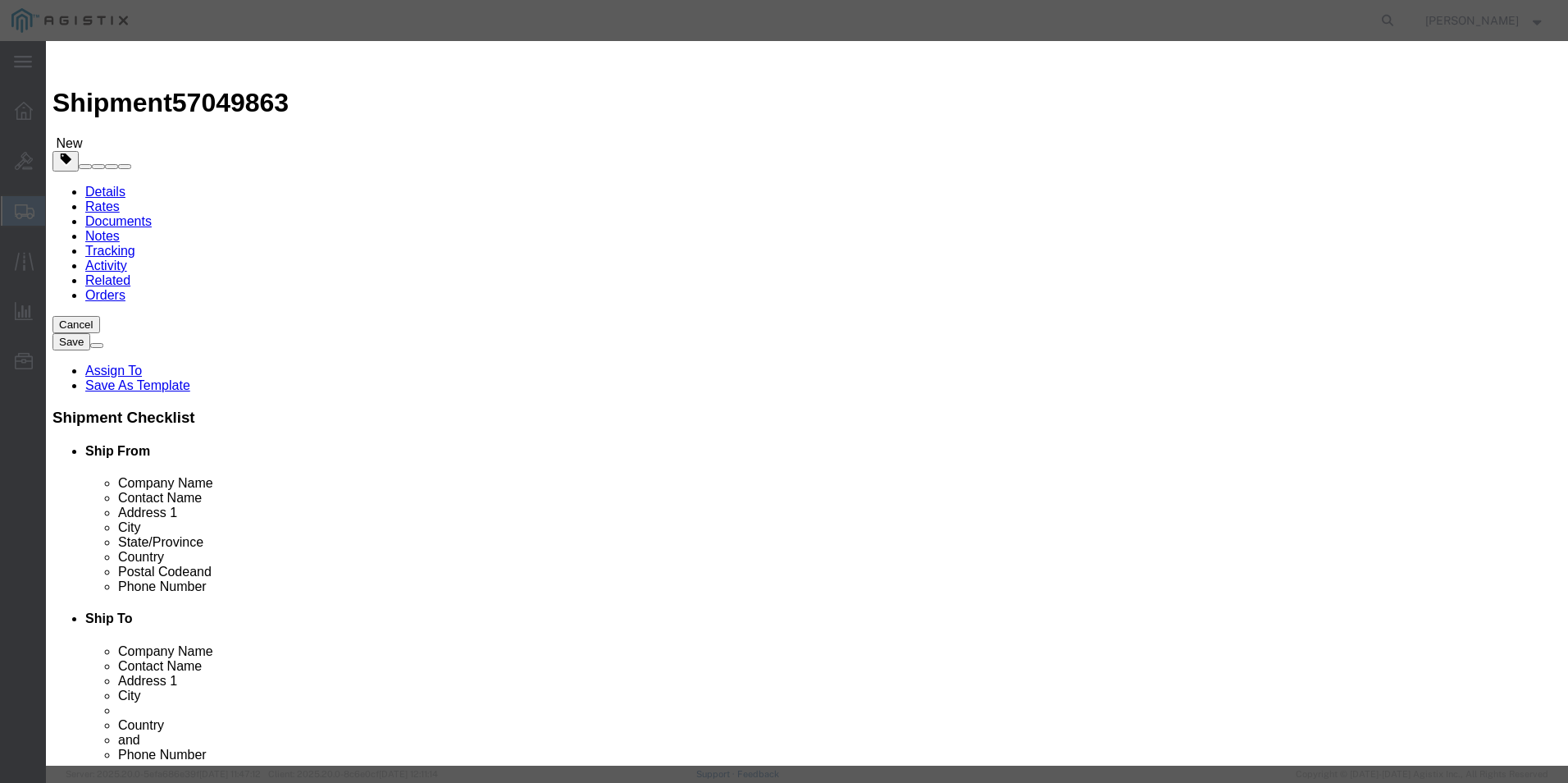
paste input "FJC29391CZR"
type input "FJC29391CZR"
click button "Save & Close"
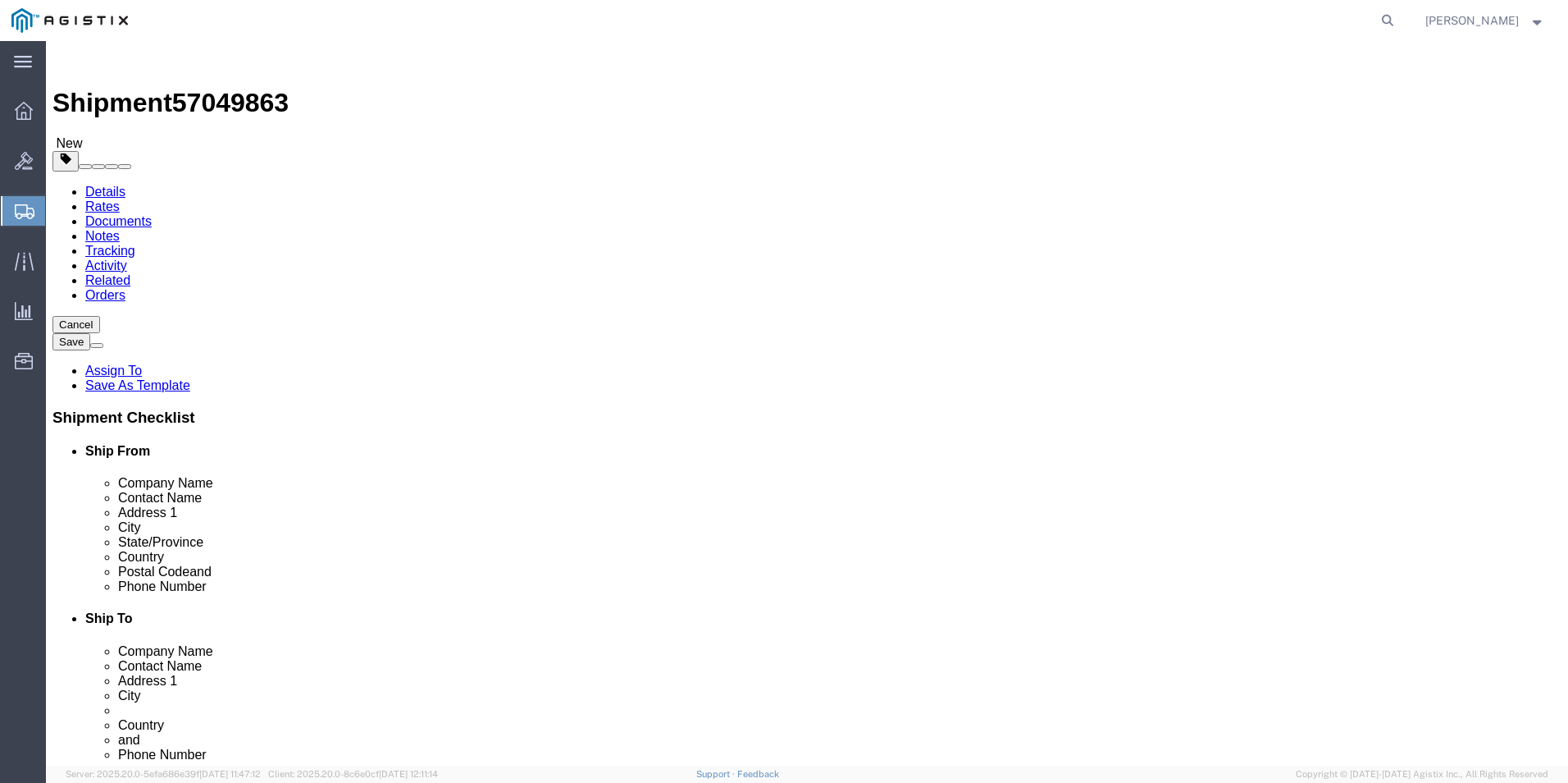
click dd "1.00 Each"
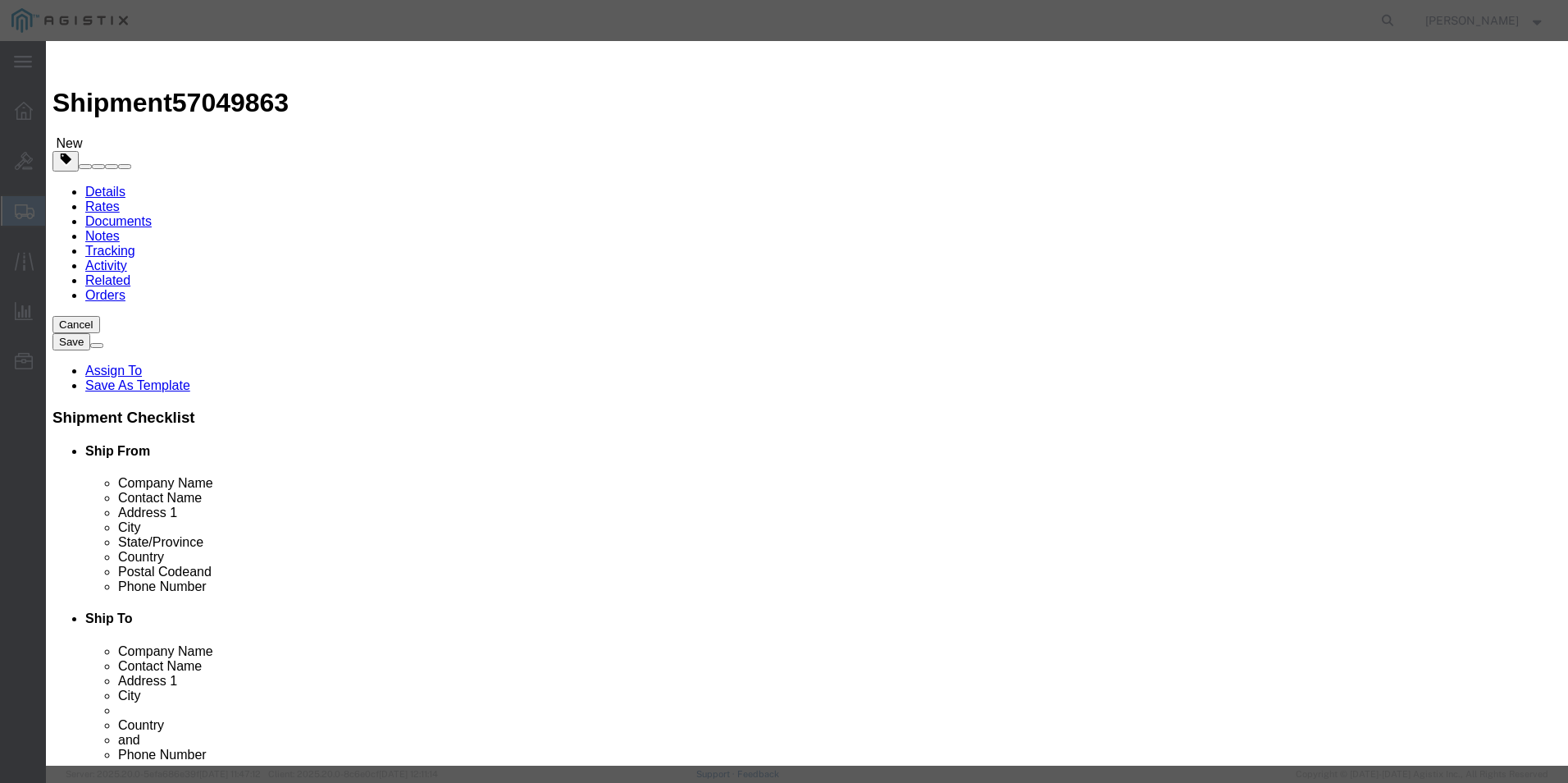
click input "text"
paste input "FJC29391LJP"
type input "FJC29391LJP"
click textarea "Asset Tag:"
paste textarea "146754"
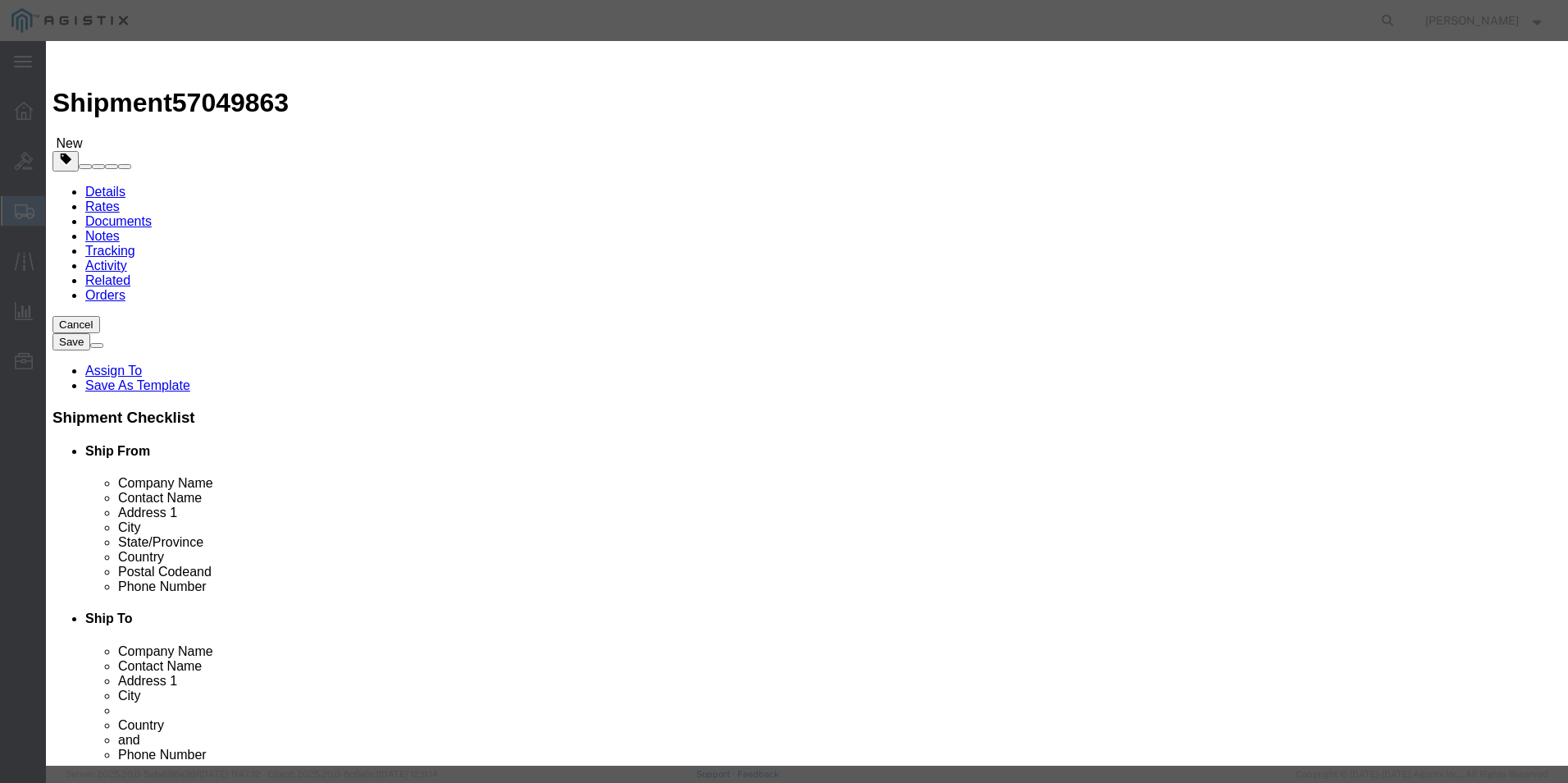
type textarea "Asset Tag:146754"
click button
click textarea "Asset Tag:"
paste textarea "146755"
type textarea "Asset Tag:146755"
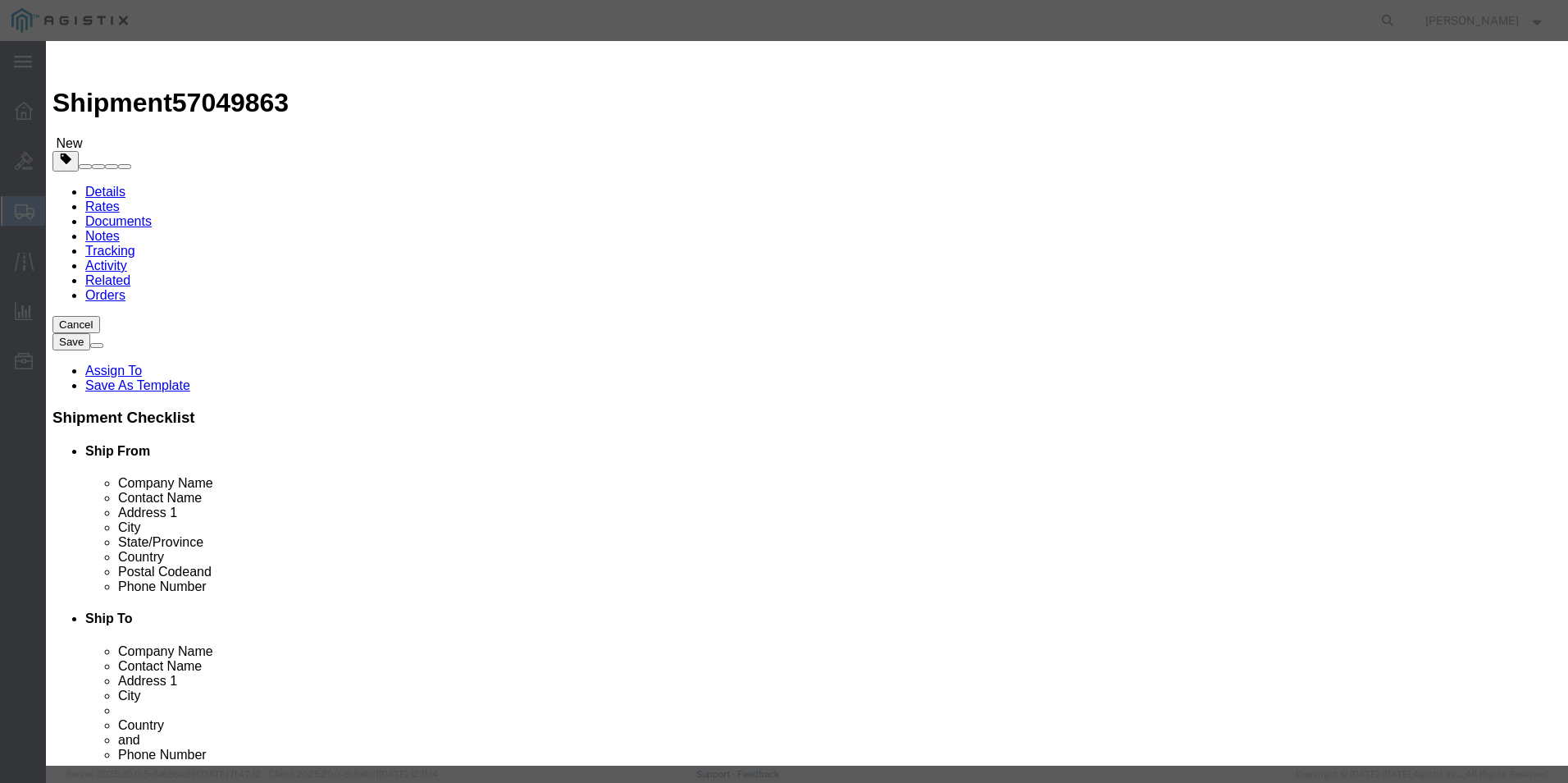
click input "text"
paste input "FJC29391LKC"
type input "FJC29391LKC"
click button
drag, startPoint x: 1021, startPoint y: 279, endPoint x: 974, endPoint y: 238, distance: 62.4
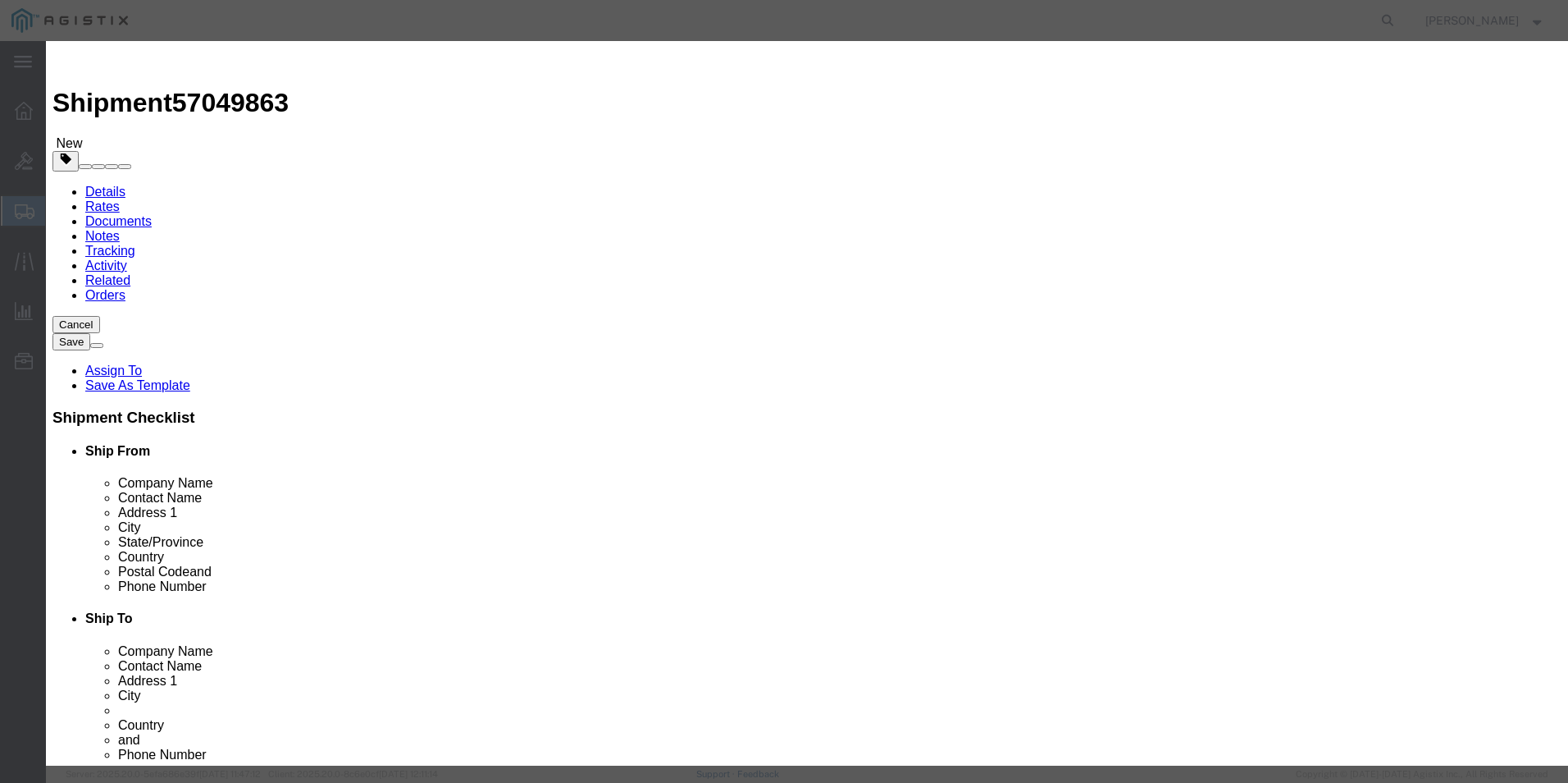
click input "text"
paste input "FJC29391LJD"
type input "FJC29391LJD"
click textarea "Asset Tag:"
paste textarea "146756"
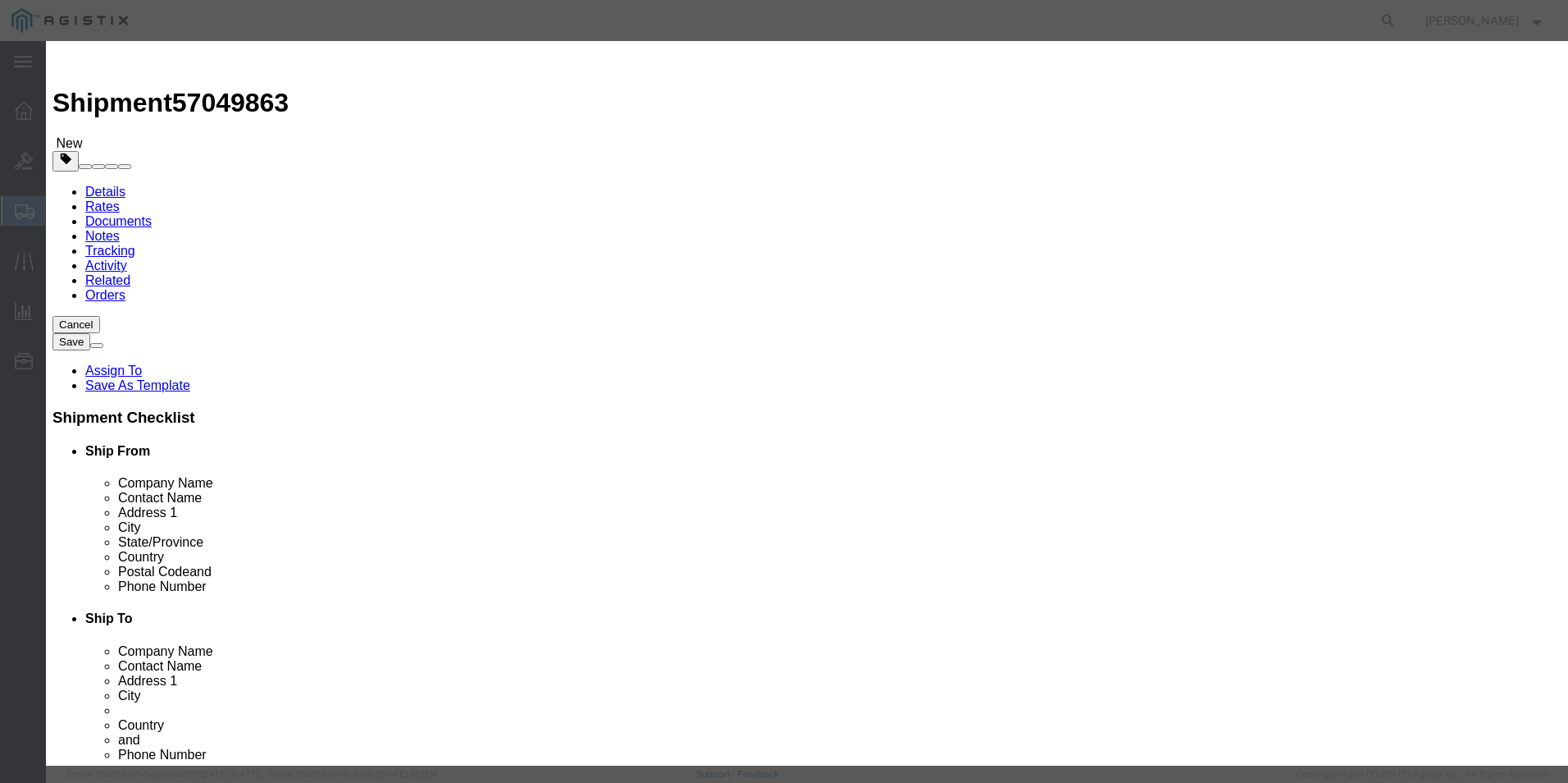
type textarea "Asset Tag:146756"
click button
drag, startPoint x: 626, startPoint y: 440, endPoint x: 581, endPoint y: 400, distance: 60.2
click textarea "Asset Tag:"
paste textarea "146757"
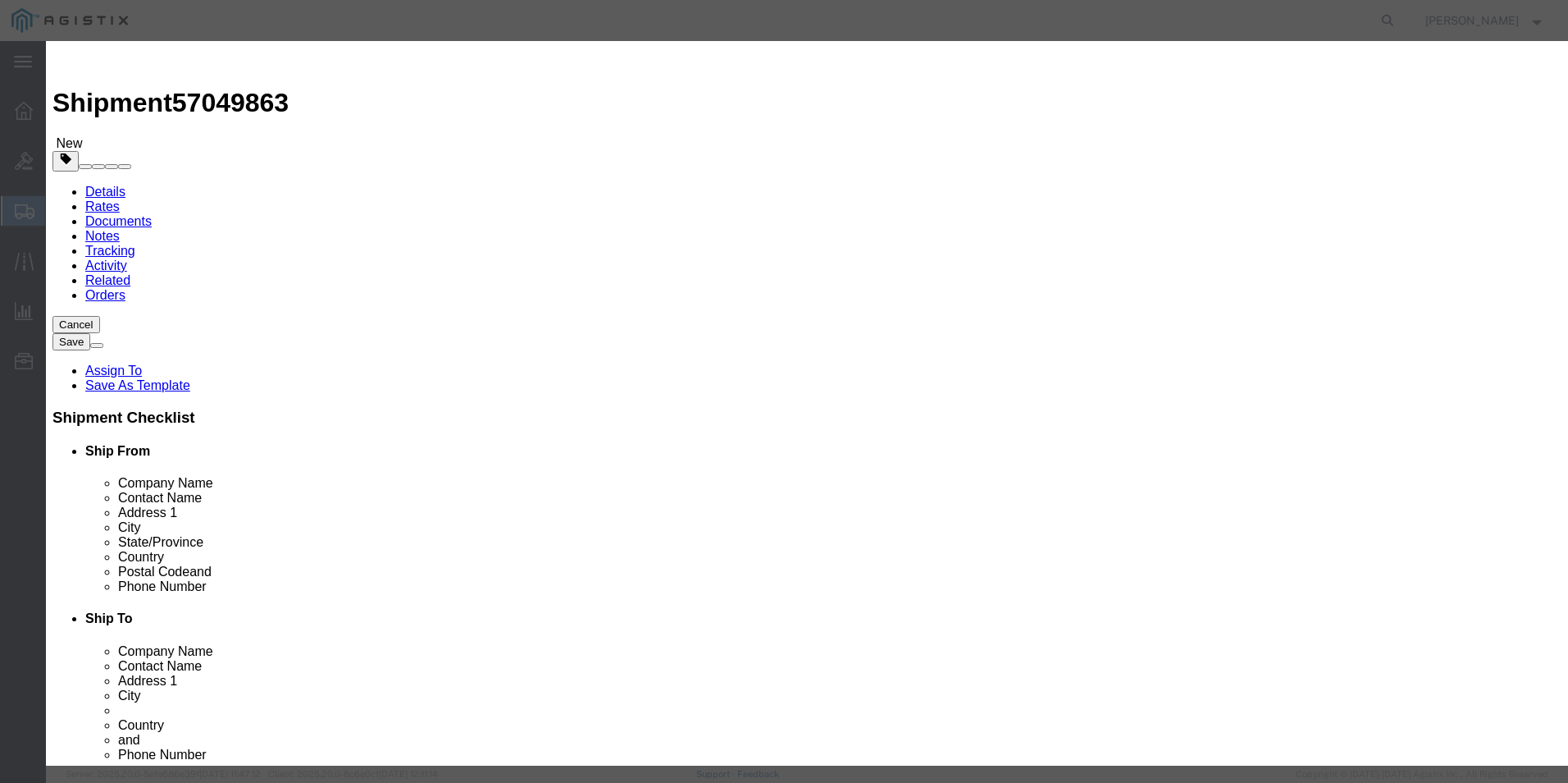
type textarea "Asset Tag:146757"
click input "text"
paste input "FJC29391LHR"
type input "FJC29391LHR"
click button
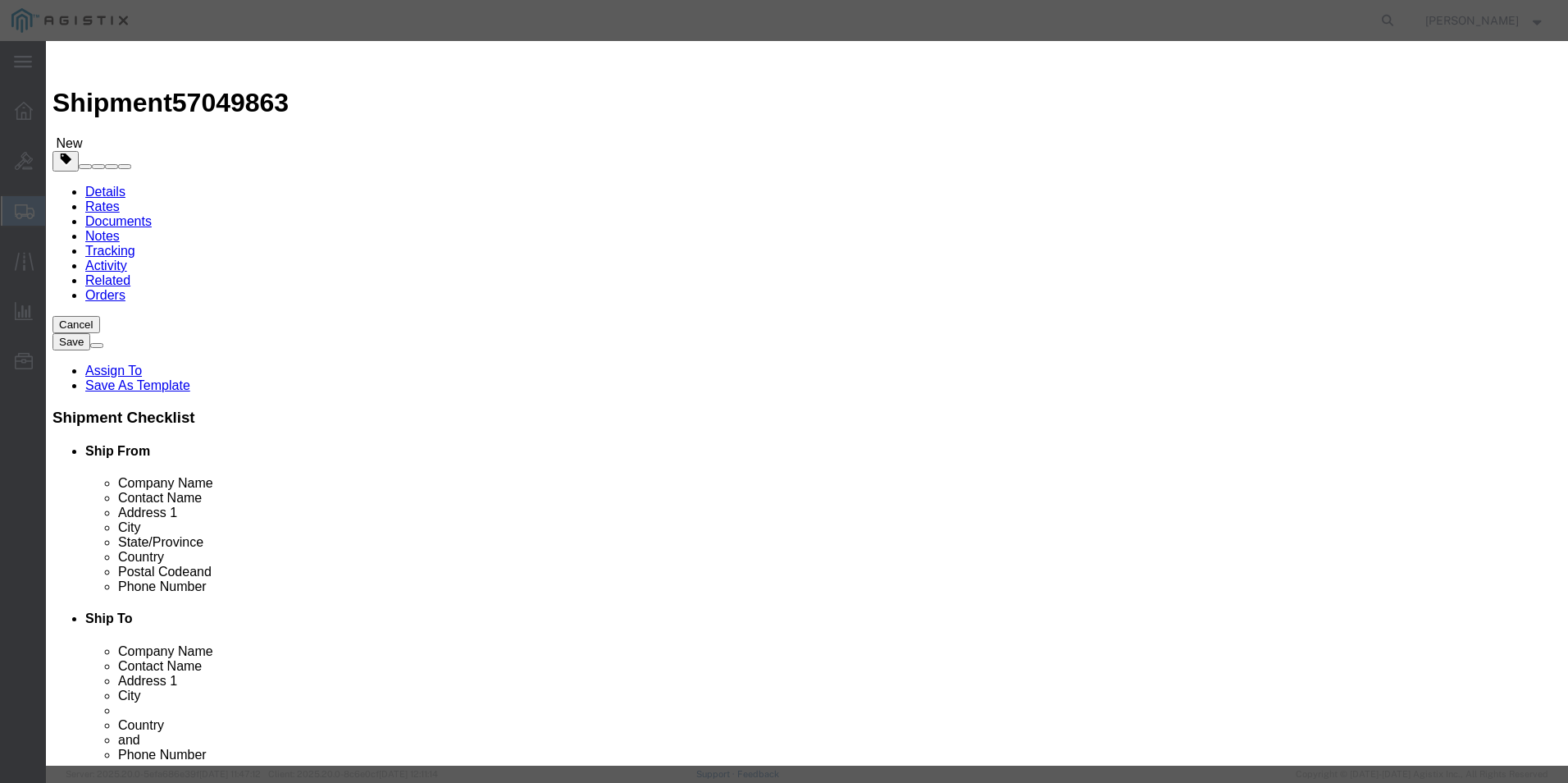
click input "text"
paste input "FJC29391LJ4"
type input "FJC29391LJ4"
click textarea "Asset Tag:"
paste textarea "146758"
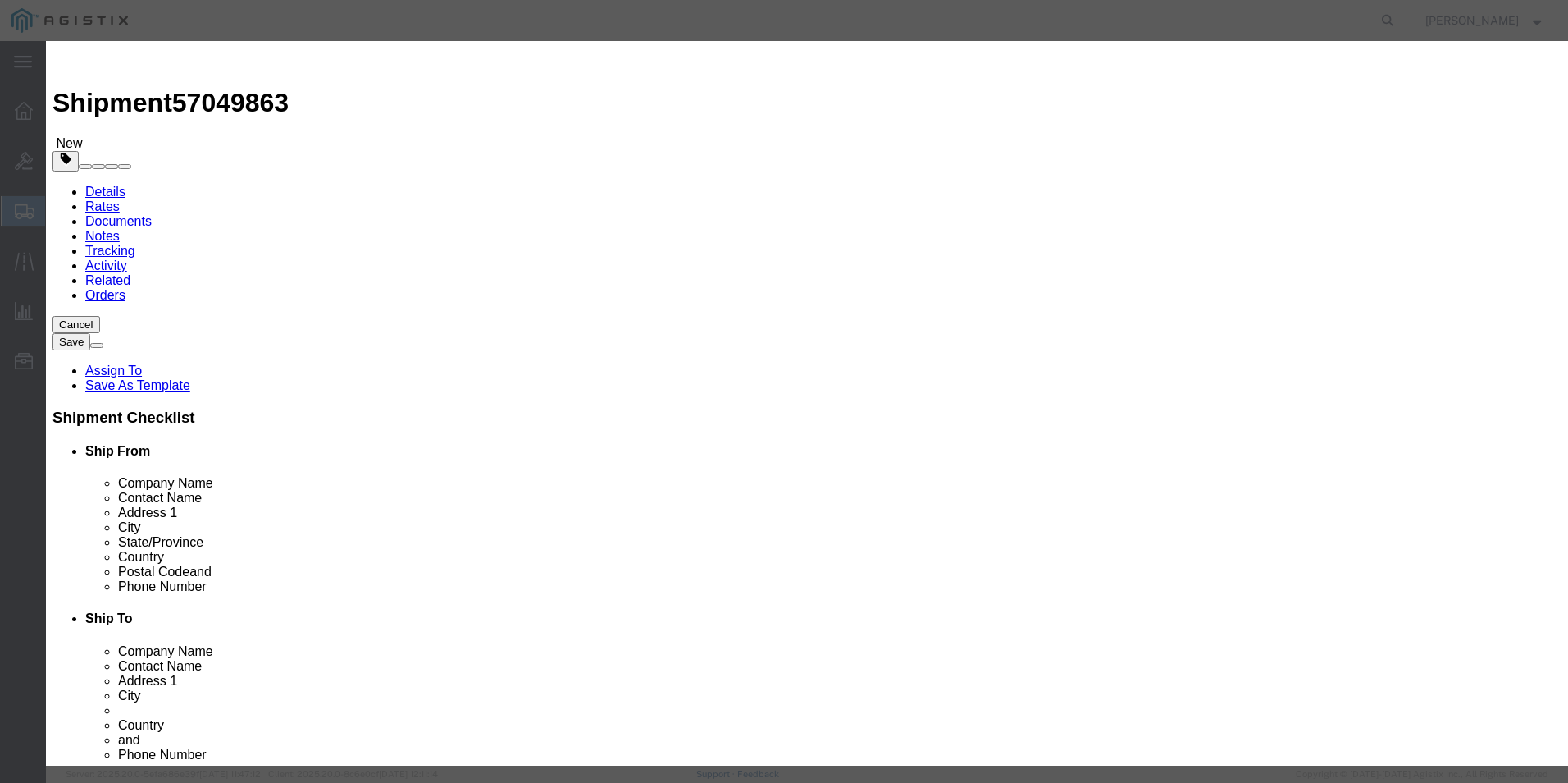
type textarea "Asset Tag:146758"
click button
click textarea "Asset Tag:"
paste textarea "146759"
type textarea "Asset Tag:146759"
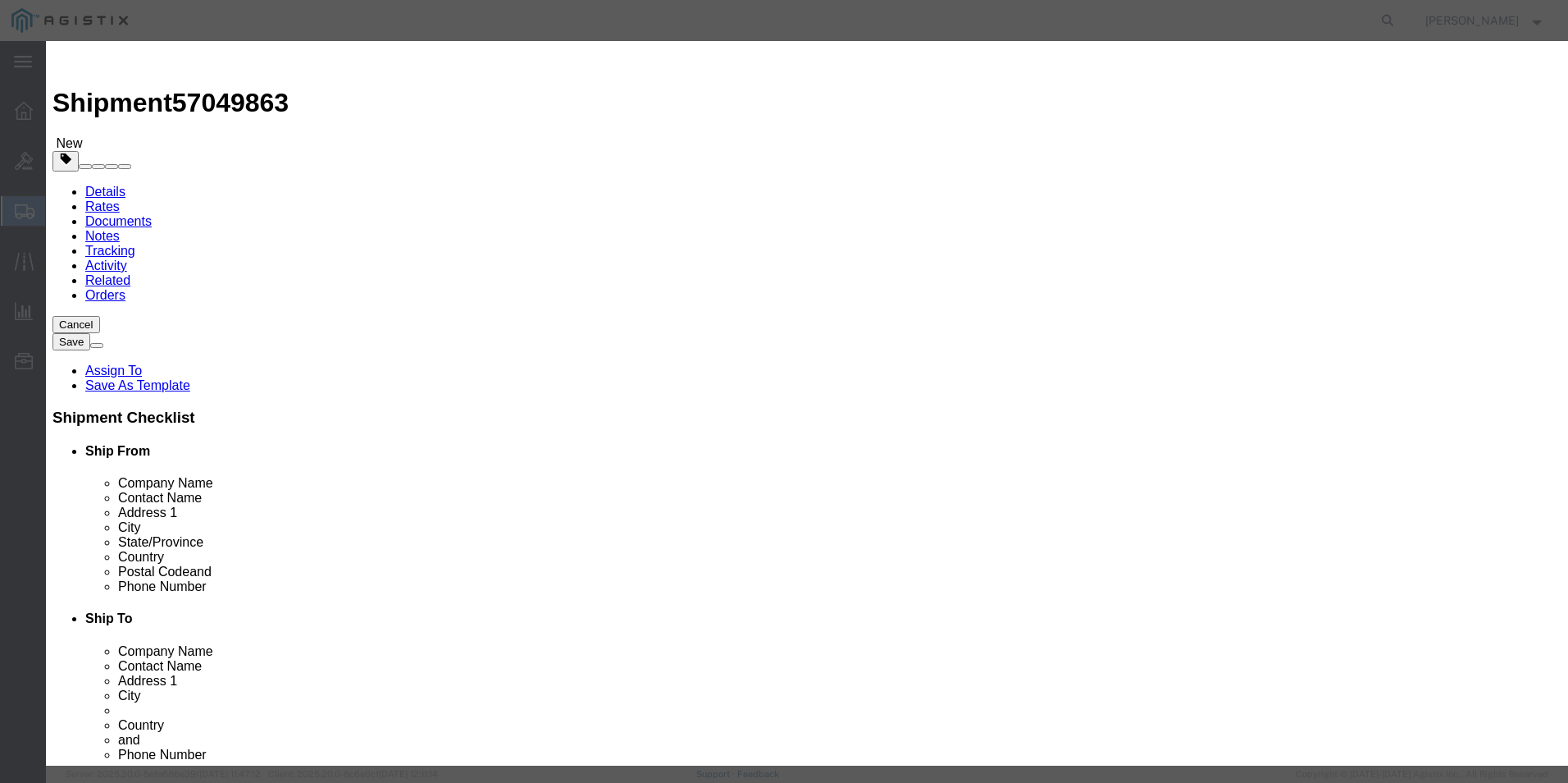
click input "text"
paste input "FJC29391LK2"
type input "FJC29391LK2"
click button
click input "text"
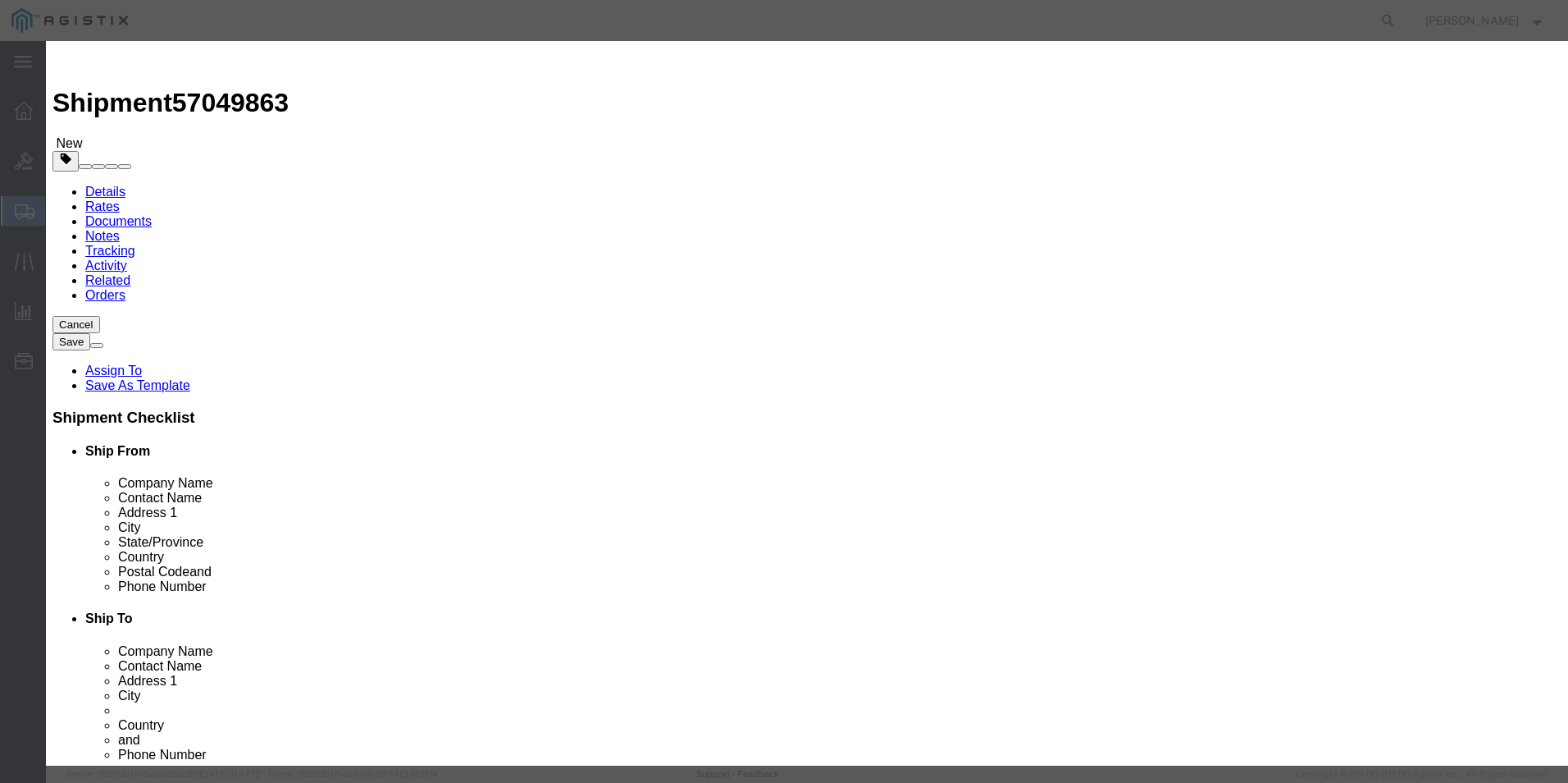
paste input "FJC29391LJY"
type input "FJC29391LJY"
click textarea "Asset Tag:"
paste textarea "146760"
type textarea "Asset Tag:146760"
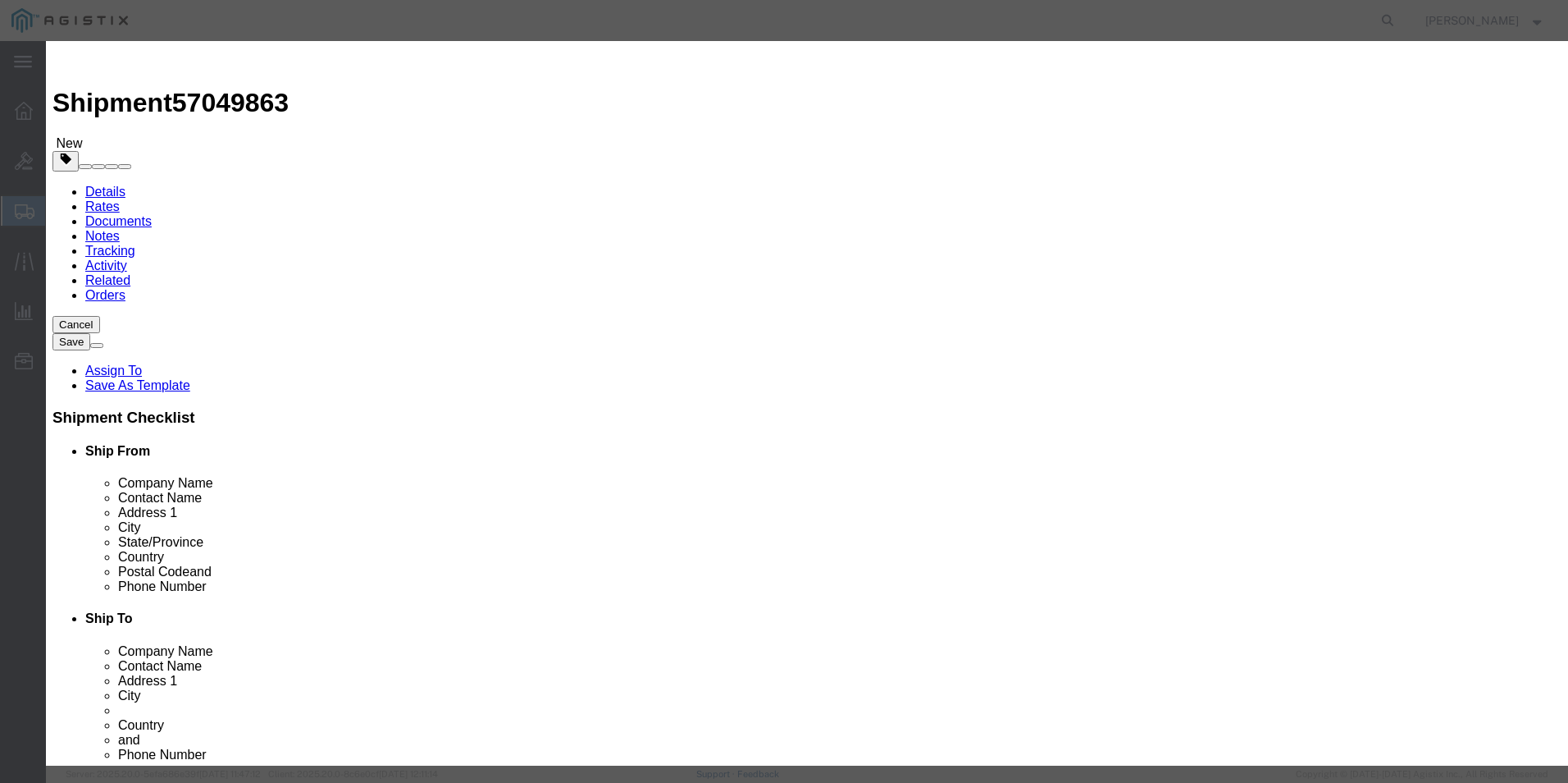
click button "Save & Close"
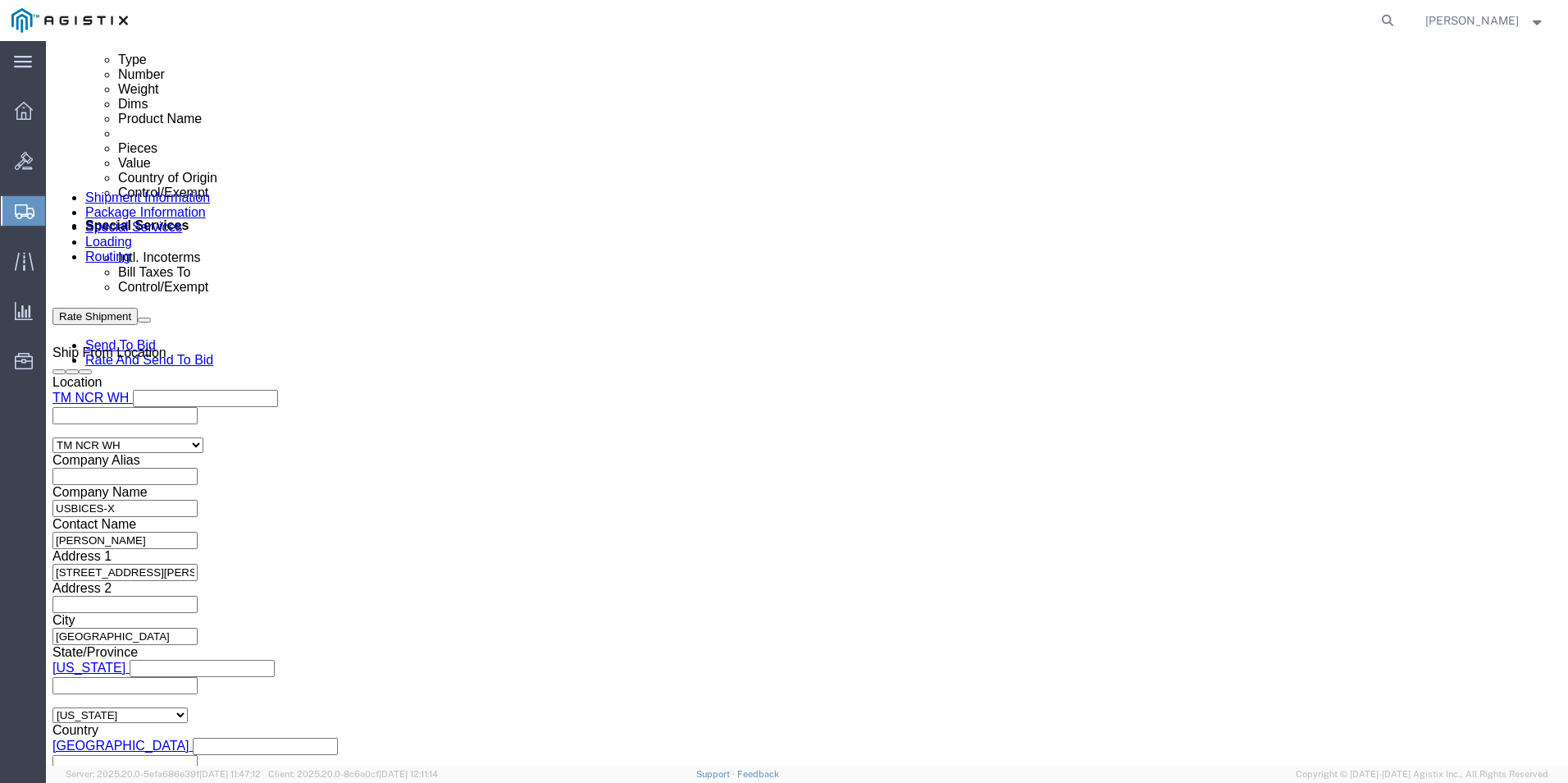
scroll to position [1067, 0]
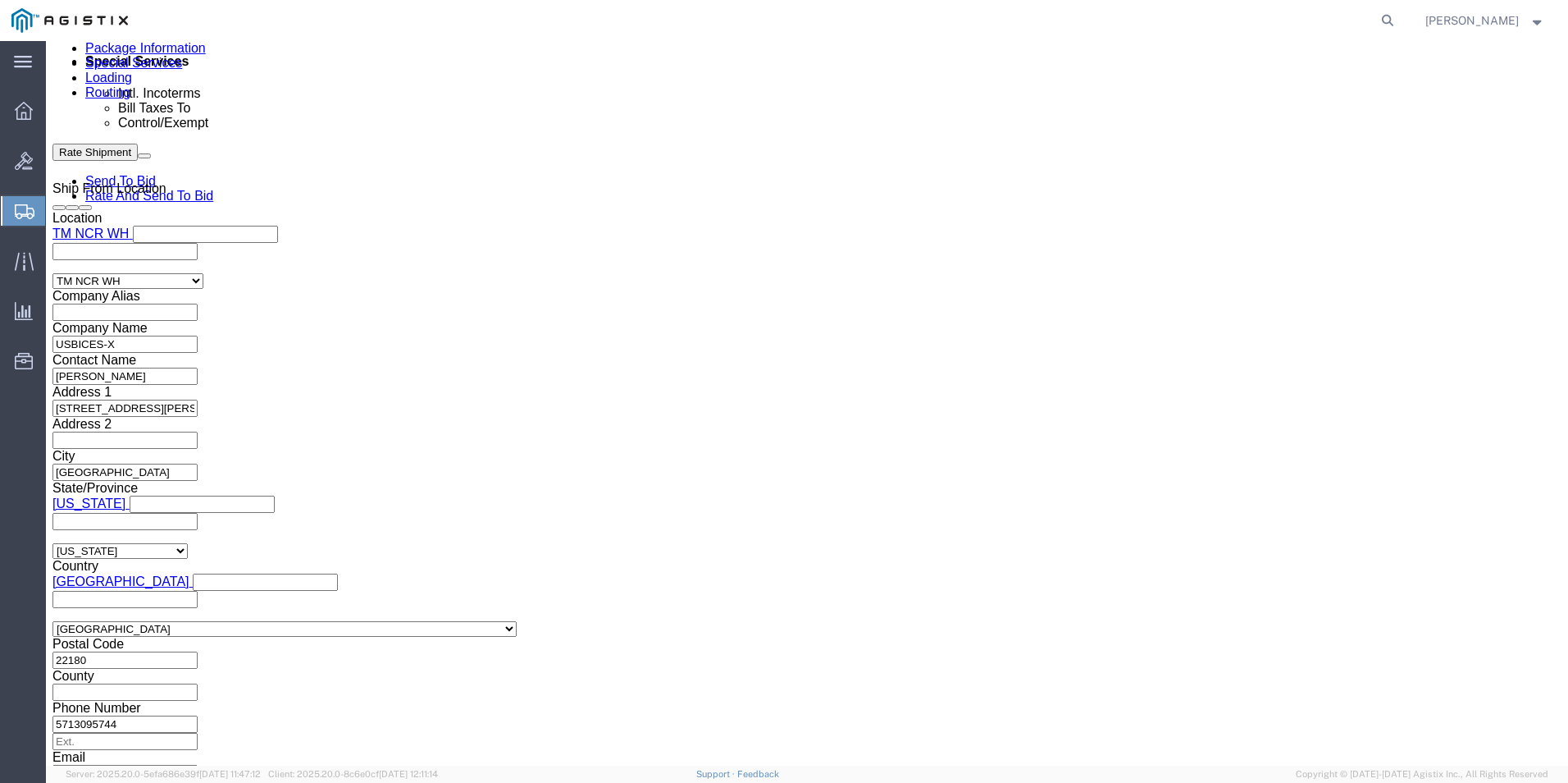
click div "Pieces: 1.00 Each Total value: 413.86 USD"
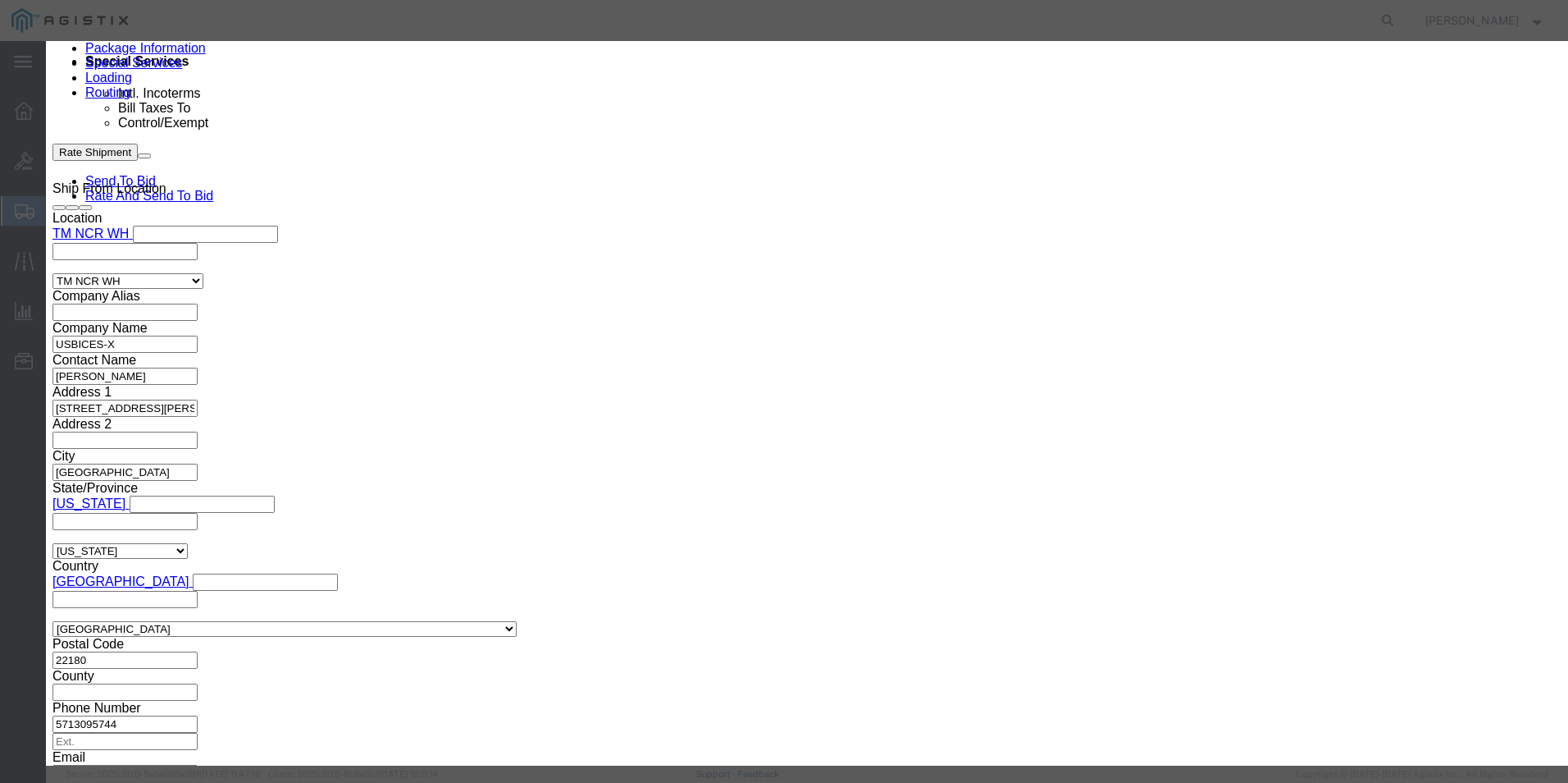
click button "button"
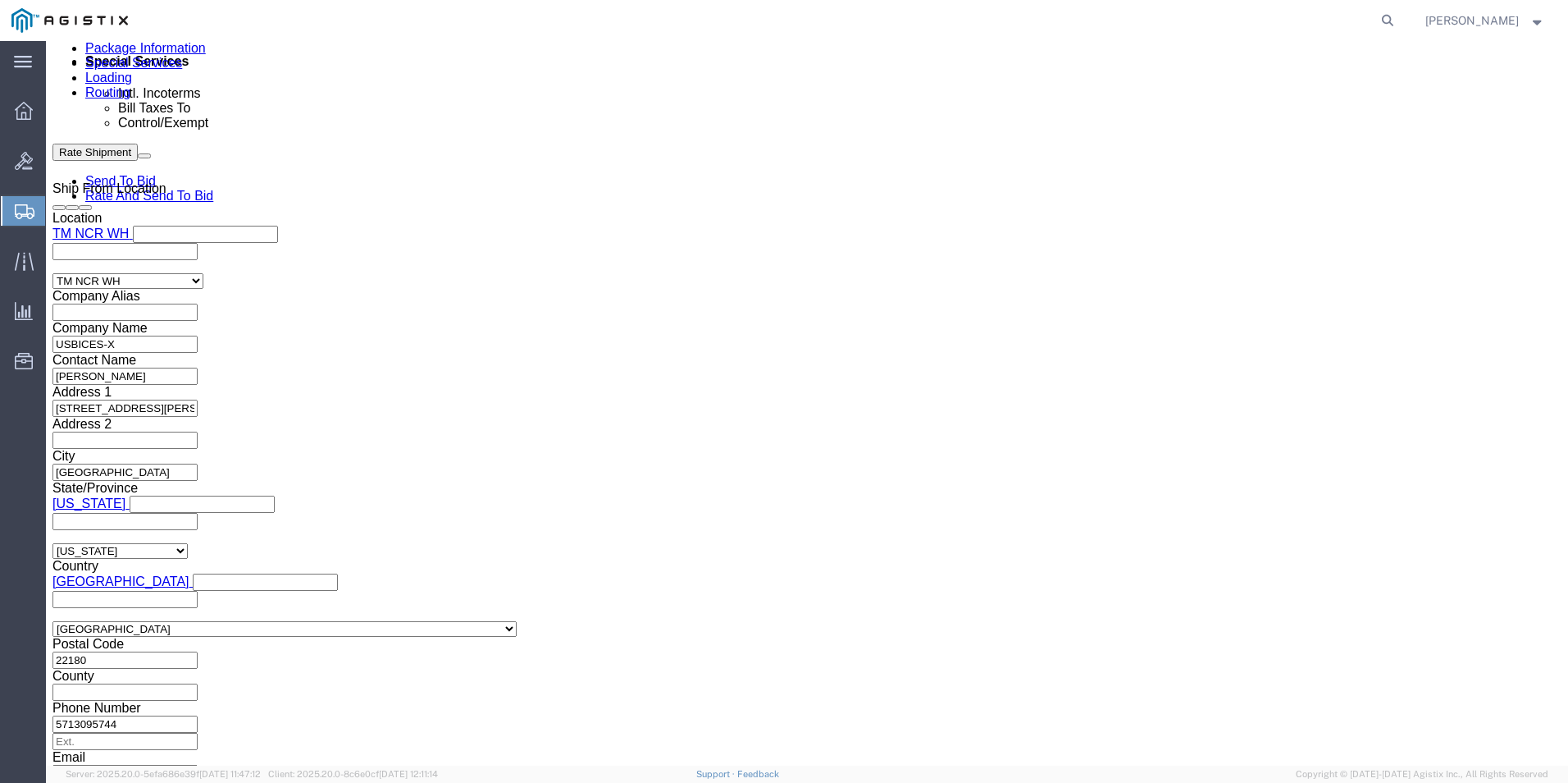
scroll to position [821, 0]
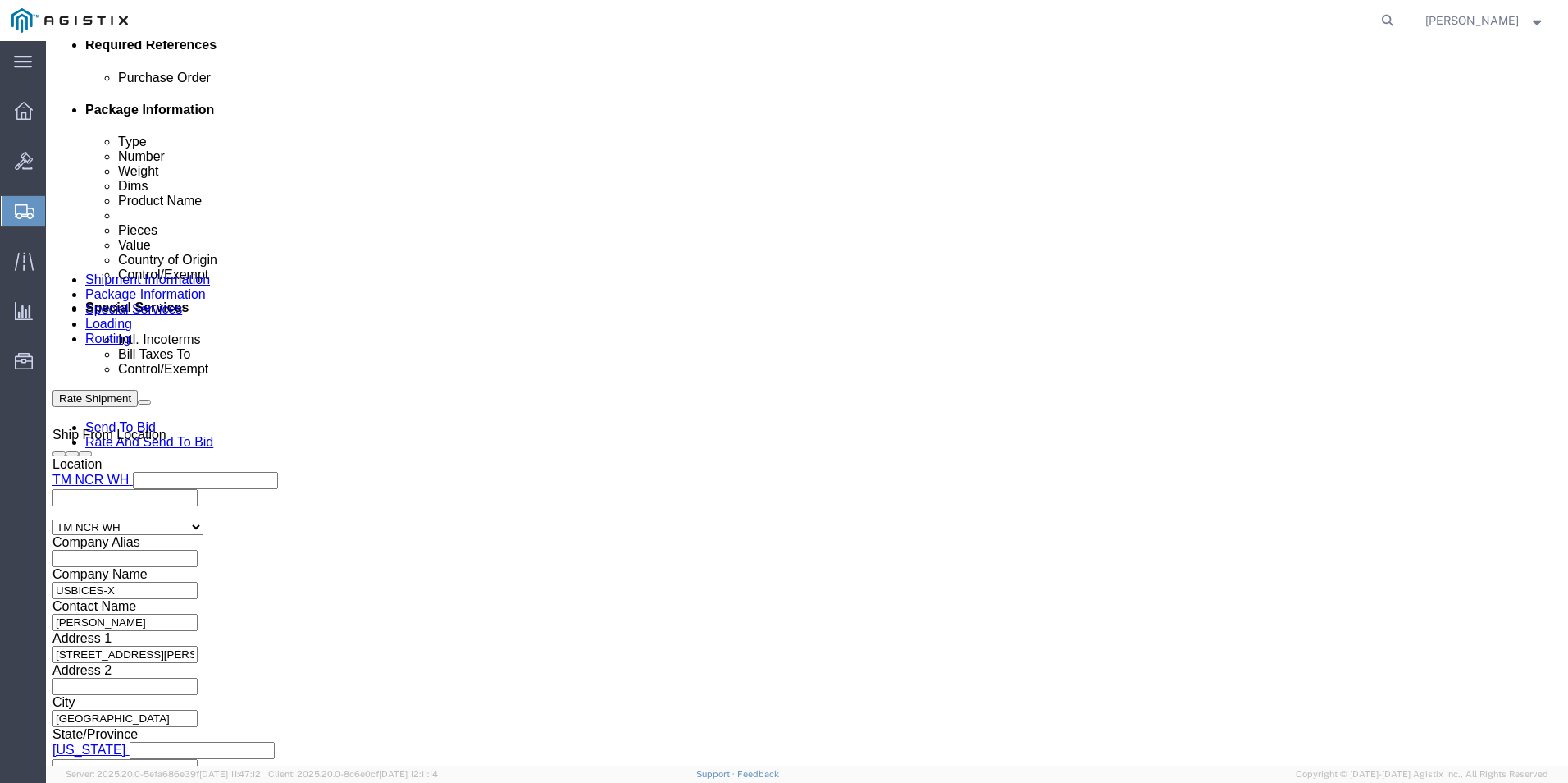
click div "Pieces: 1.00 Each Total value: 413.86 USD"
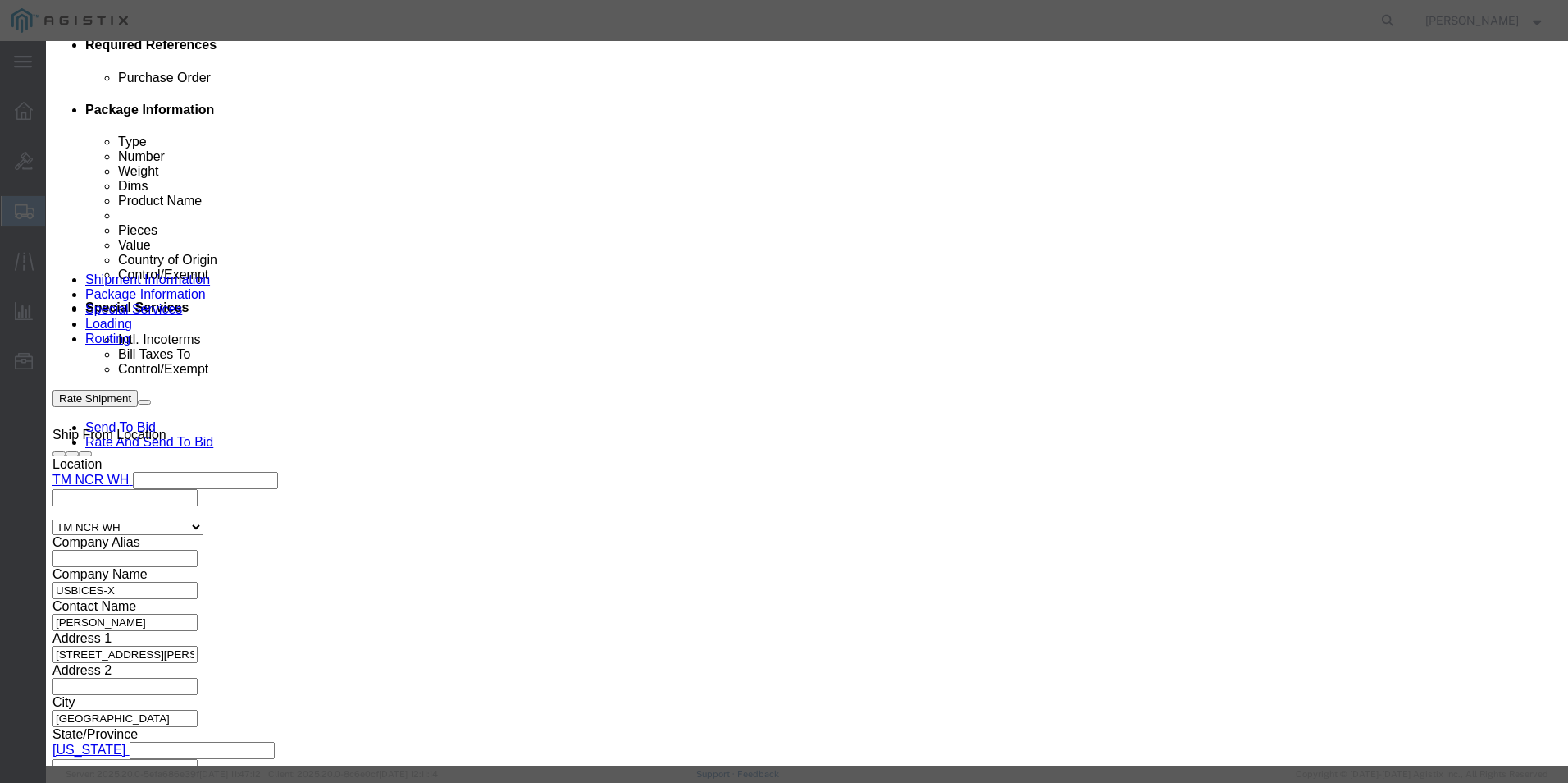
click button "button"
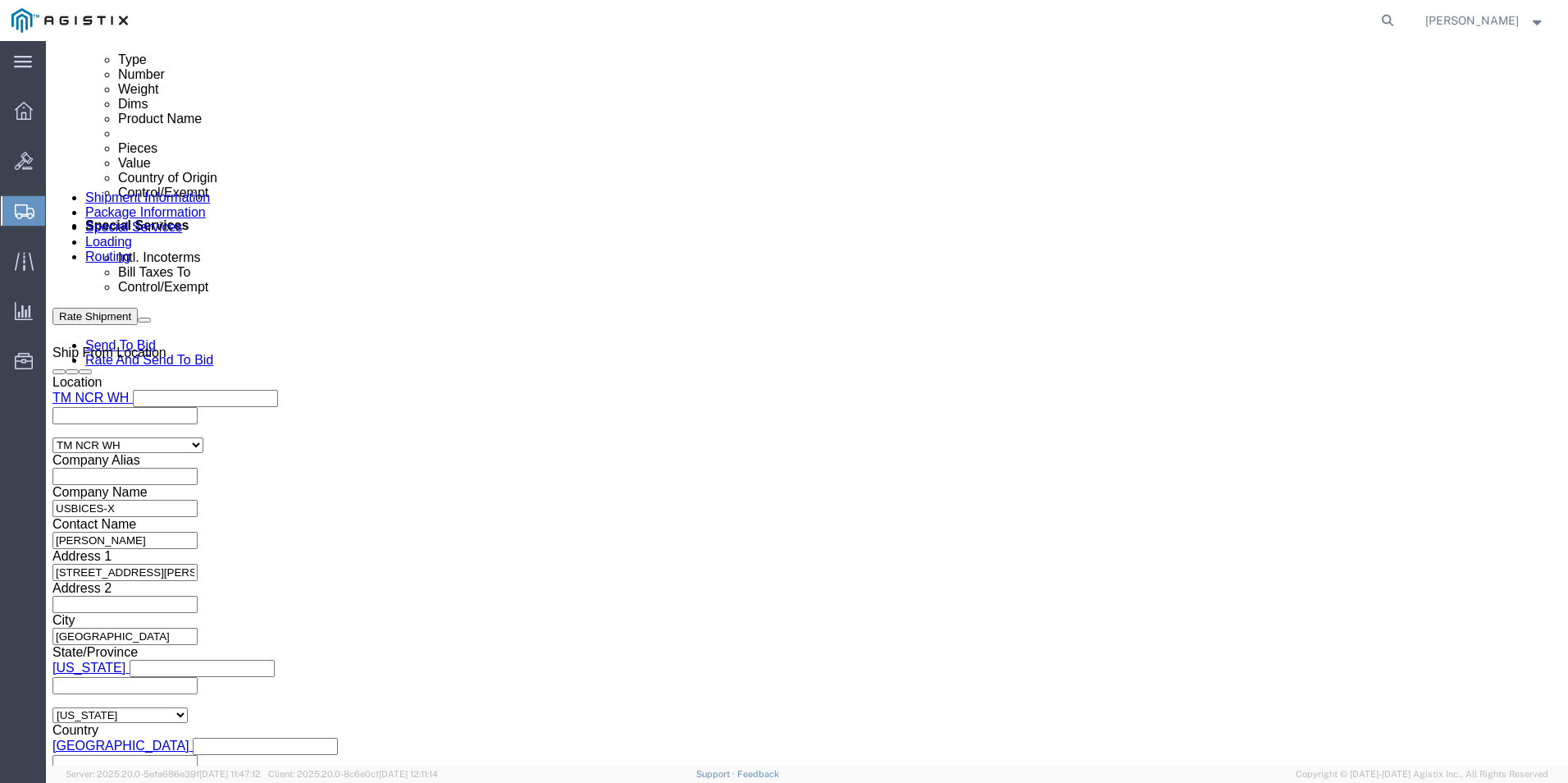
scroll to position [1067, 0]
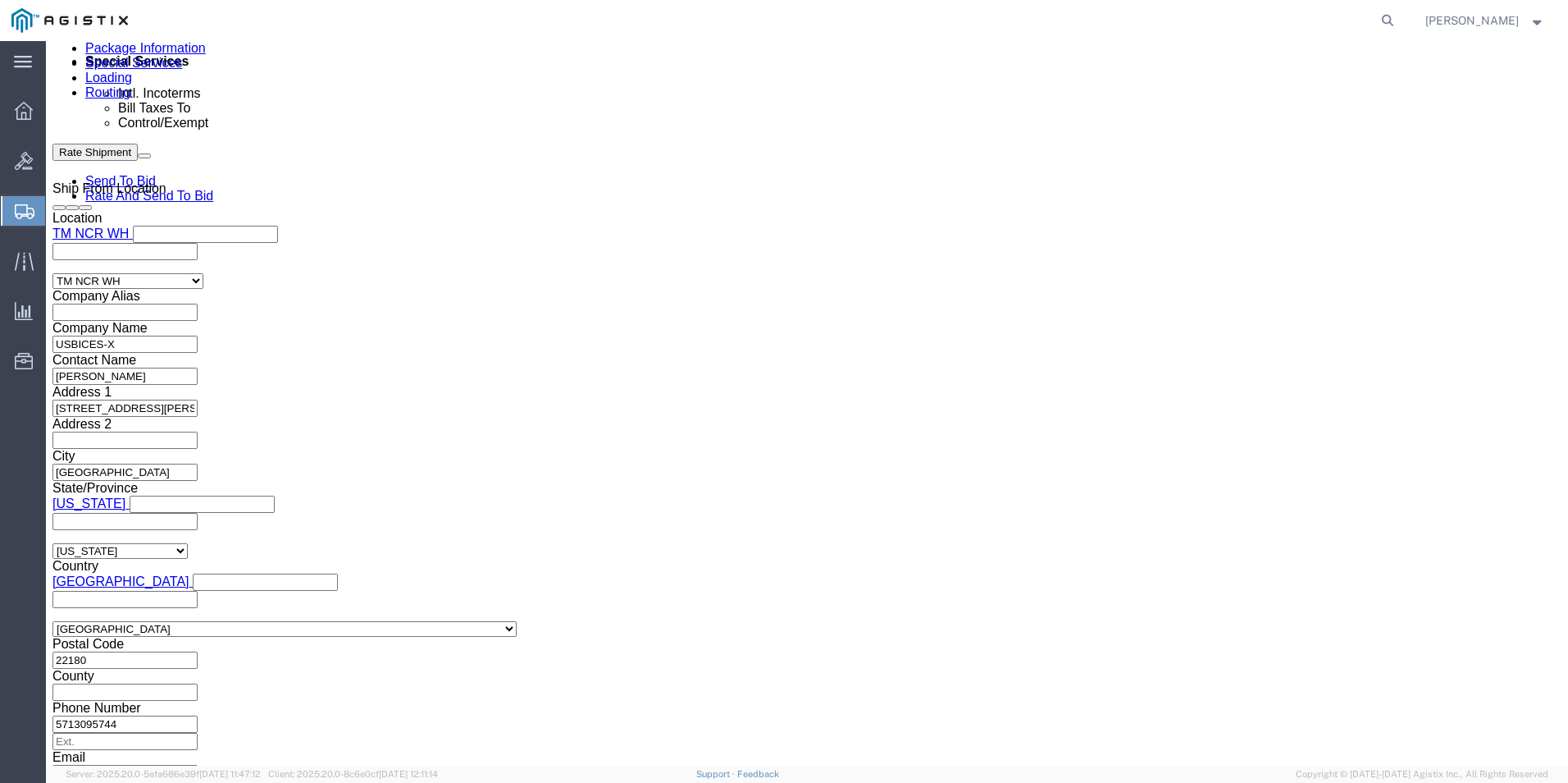
click dd "413.86 USD"
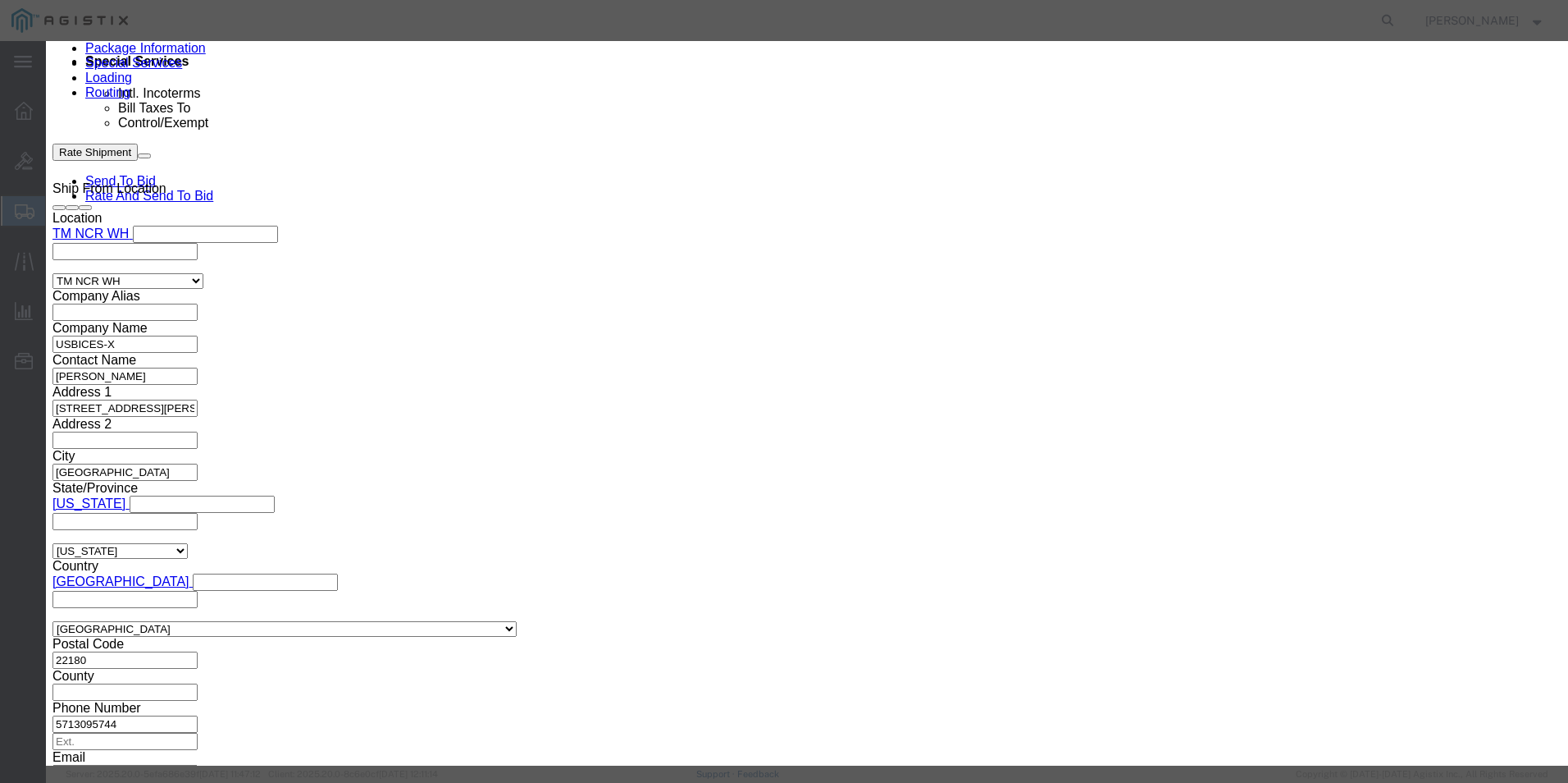
click textarea "Asset Tag:"
paste textarea "146761"
type textarea "Asset Tag:146761"
click input "text"
paste input "FJC29391LJJ"
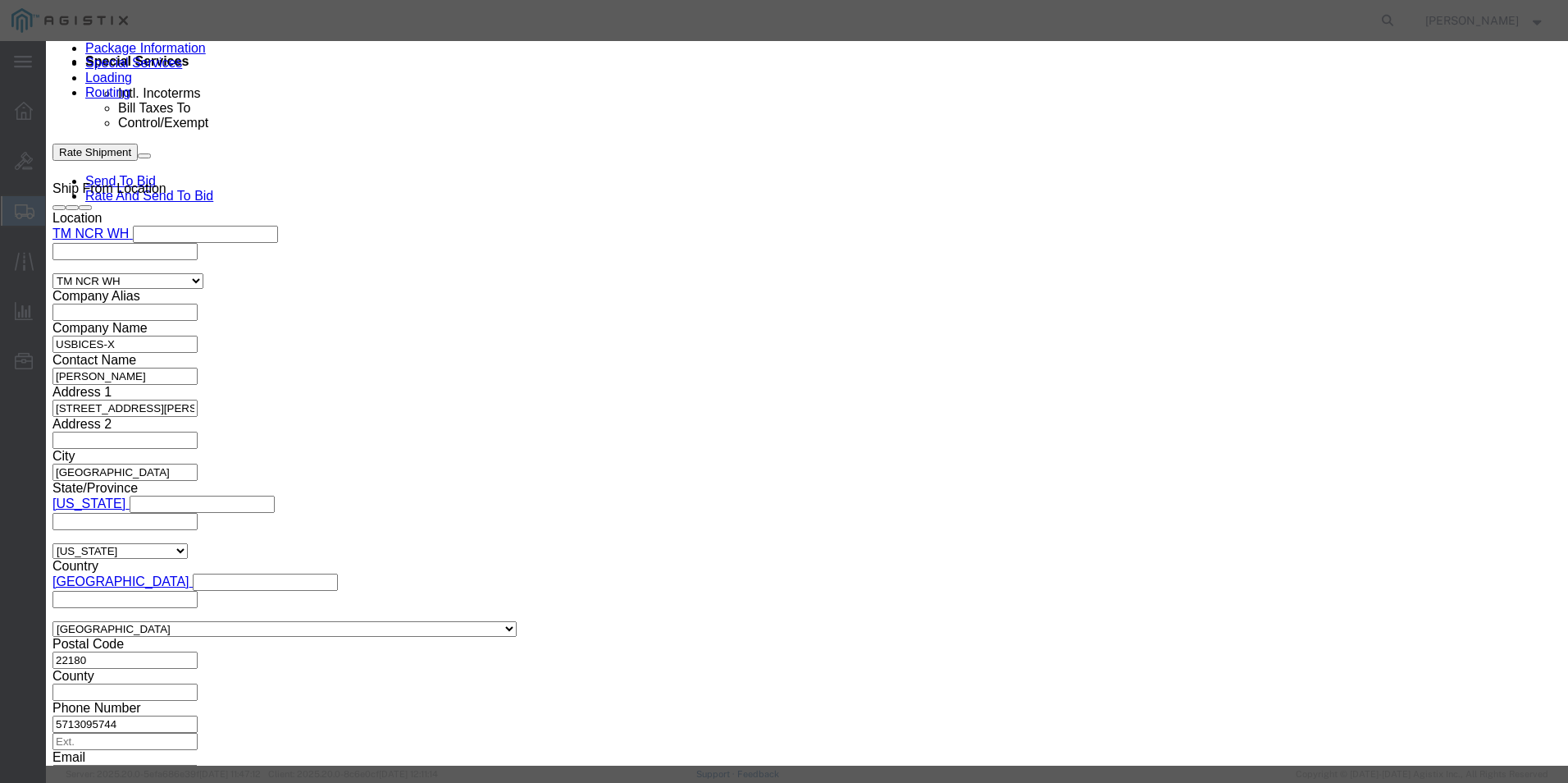
type input "FJC29391LJJ"
click button
click input "text"
paste input "FJC29391LKR"
type input "FJC29391LKR"
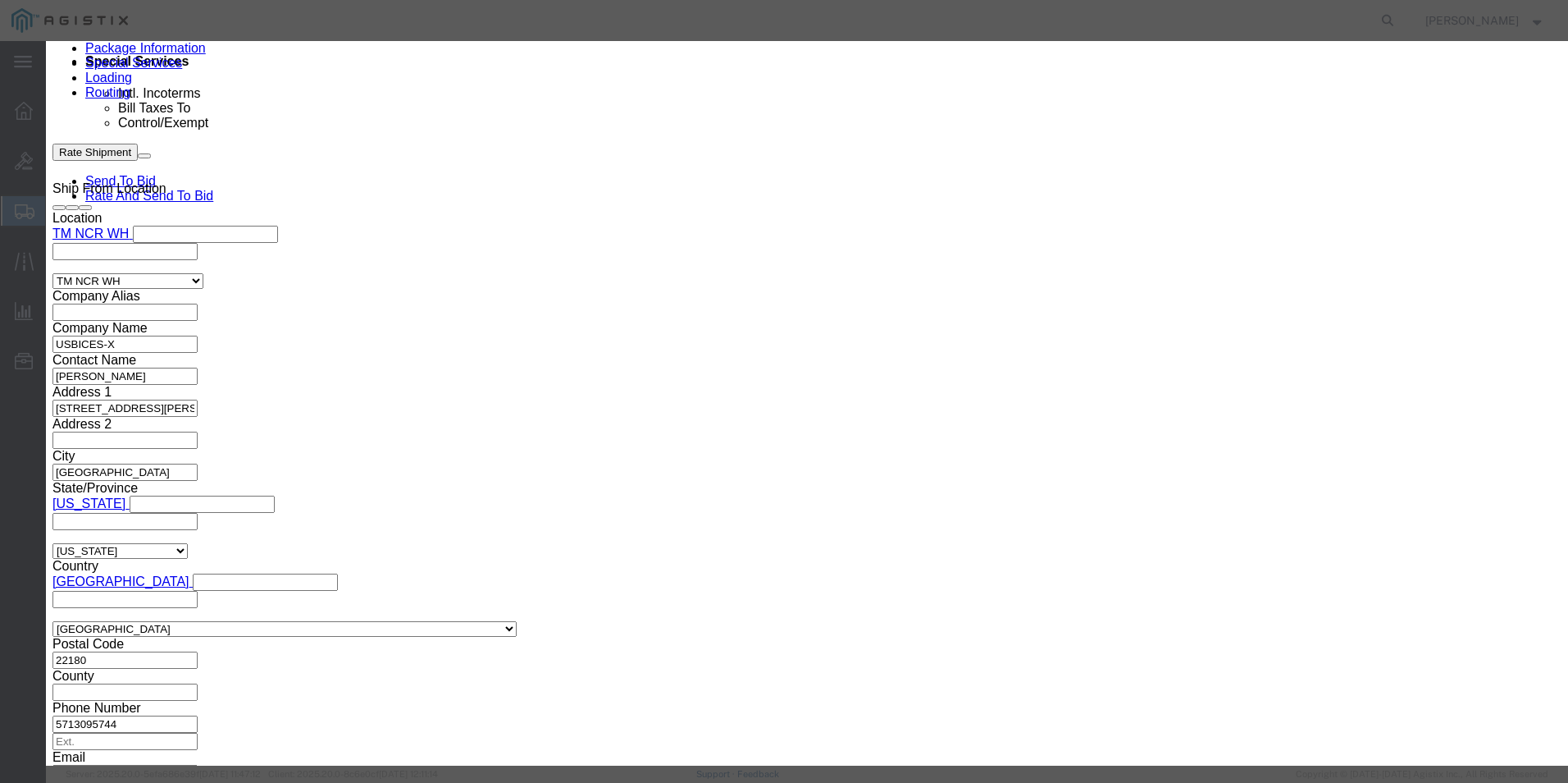
click textarea "Asset Tag:"
paste textarea "146762"
type textarea "Asset Tag:146762"
click button
drag, startPoint x: 638, startPoint y: 439, endPoint x: 592, endPoint y: 398, distance: 61.6
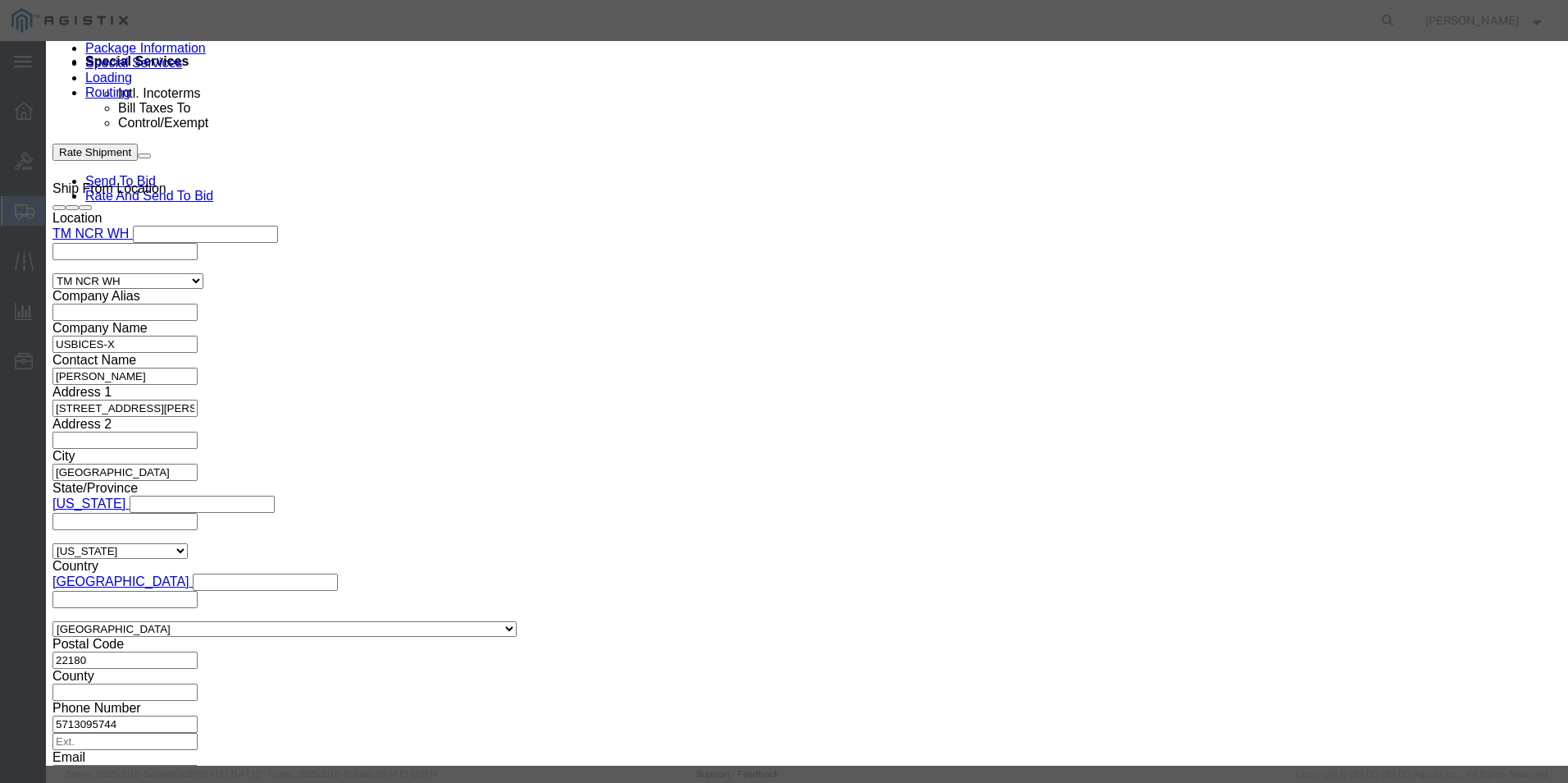
click textarea "Asset Tag:"
paste textarea "146763"
type textarea "Asset Tag:146763"
click input "text"
paste input "FJC29391LKJ"
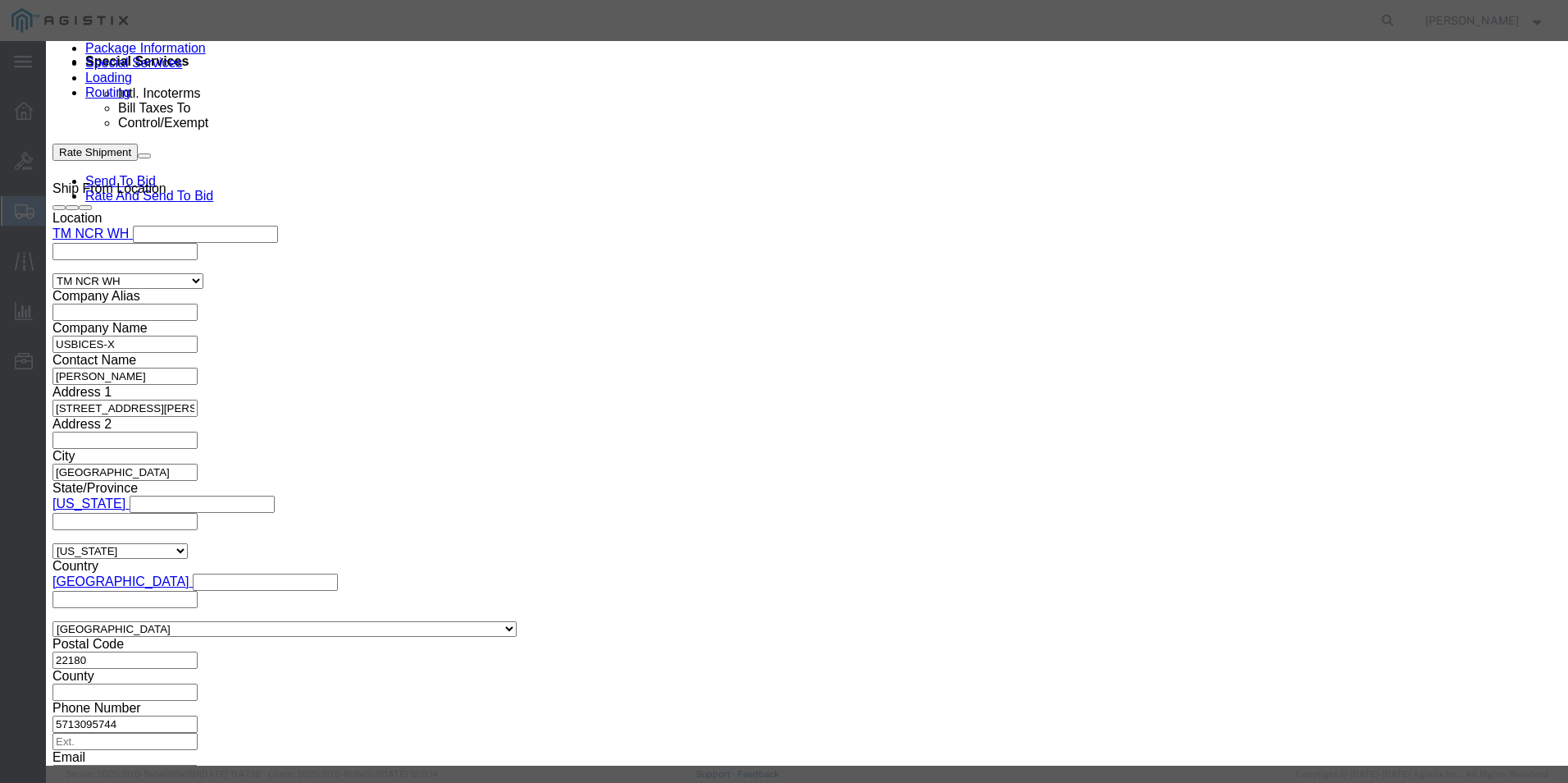
type input "FJC29391LKJ"
click button
drag, startPoint x: 1019, startPoint y: 277, endPoint x: 972, endPoint y: 236, distance: 62.4
click input "text"
paste input "FJC29391LL3"
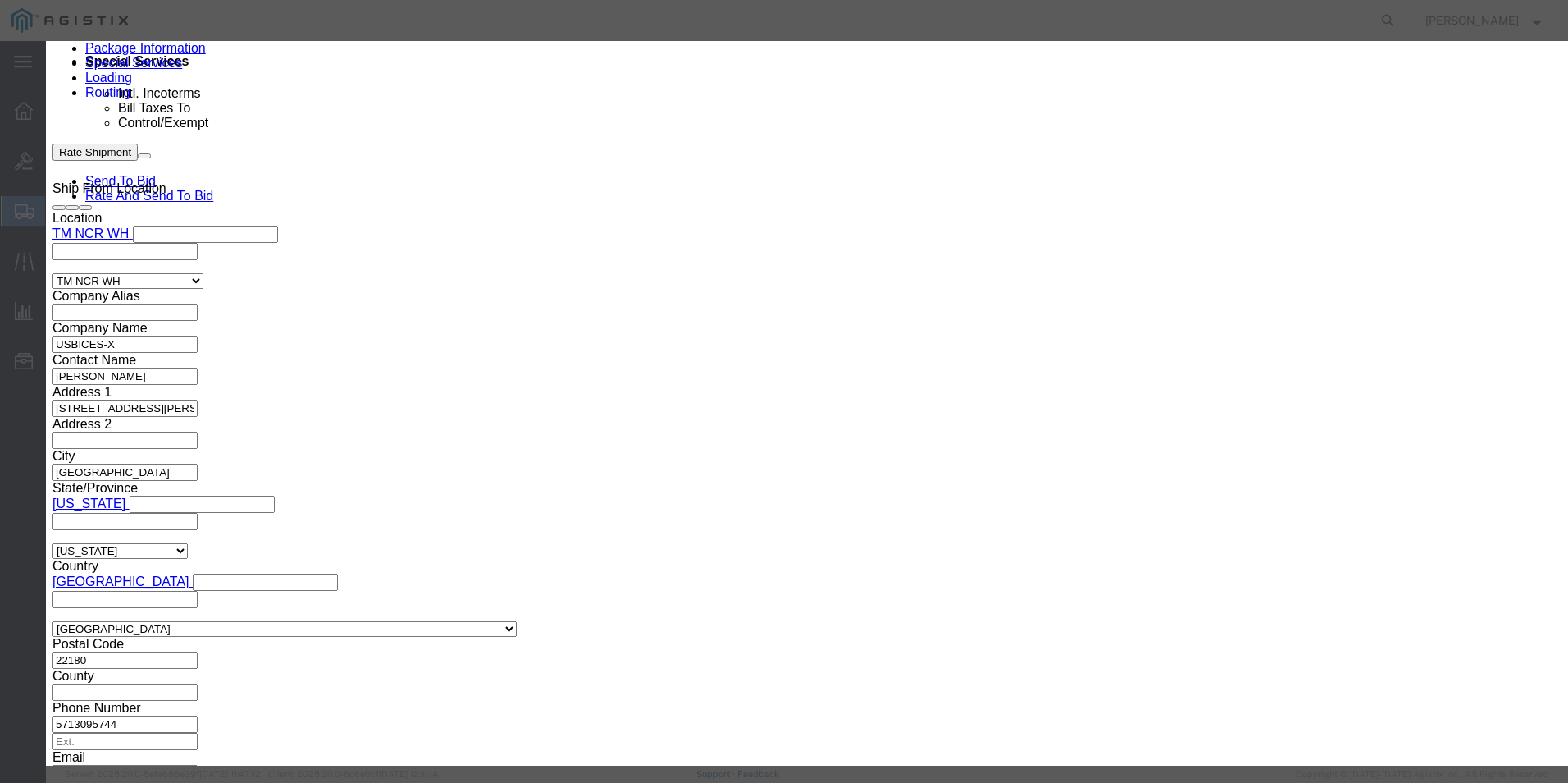
type input "FJC29391LL3"
click textarea "Asset Tag:"
paste textarea "146764"
type textarea "Asset Tag:146764"
click button
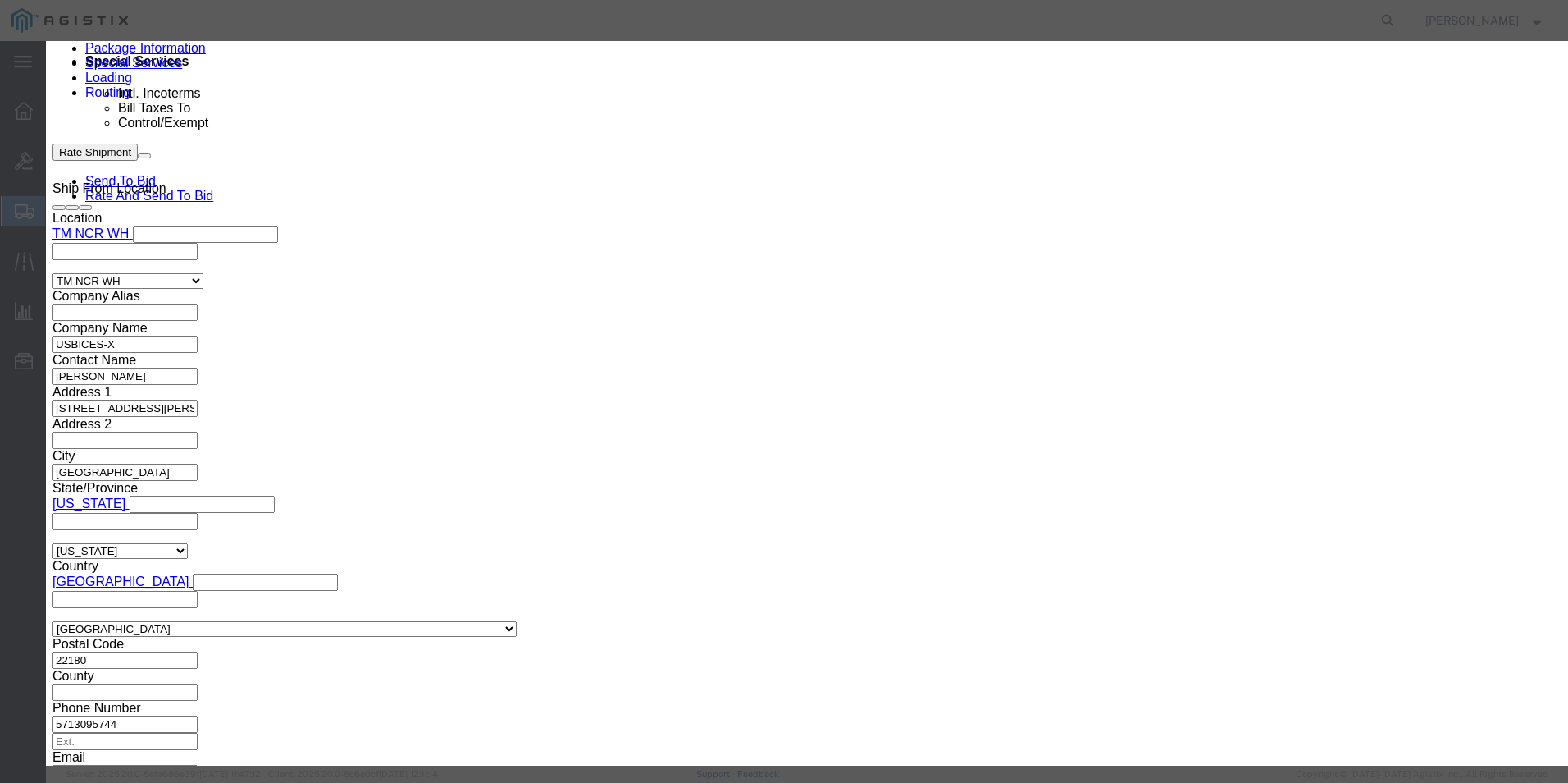
click textarea "Asset Tag:"
paste textarea "146765"
type textarea "Asset Tag:146765"
click input "text"
paste input "FJC29391LJH"
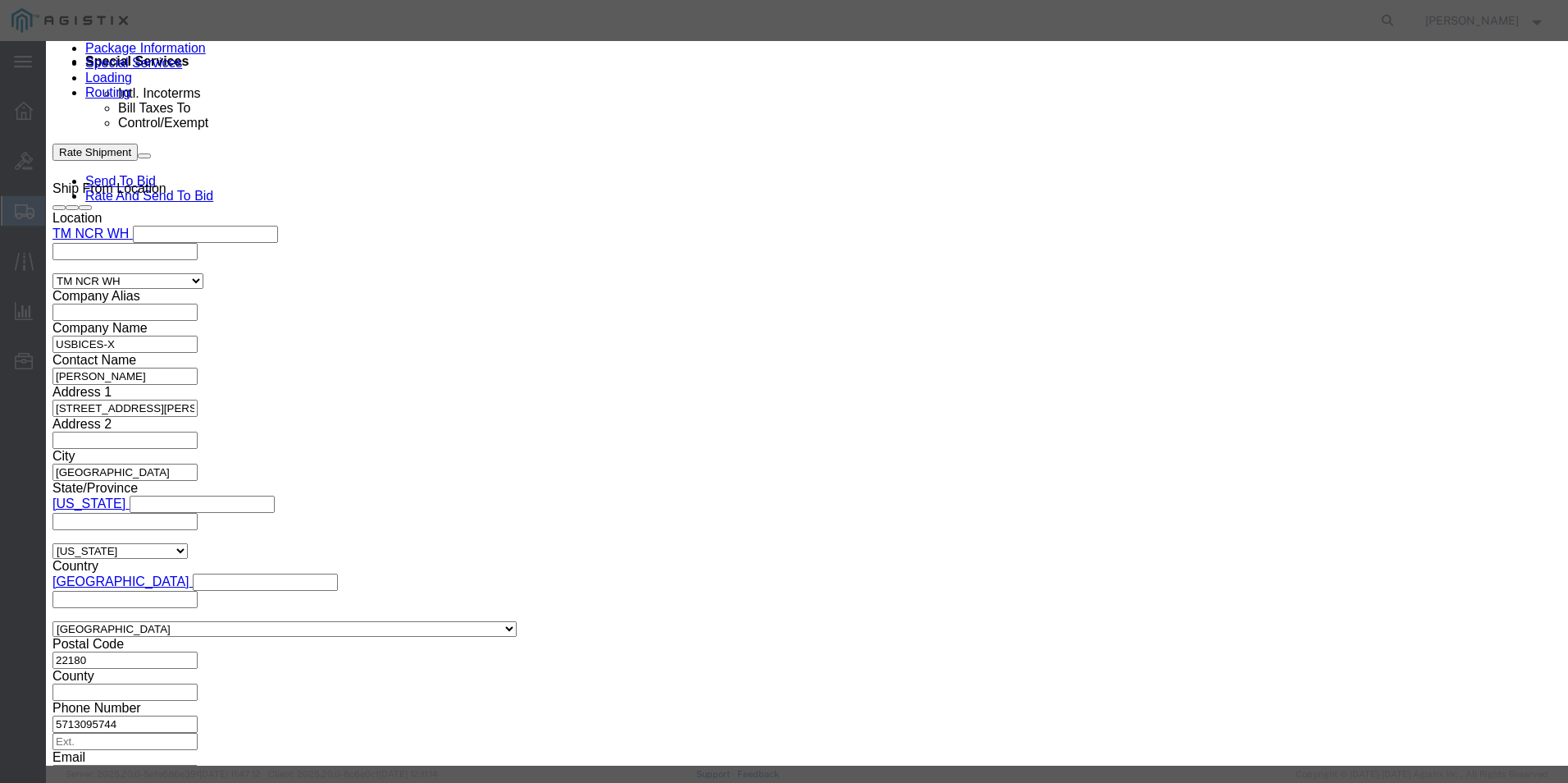
type input "FJC29391LJH"
click button
drag, startPoint x: 1004, startPoint y: 279, endPoint x: 958, endPoint y: 238, distance: 61.6
click input "text"
paste input "FJC29391LKG"
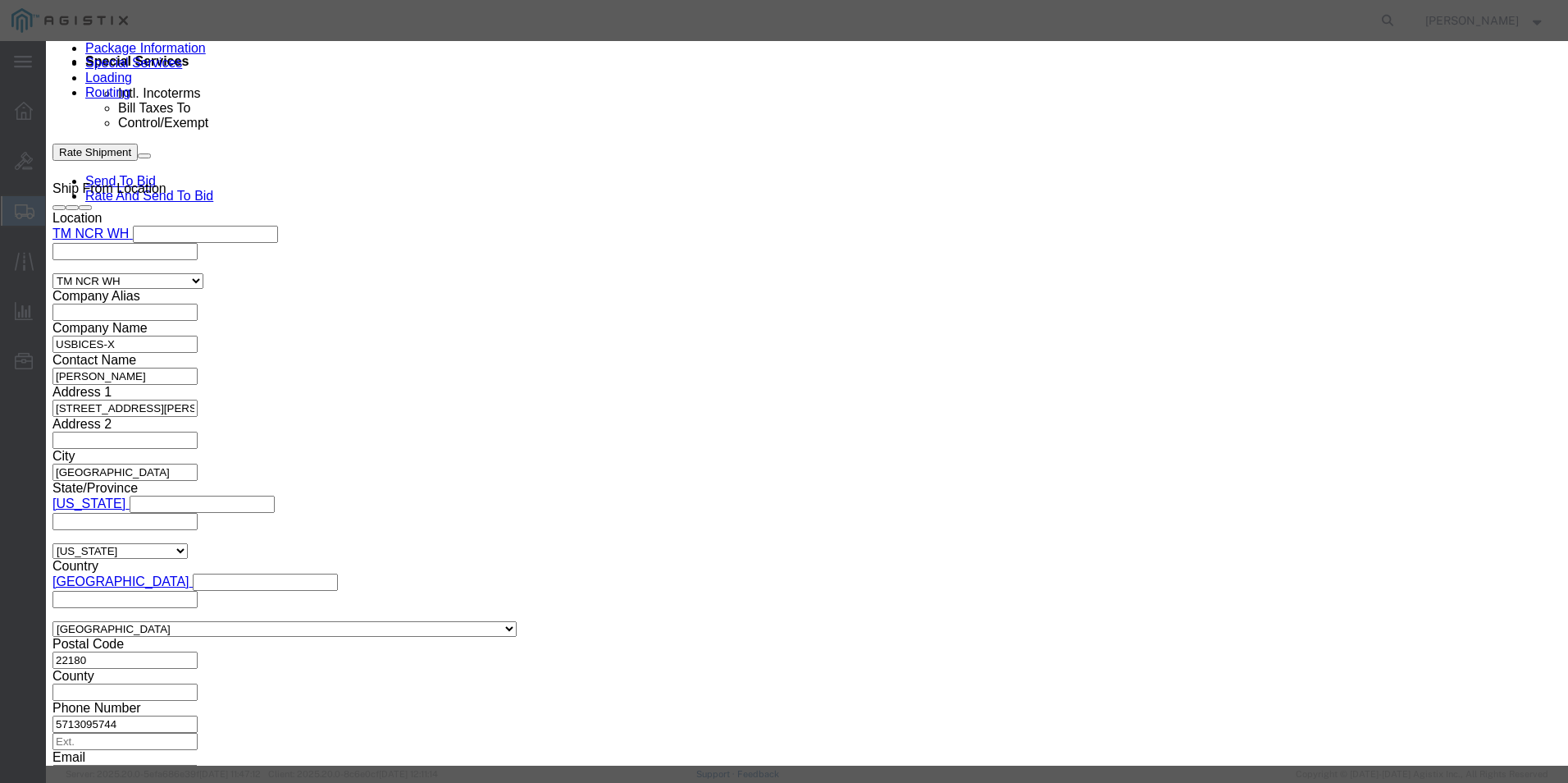
type input "FJC29391LKG"
click textarea "Asset Tag:"
paste textarea "146766"
type textarea "Asset Tag:146766"
click button "Save & Close"
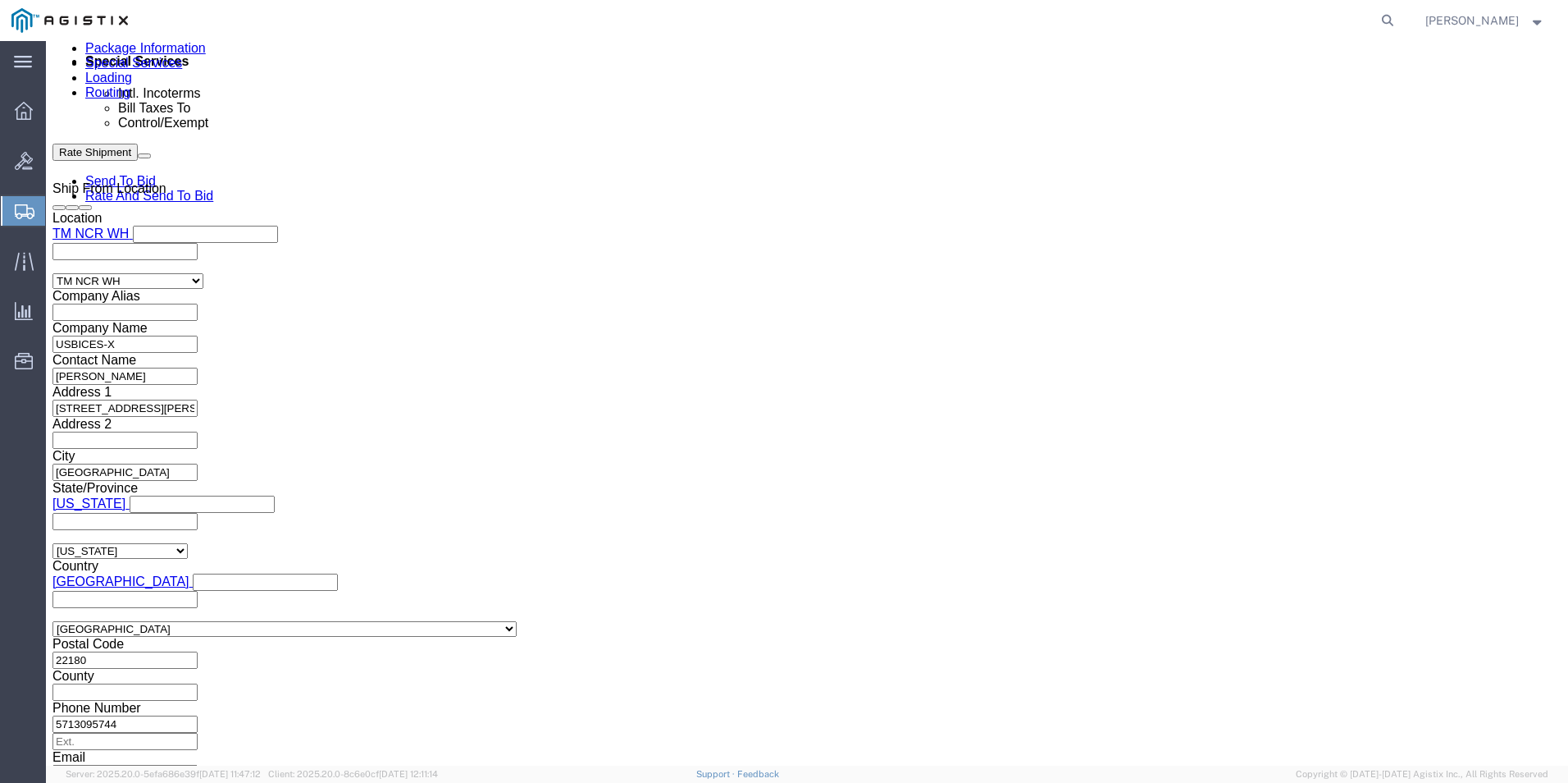
click span "57049863"
click icon
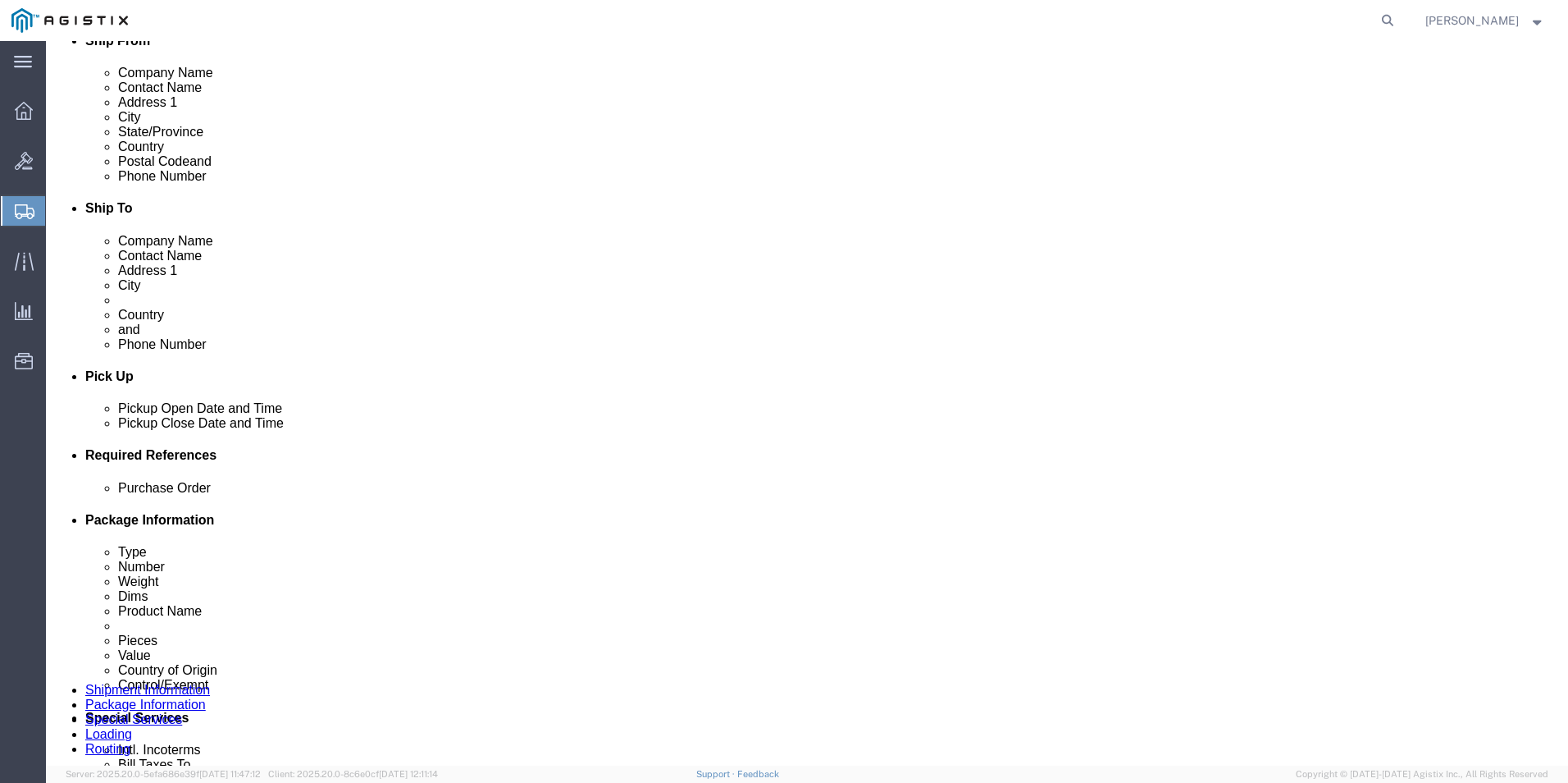
scroll to position [492, 0]
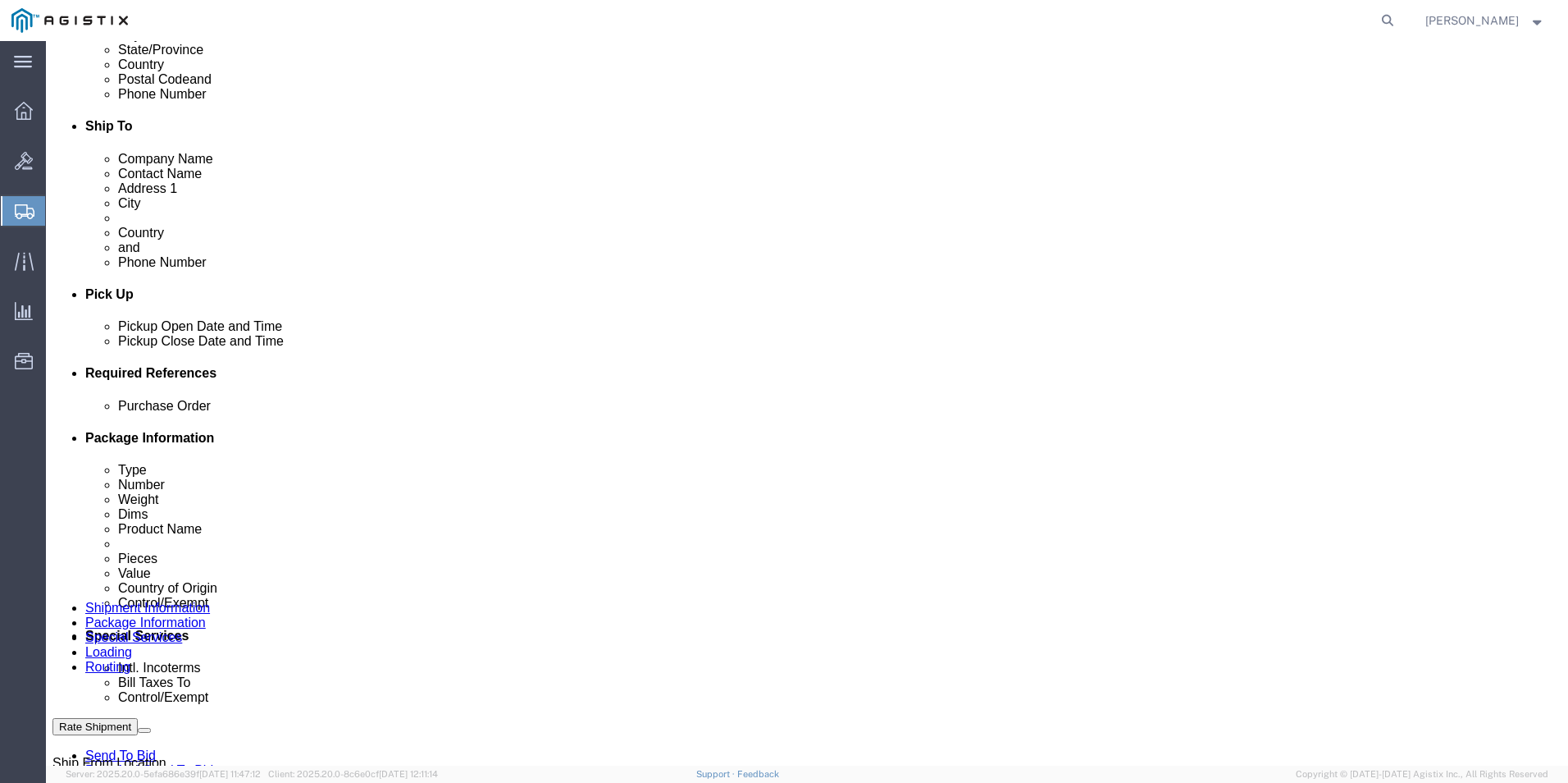
click select "Select Carriage Insurance Paid Carriage Paid To Cost and Freight Cost Insurance…"
select select "DDP"
click select "Select Carriage Insurance Paid Carriage Paid To Cost and Freight Cost Insurance…"
select select "SHIP"
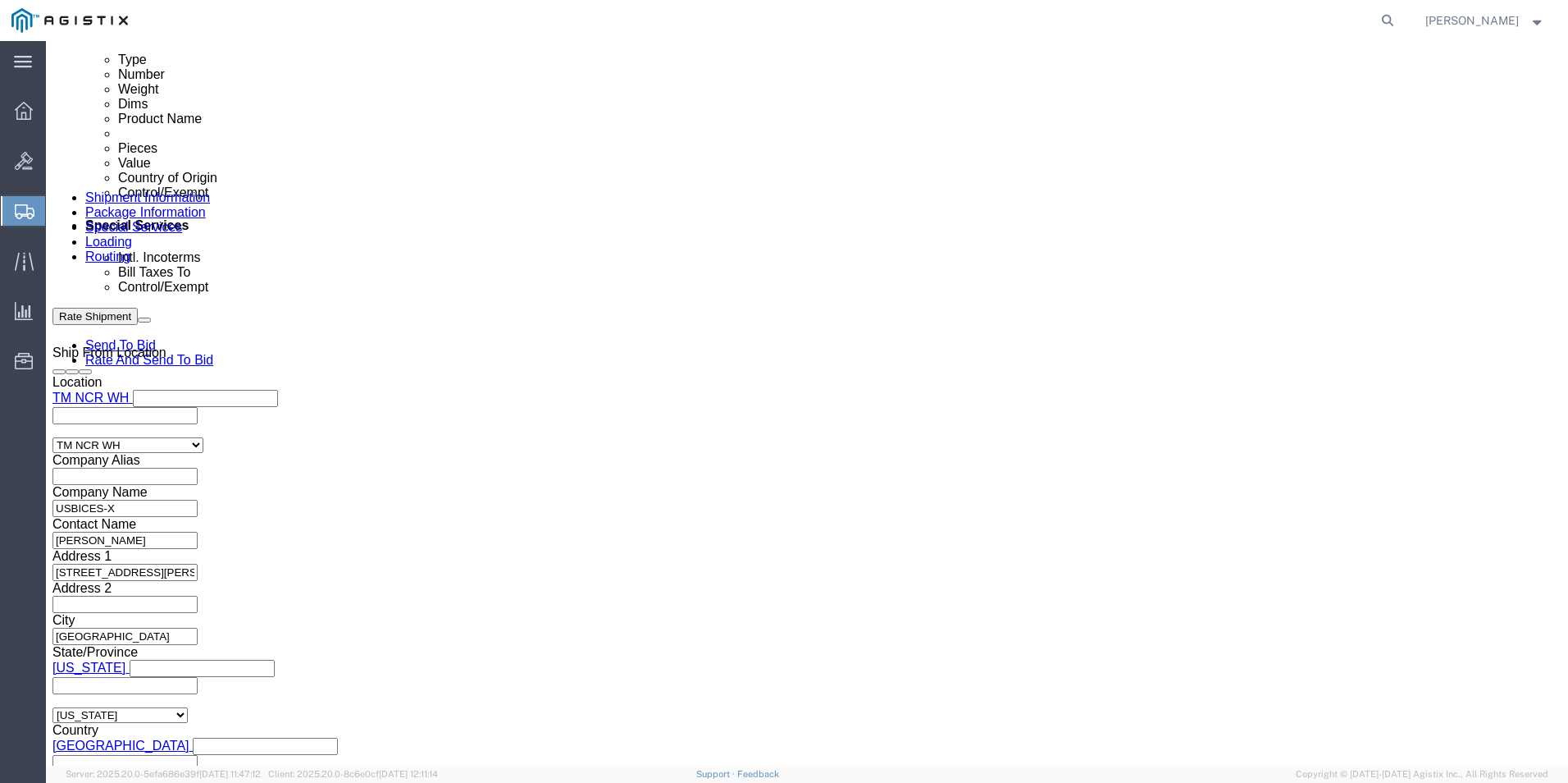
scroll to position [984, 0]
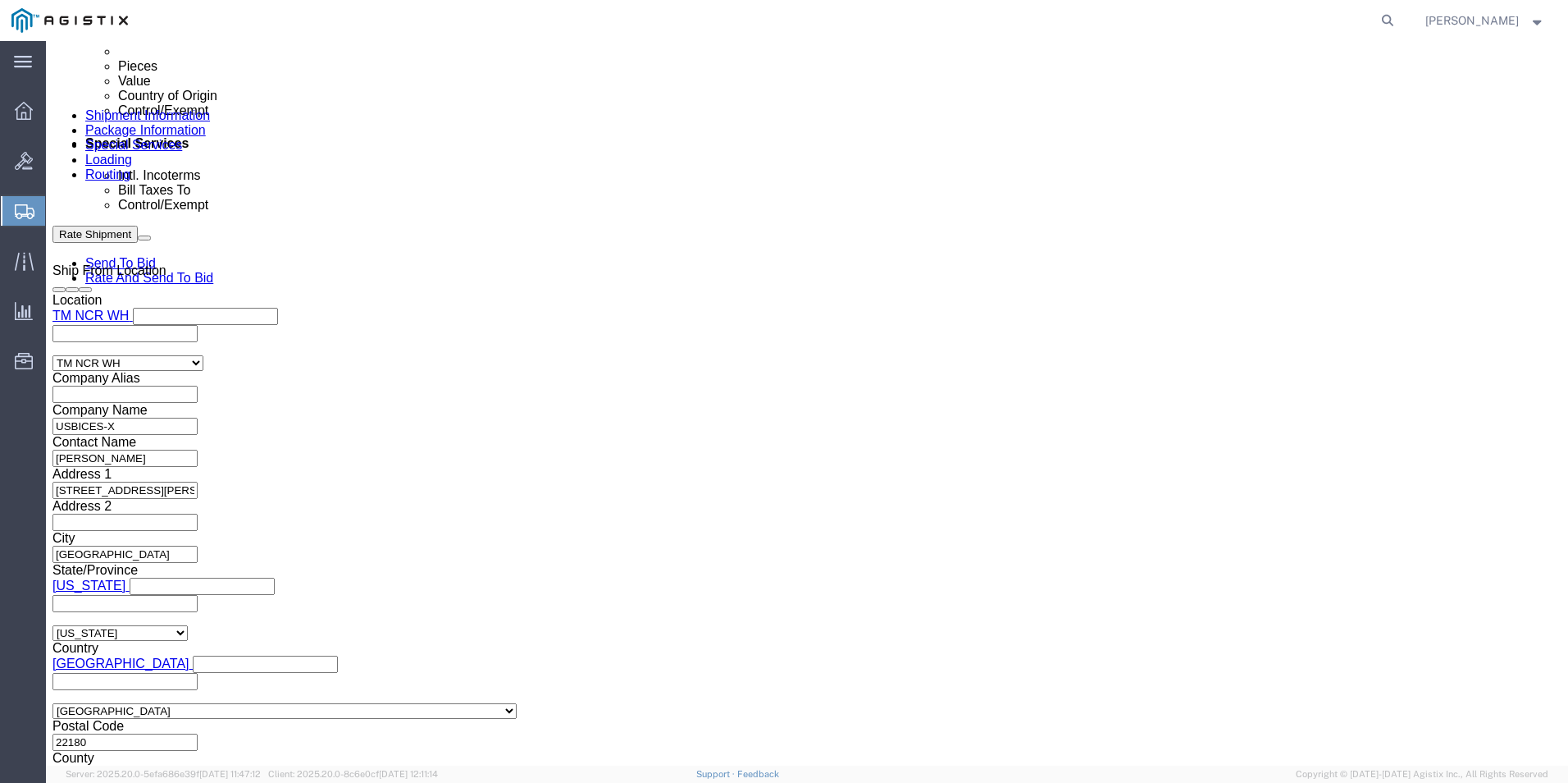
click select "Select ATF BIS DEA EPA FDA FTR ITAR OFAC Other (OPA)"
select select "BIS"
click select "Select ATF BIS DEA EPA FDA FTR ITAR OFAC Other (OPA)"
click select "Select AGR-Agricultural APP-Computers APR-Additional Permissive Exports AVS-Air…"
select select "NLR"
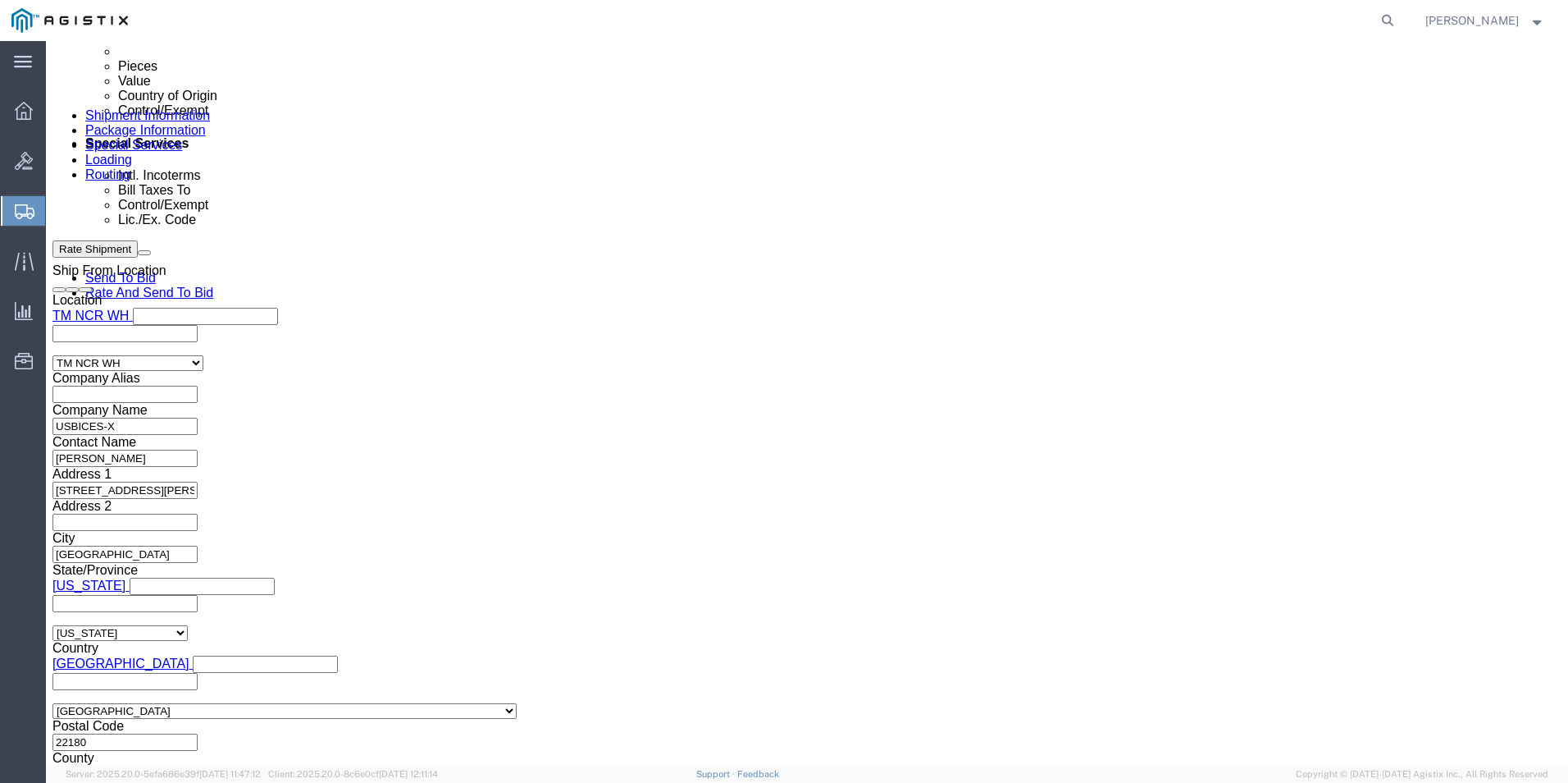
click select "Select AGR-Agricultural APP-Computers APR-Additional Permissive Exports AVS-Air…"
click select "Select AES-Direct EEI Carrier File EEI EEI Exempt"
select select "CFIL"
click select "Select AES-Direct EEI Carrier File EEI EEI Exempt"
click input "text"
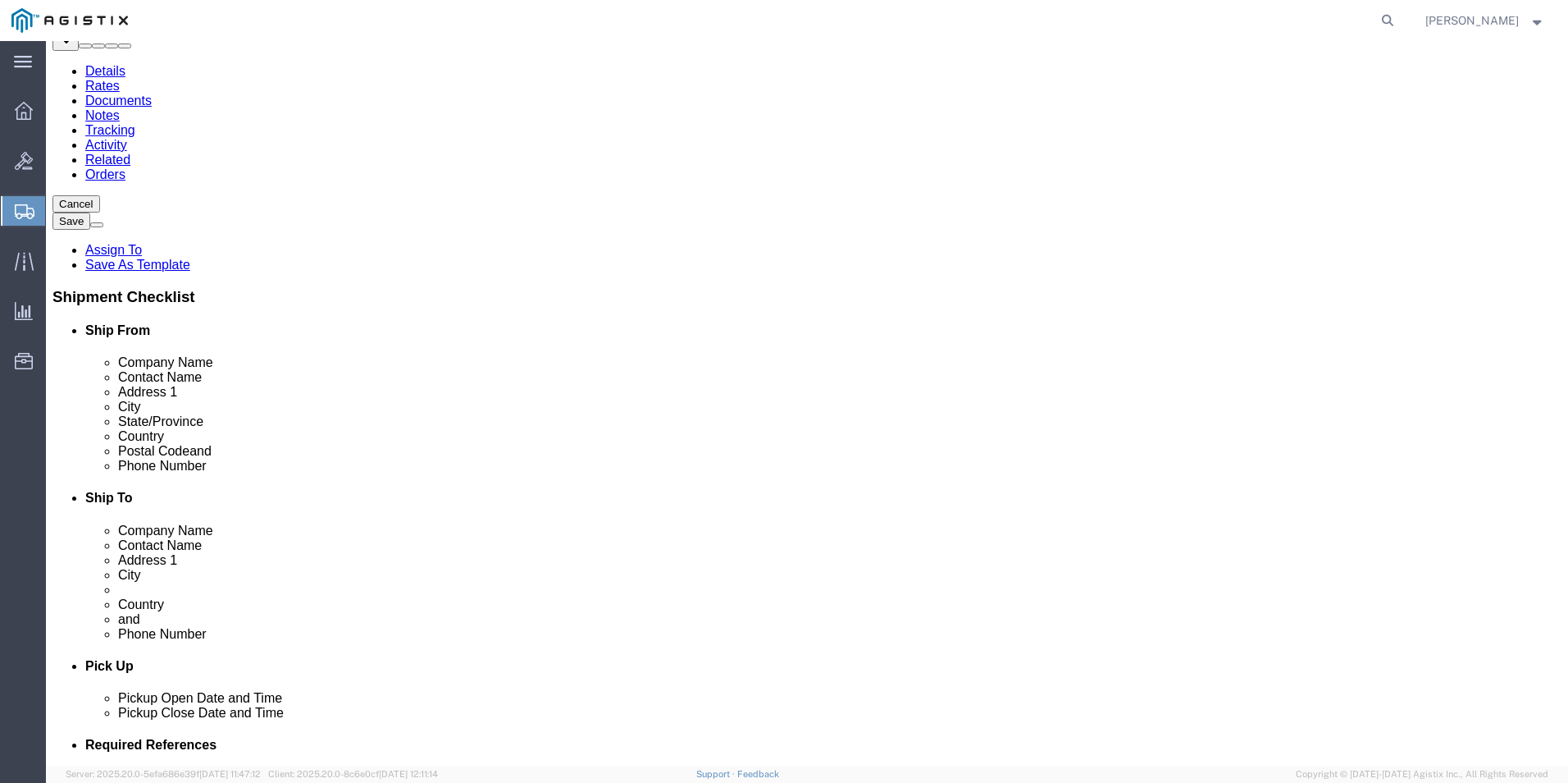
scroll to position [0, 0]
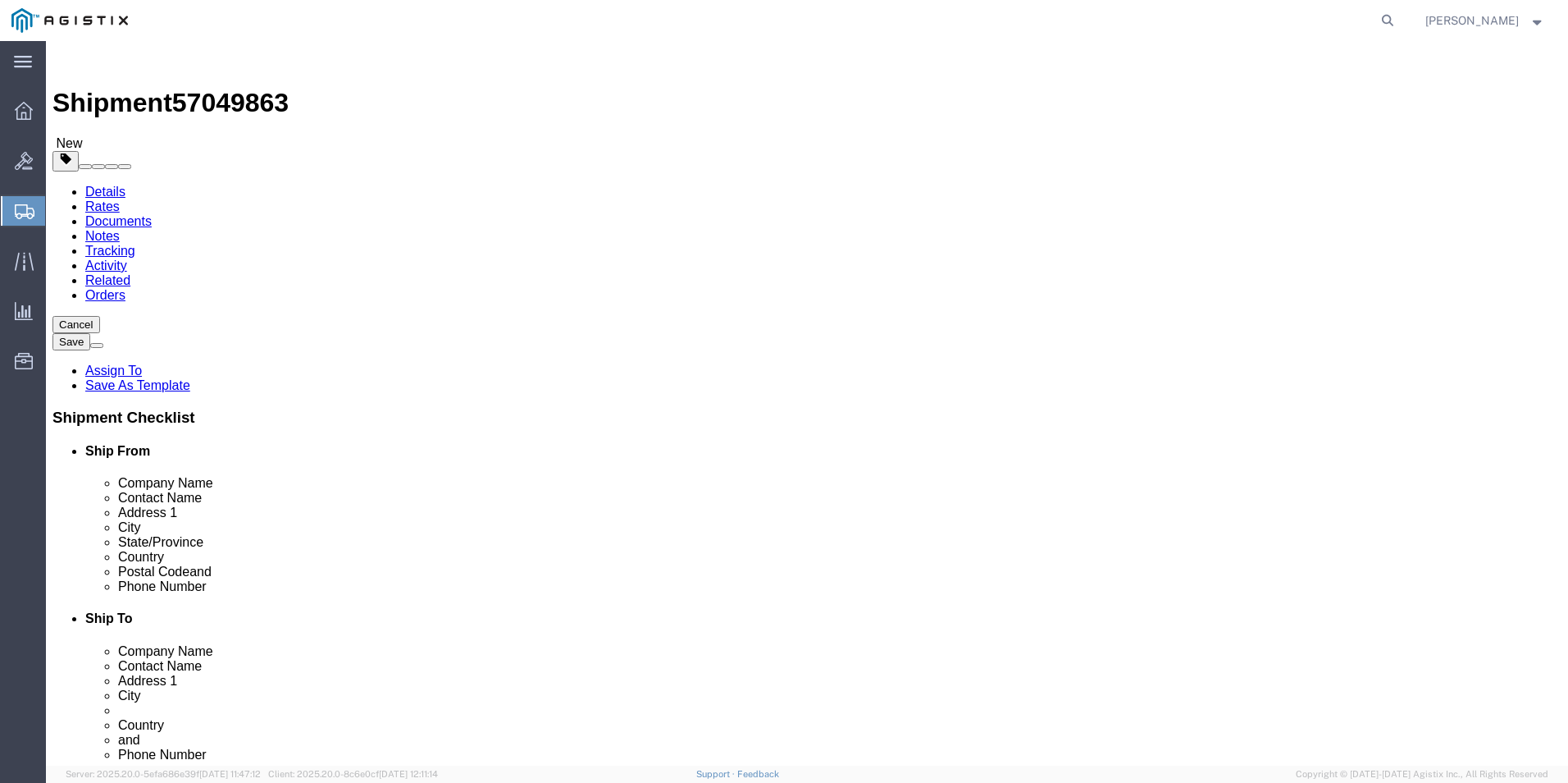
type input "X20251007003039"
drag, startPoint x: 229, startPoint y: 19, endPoint x: 48, endPoint y: 14, distance: 181.1
click div "Shipment 57049863 New"
copy h1 "Shipment 57049863"
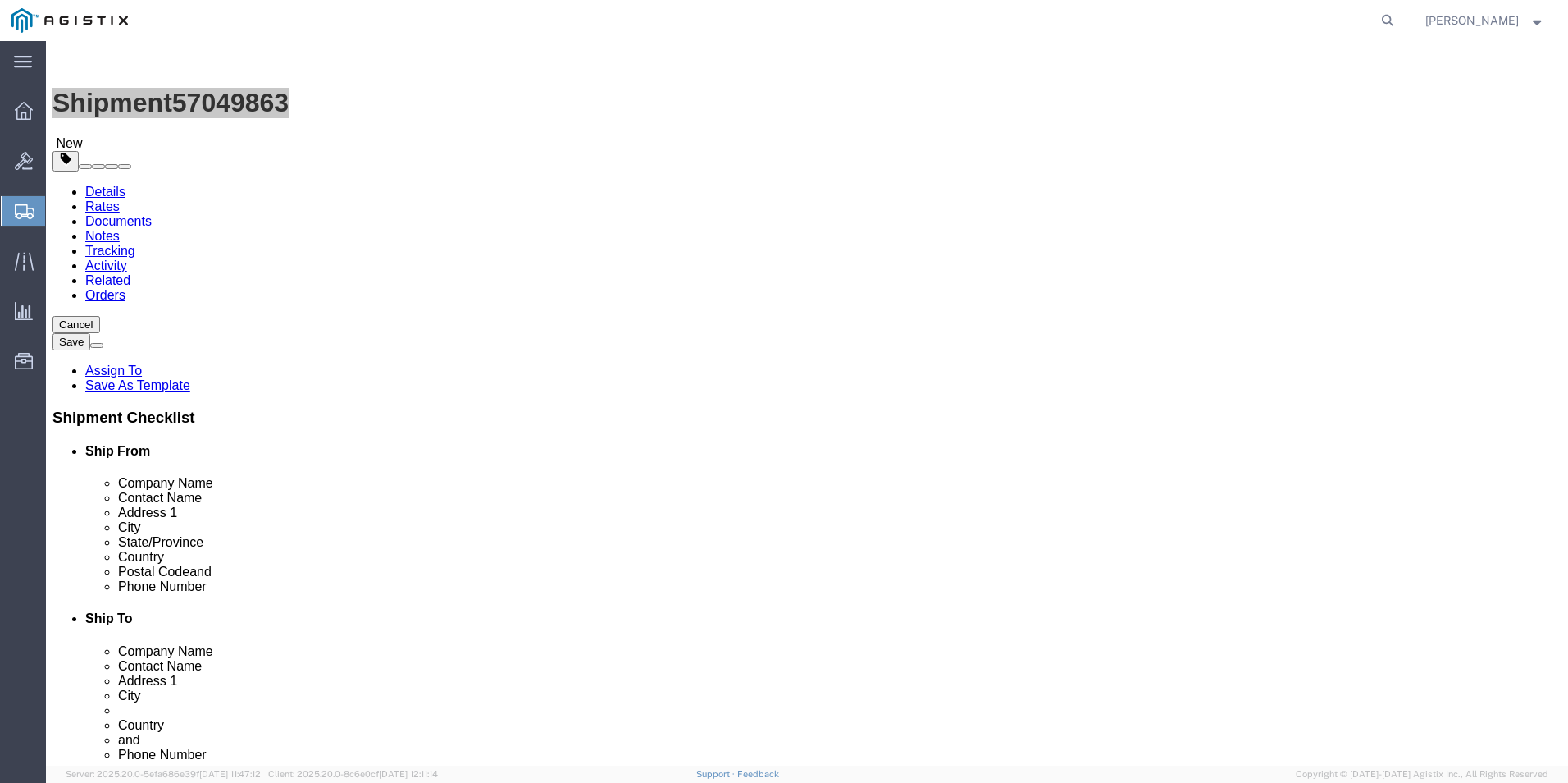
drag, startPoint x: 1415, startPoint y: 23, endPoint x: 1405, endPoint y: 25, distance: 10.2
click at [1399, 23] on icon at bounding box center [1387, 21] width 23 height 23
click at [1113, 19] on input "search" at bounding box center [1126, 21] width 498 height 39
type input "gdit-73796"
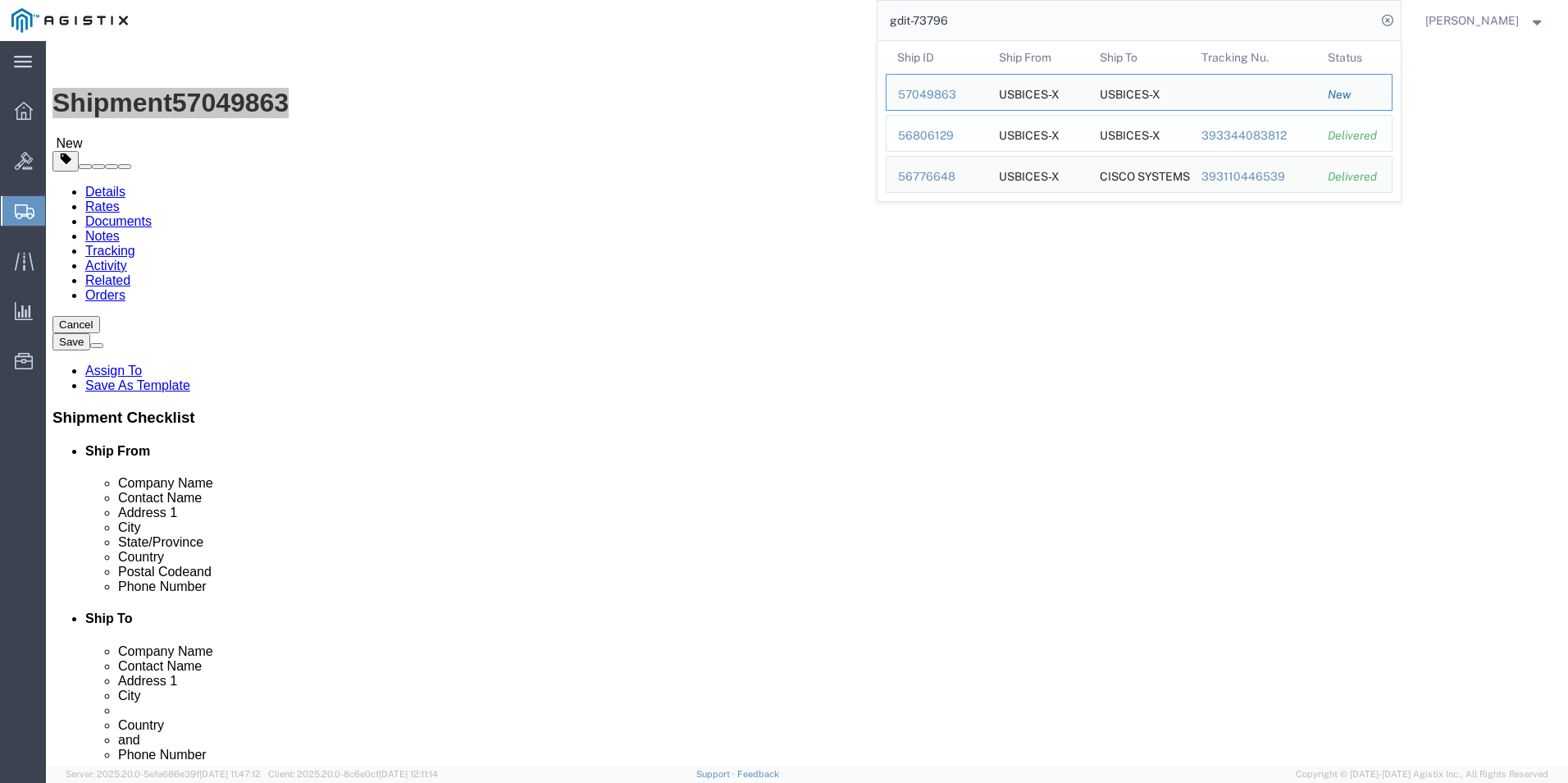
click at [957, 138] on div "56806129" at bounding box center [937, 135] width 78 height 17
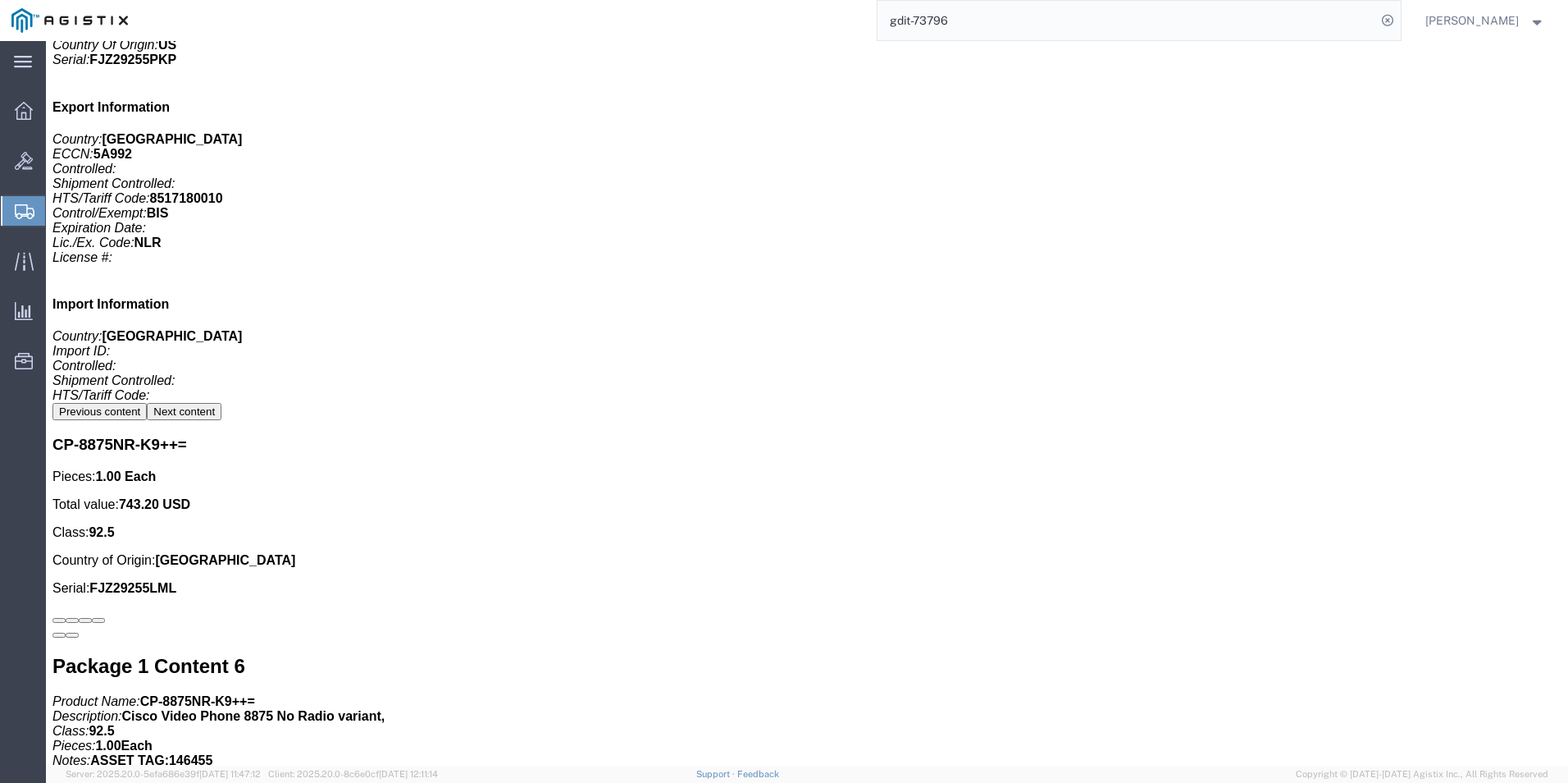
scroll to position [6974, 0]
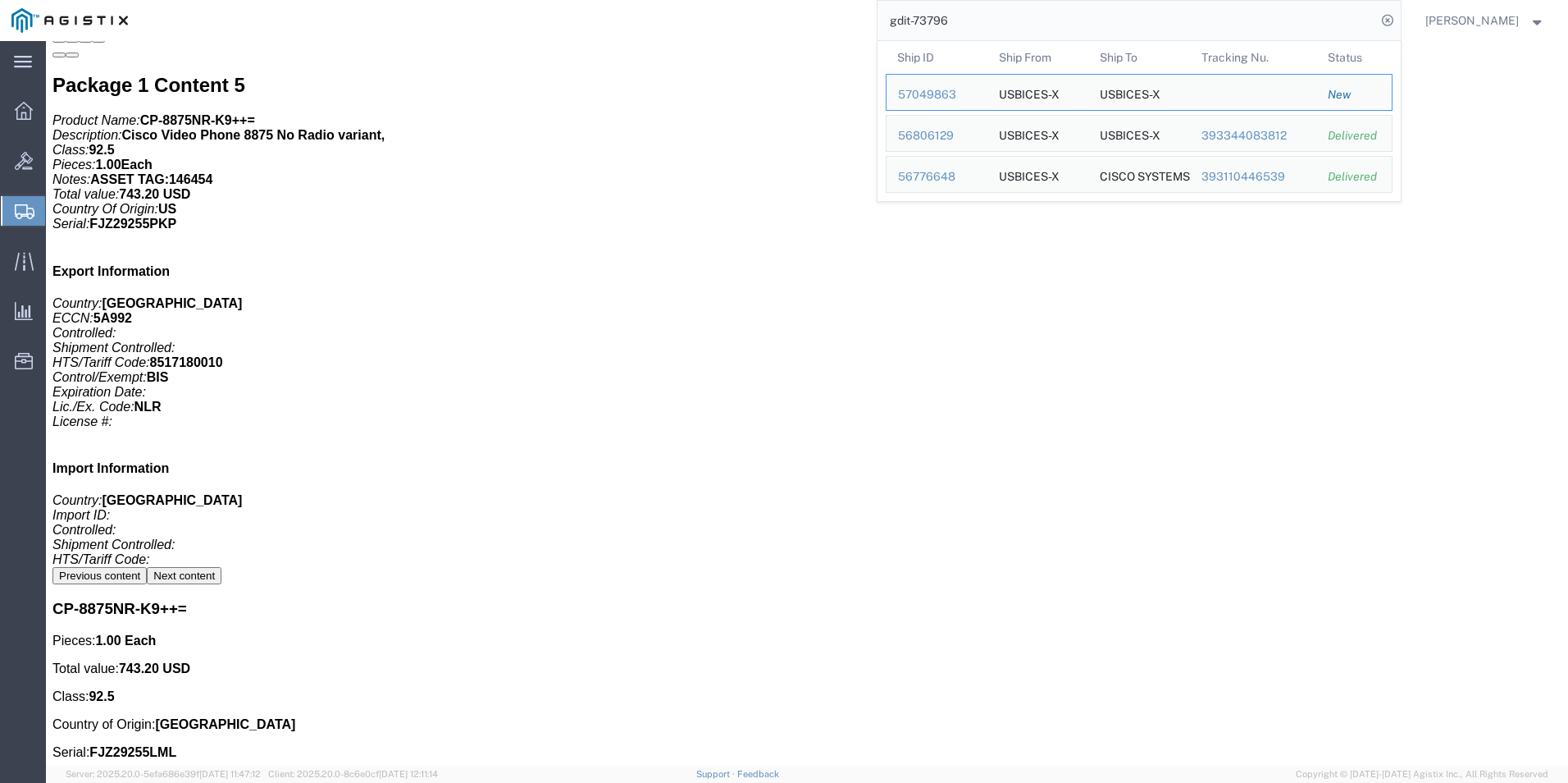
click at [1173, 4] on input "gdit-73796" at bounding box center [1126, 21] width 498 height 39
click at [956, 138] on div "56806129" at bounding box center [937, 135] width 78 height 17
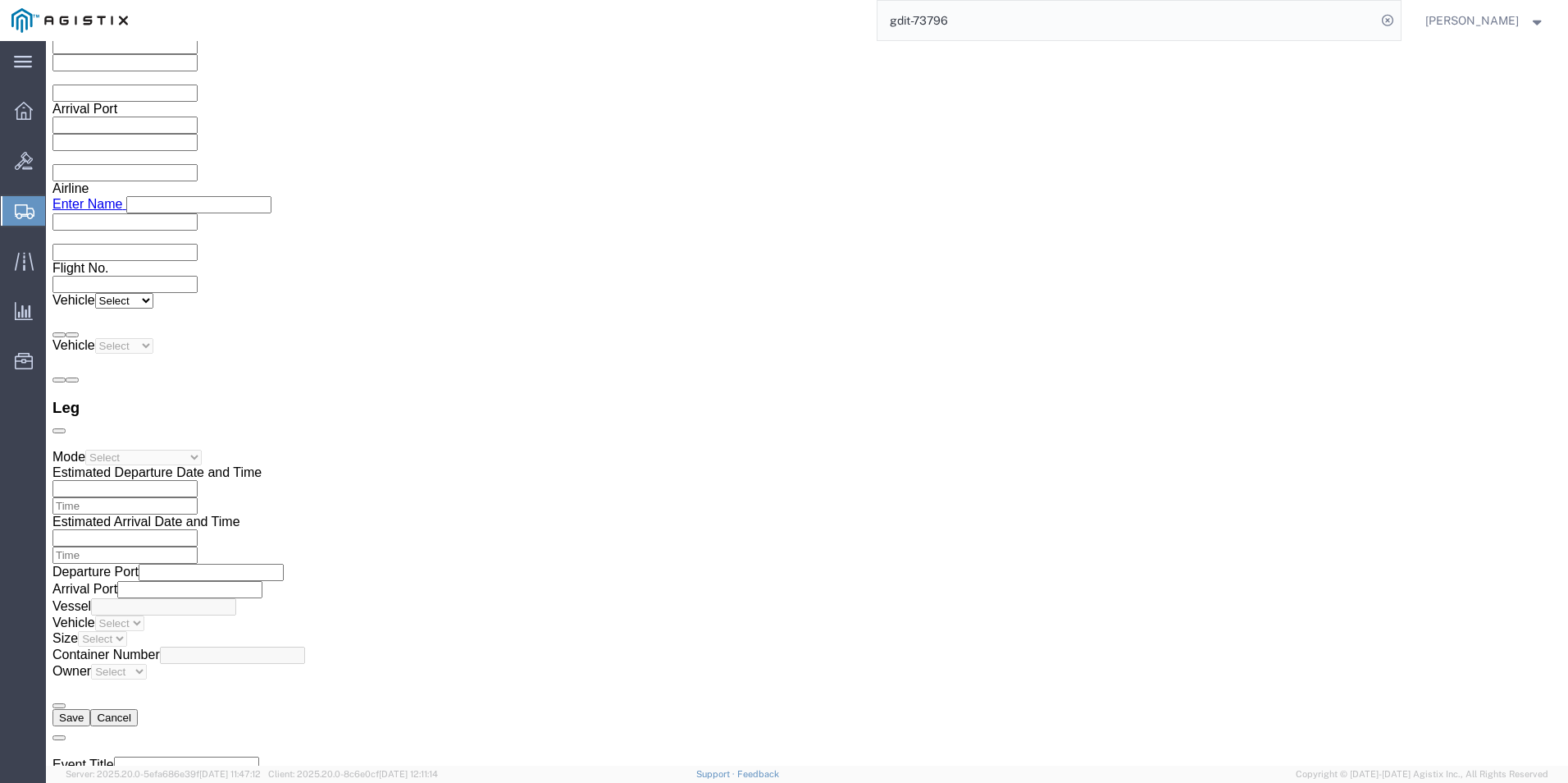
scroll to position [2379, 0]
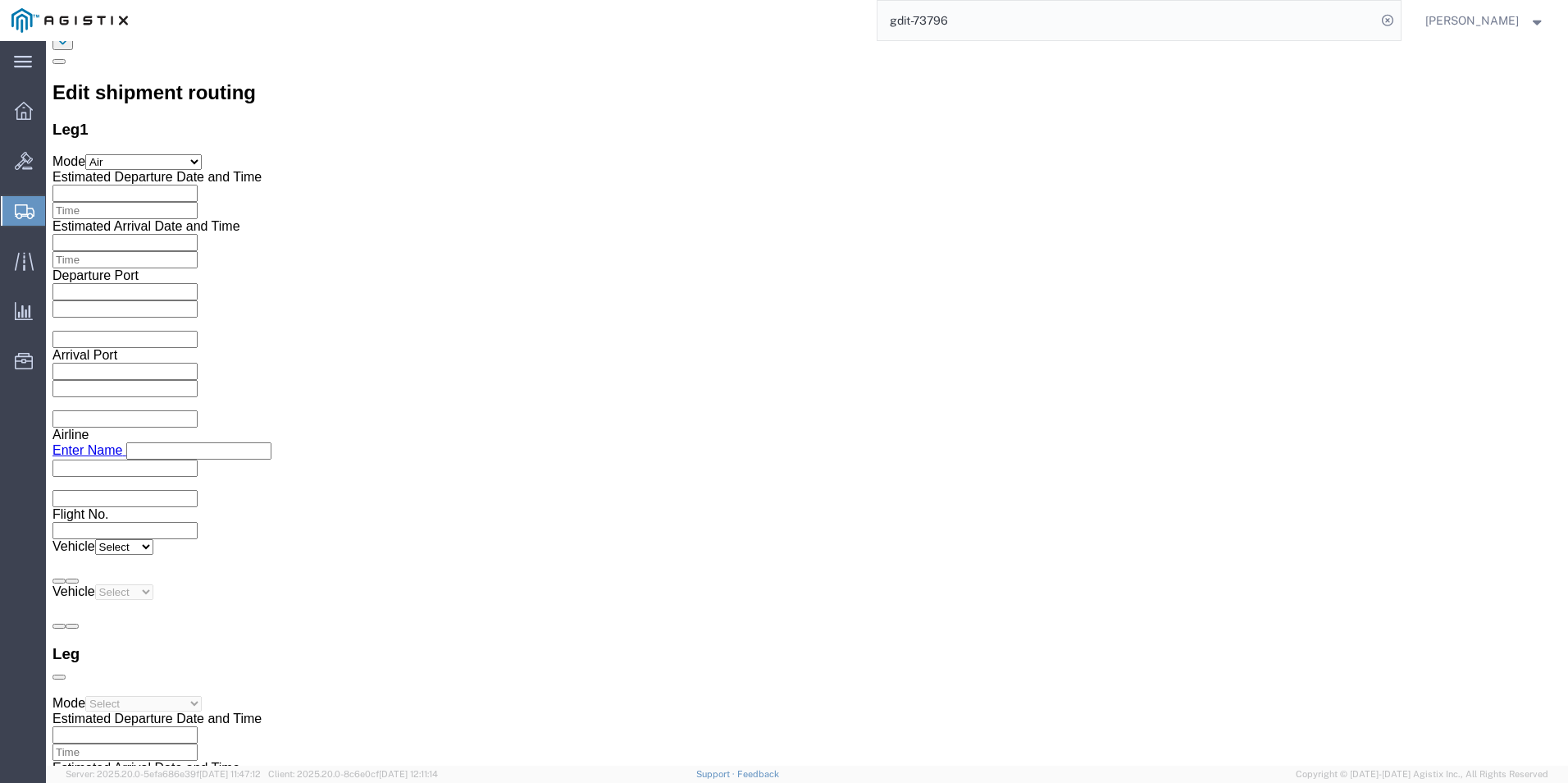
click at [1003, 15] on input "gdit-73796" at bounding box center [1126, 21] width 498 height 39
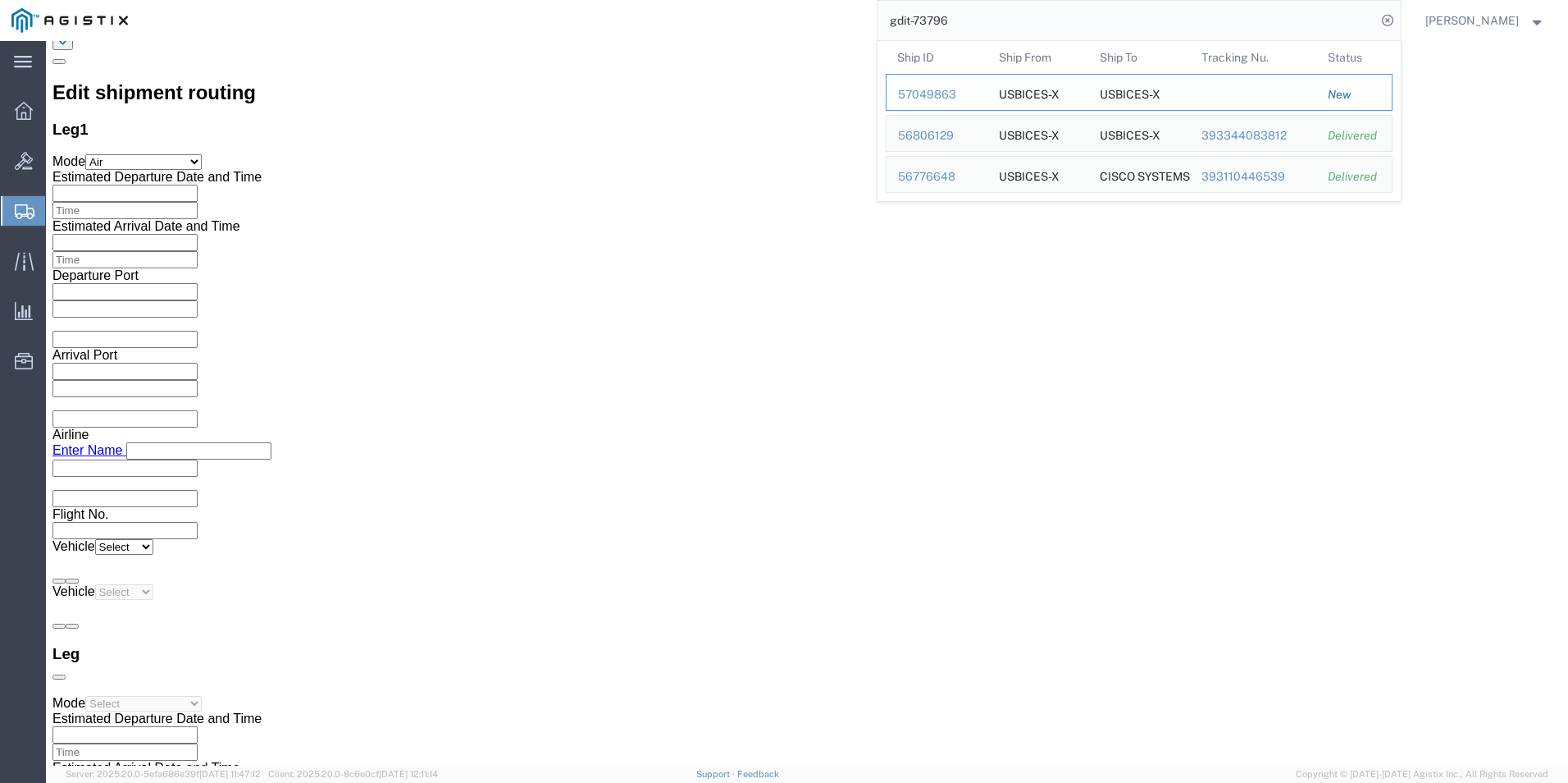
click at [971, 101] on div "57049863" at bounding box center [937, 94] width 78 height 17
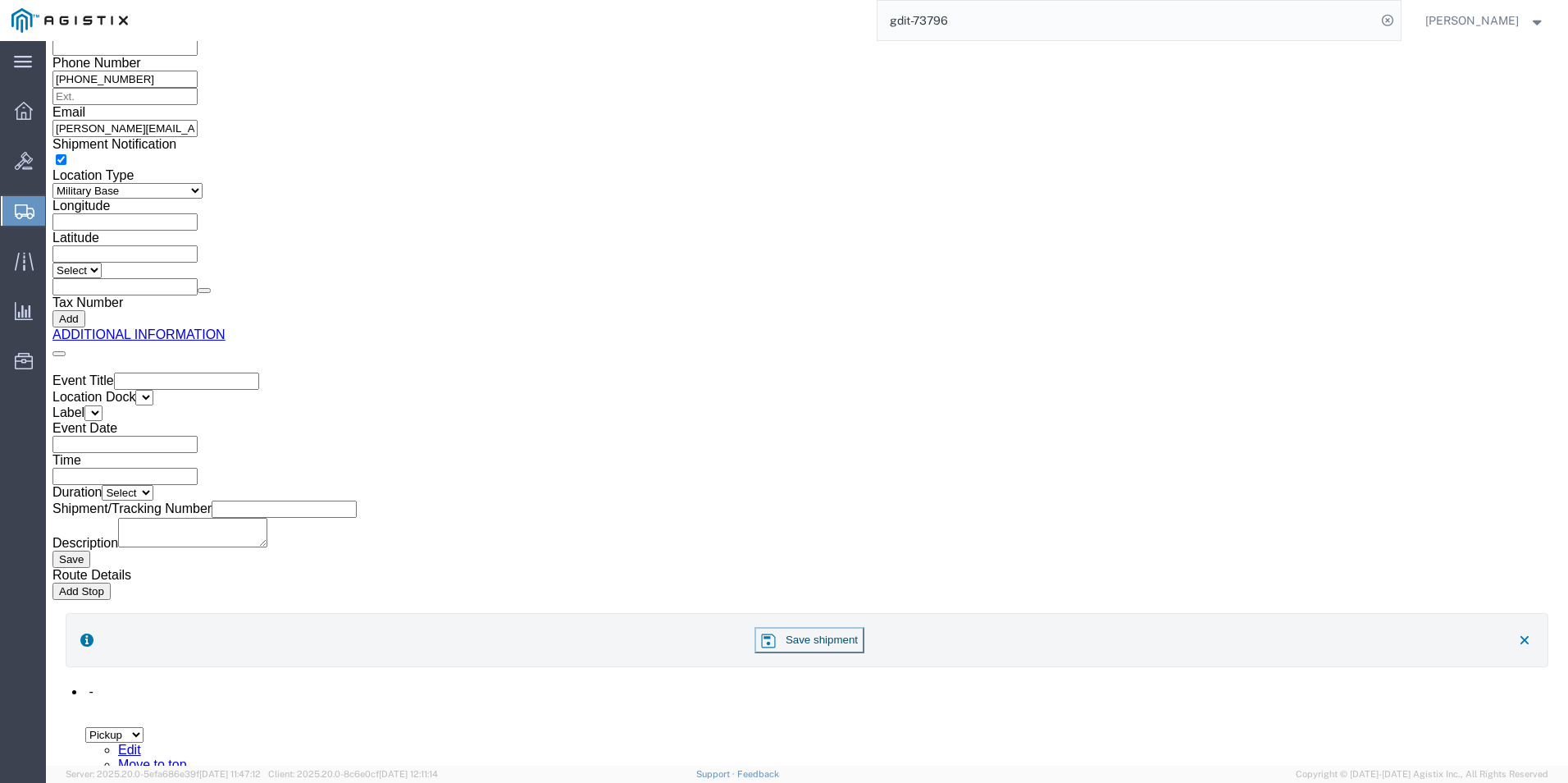
scroll to position [796, 0]
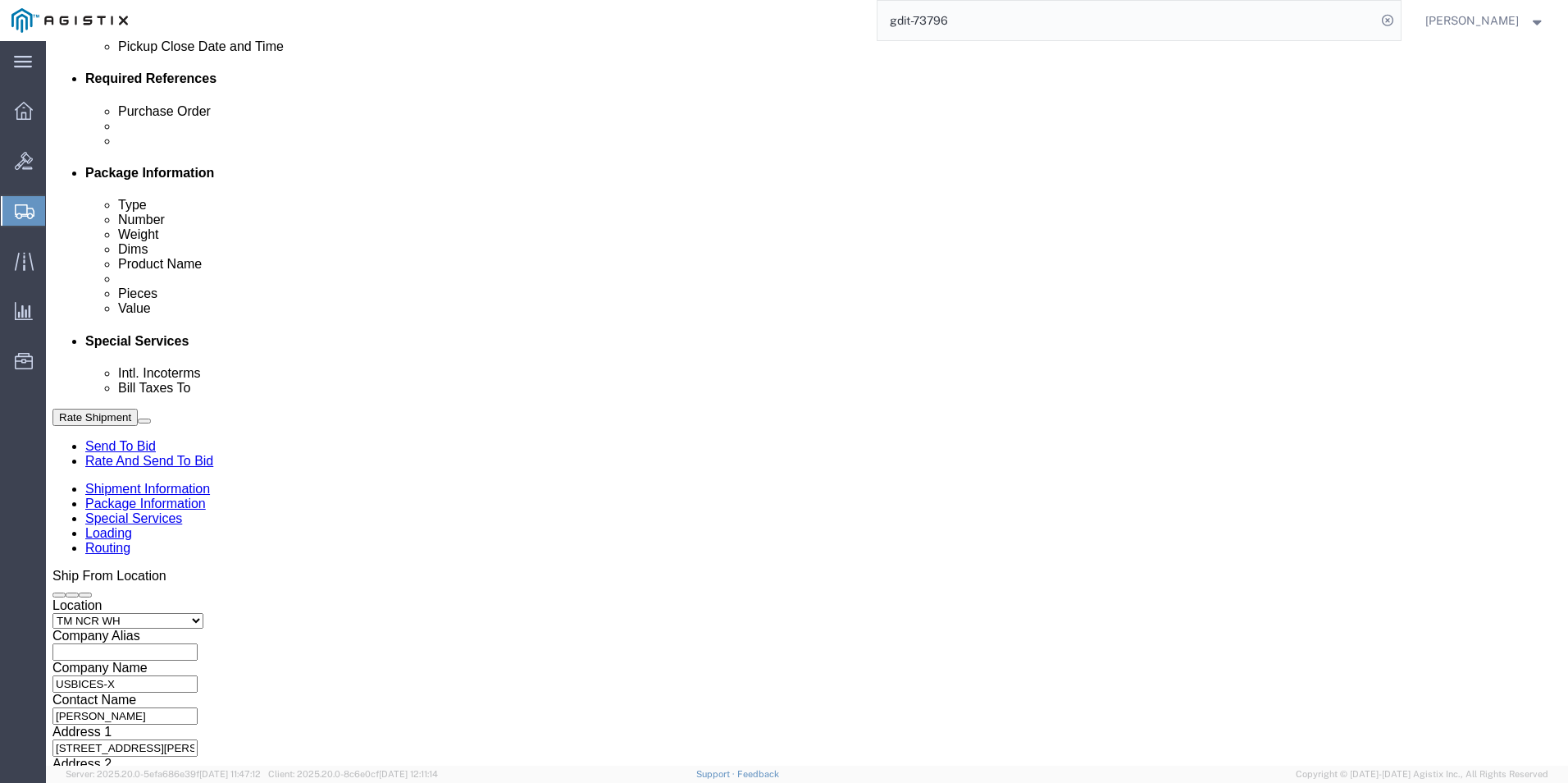
select select "69651"
select select "34240"
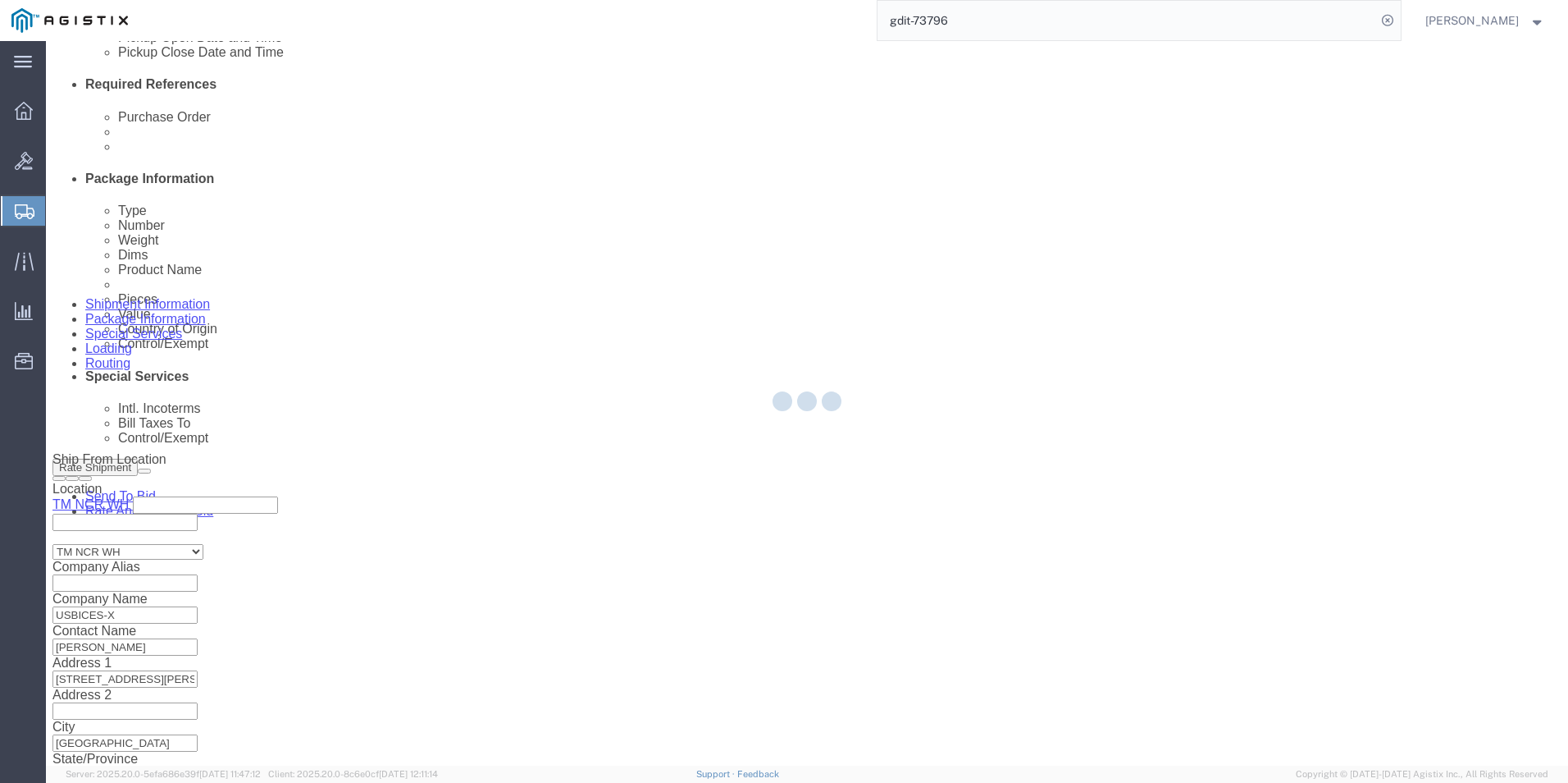
scroll to position [944, 0]
